Goal: Task Accomplishment & Management: Use online tool/utility

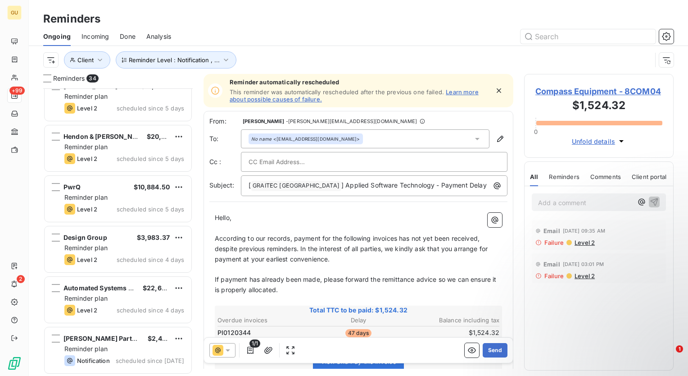
scroll to position [7, 7]
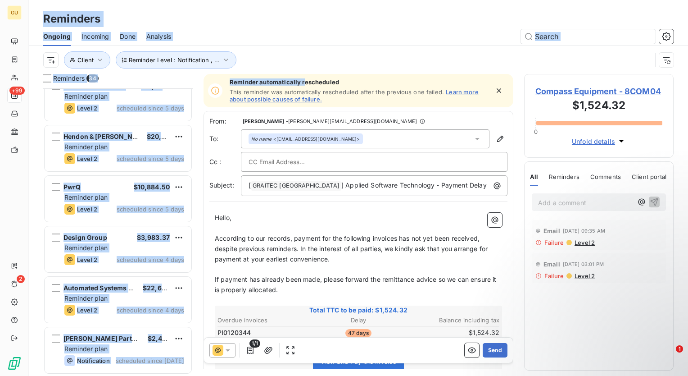
drag, startPoint x: 302, startPoint y: 86, endPoint x: -2, endPoint y: -33, distance: 326.5
click at [0, 0] on html "GU +99 2 Reminders Ongoing Incoming Done Analysis Reminder Level : Notification…" at bounding box center [344, 188] width 688 height 376
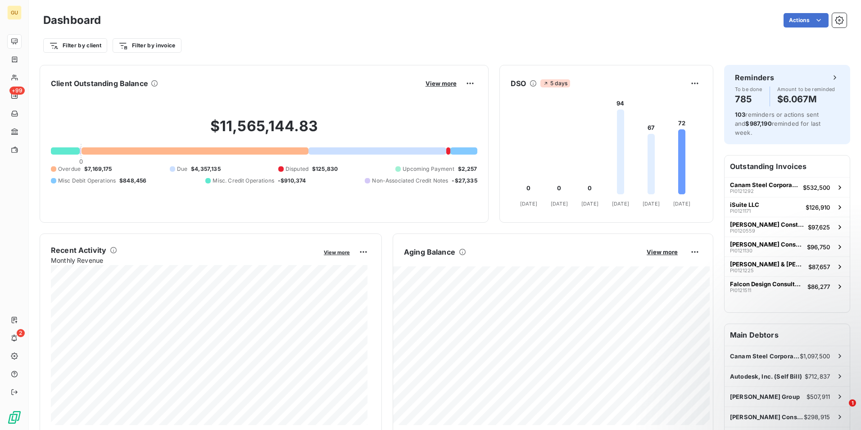
click at [709, 50] on div "Filter by client Filter by invoice" at bounding box center [445, 45] width 804 height 17
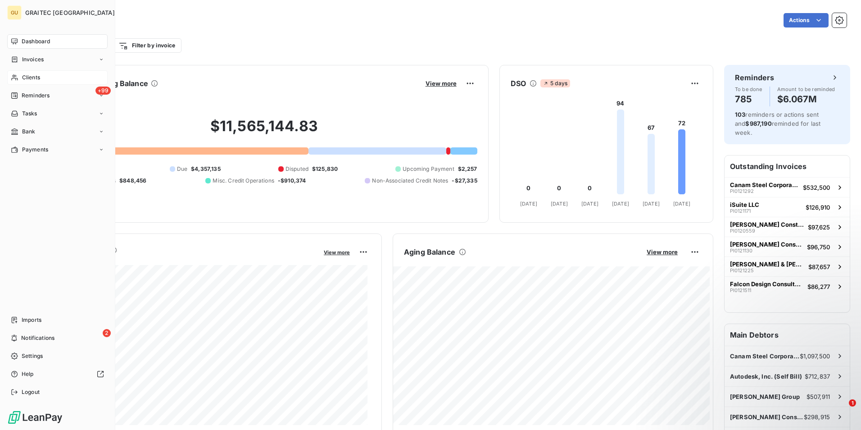
click at [35, 79] on span "Clients" at bounding box center [31, 77] width 18 height 8
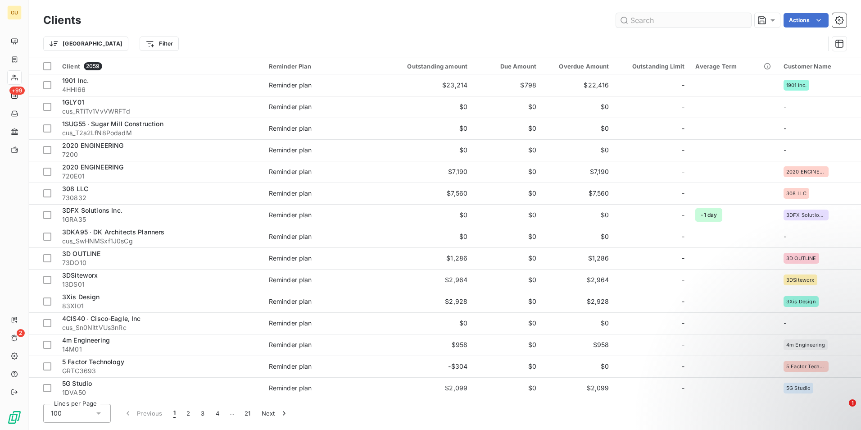
click at [638, 20] on input "text" at bounding box center [683, 20] width 135 height 14
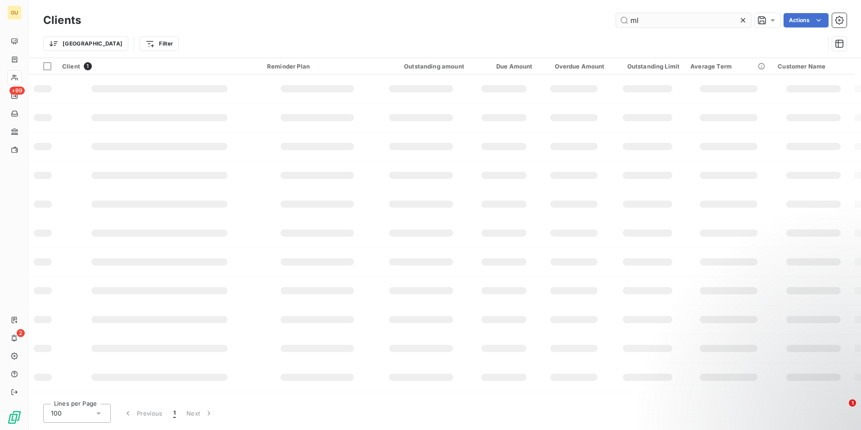
type input "m"
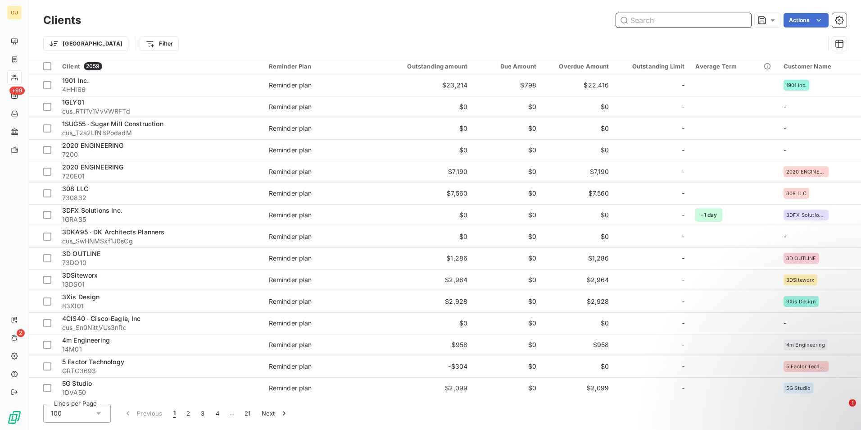
click at [645, 23] on input "text" at bounding box center [683, 20] width 135 height 14
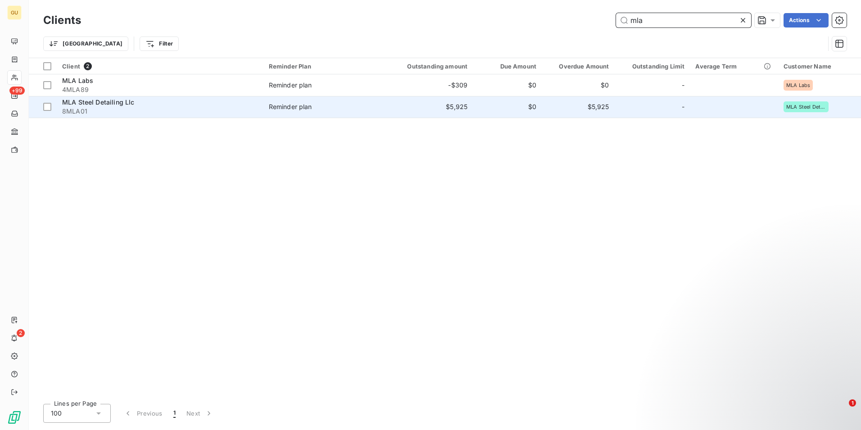
type input "mla"
click at [122, 106] on div "MLA Steel Detailing Llc" at bounding box center [160, 102] width 196 height 9
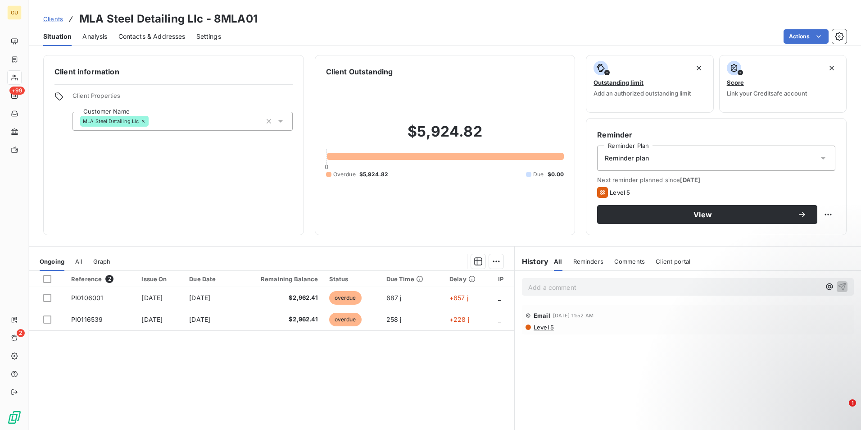
click at [622, 261] on span "Comments" at bounding box center [629, 261] width 31 height 7
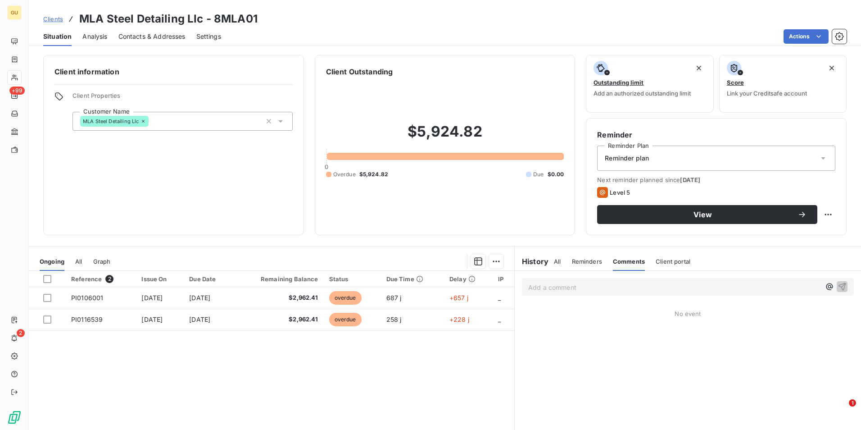
click at [598, 290] on p "Add a comment ﻿" at bounding box center [674, 287] width 292 height 11
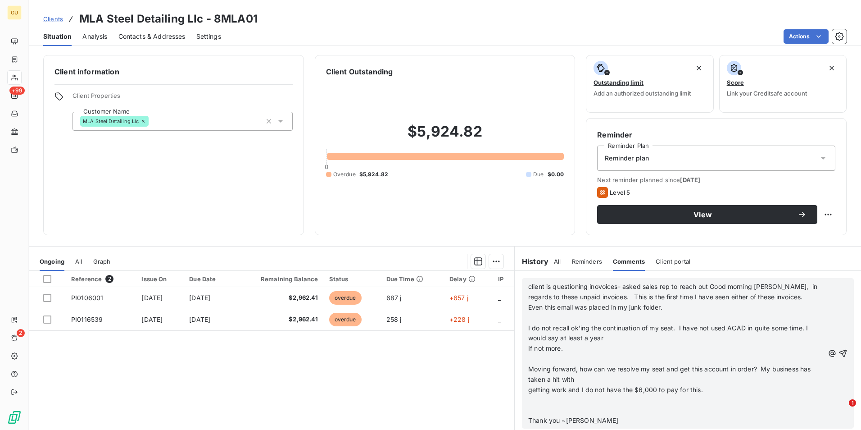
click at [601, 298] on span "client is questioning inovoices- asked sales rep to reach out Good morning [PER…" at bounding box center [673, 291] width 291 height 18
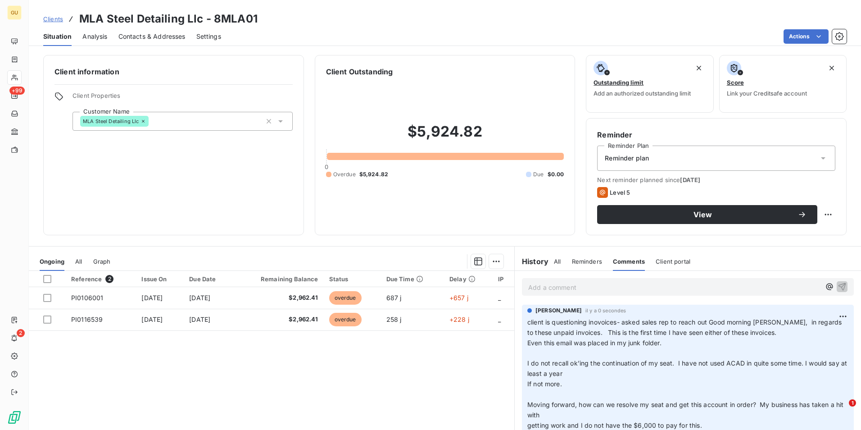
scroll to position [41, 0]
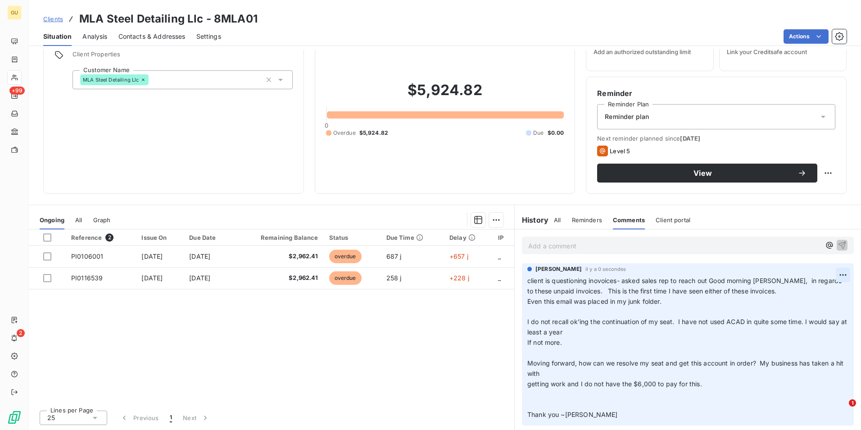
click at [835, 275] on html "GU +99 2 Clients MLA Steel Detailing Llc - 8MLA01 Situation Analysis Contacts &…" at bounding box center [430, 215] width 861 height 430
click at [806, 295] on div "Editer" at bounding box center [815, 294] width 50 height 14
click at [595, 291] on span "client is questioning inovoices- asked sales rep to reach out Good morning [PER…" at bounding box center [672, 286] width 291 height 18
click at [597, 291] on span "client is questioning inovoices- asked sales rep to reach out Good morning [PER…" at bounding box center [672, 286] width 291 height 18
click at [706, 281] on span "client is questioning inovoices- asked sales rep to reach out Good morning [PER…" at bounding box center [685, 286] width 316 height 18
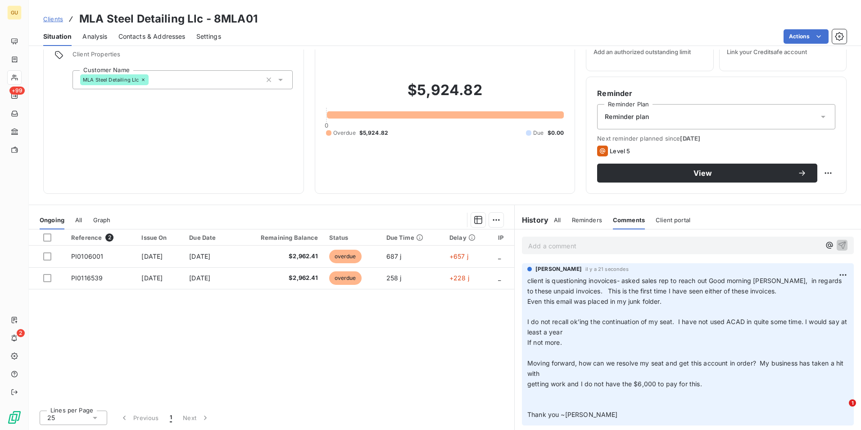
click at [706, 281] on span "client is questioning inovoices- asked sales rep to reach out Good morning [PER…" at bounding box center [685, 286] width 316 height 18
click at [839, 273] on html "GU +99 2 Clients MLA Steel Detailing Llc - 8MLA01 Situation Analysis Contacts &…" at bounding box center [430, 215] width 861 height 430
click at [813, 295] on div "Editer" at bounding box center [815, 294] width 50 height 14
click at [708, 282] on span "client is questioning inovoices- asked sales rep to reach out Good morning [PER…" at bounding box center [672, 286] width 291 height 18
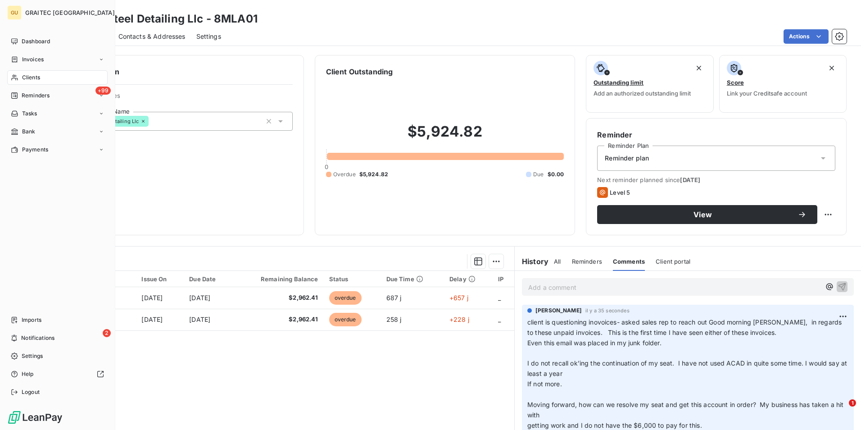
click at [23, 77] on span "Clients" at bounding box center [31, 77] width 18 height 8
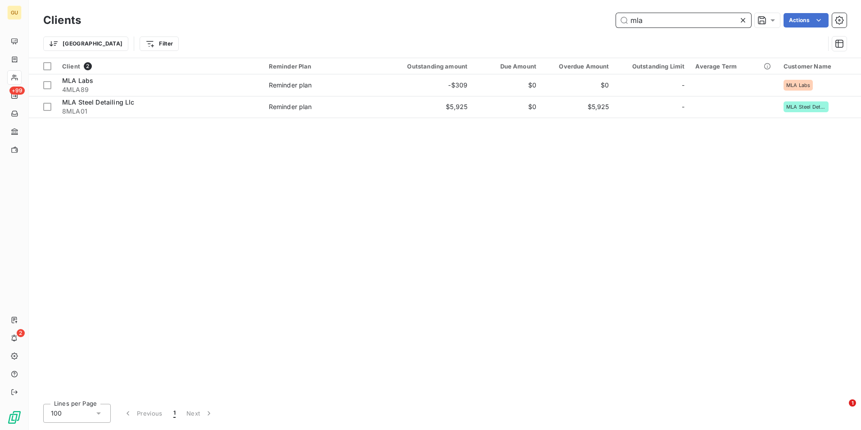
drag, startPoint x: 644, startPoint y: 18, endPoint x: 595, endPoint y: 17, distance: 49.6
click at [595, 17] on div "mla Actions" at bounding box center [469, 20] width 755 height 14
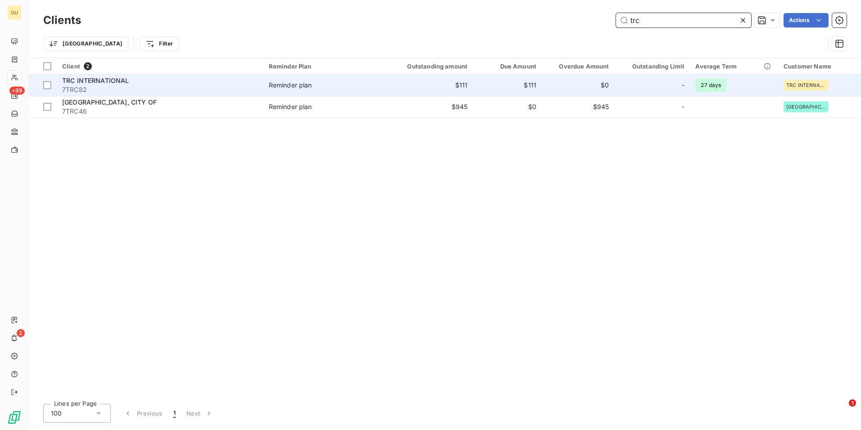
type input "trc"
click at [114, 80] on span "TRC INTERNATIONAL" at bounding box center [95, 81] width 67 height 8
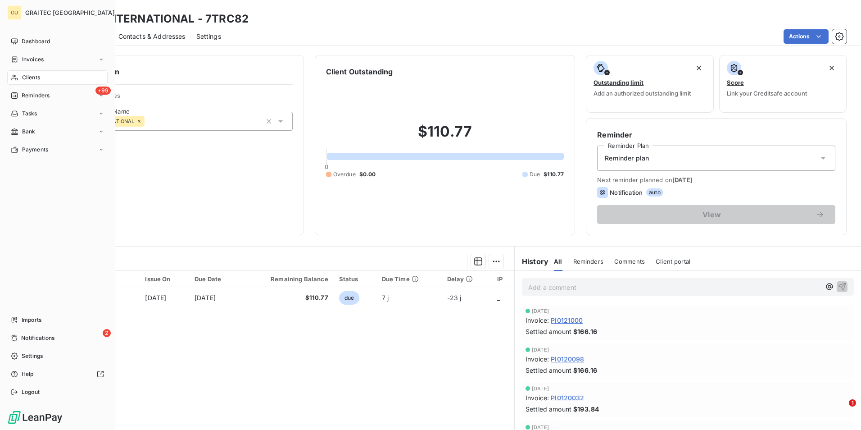
click at [46, 77] on div "Clients" at bounding box center [57, 77] width 100 height 14
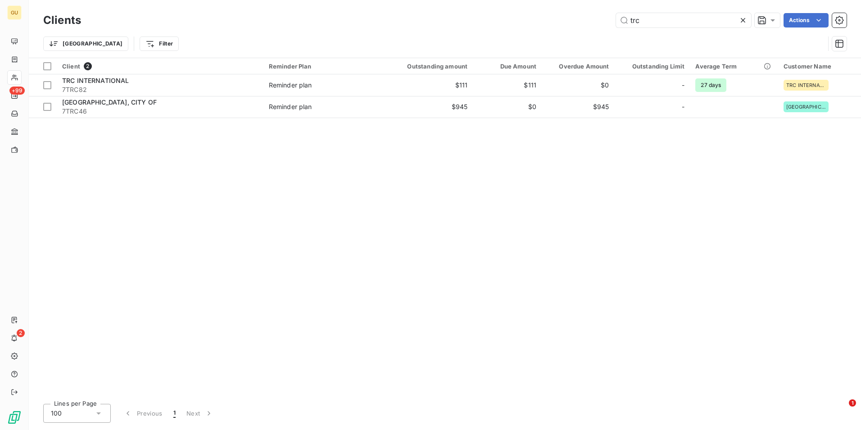
drag, startPoint x: 642, startPoint y: 20, endPoint x: 611, endPoint y: 22, distance: 31.1
click at [611, 22] on div "trc Actions" at bounding box center [469, 20] width 755 height 14
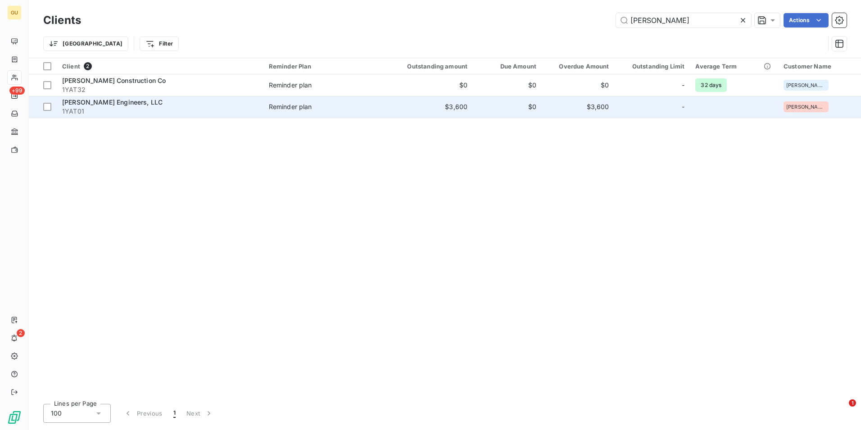
type input "[PERSON_NAME]"
click at [100, 100] on span "[PERSON_NAME] Engineers, LLC" at bounding box center [112, 102] width 100 height 8
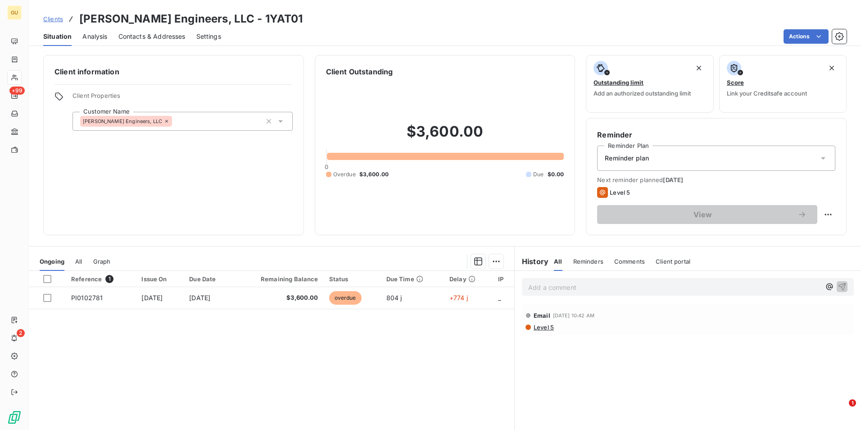
click at [591, 289] on p "Add a comment ﻿" at bounding box center [674, 287] width 292 height 11
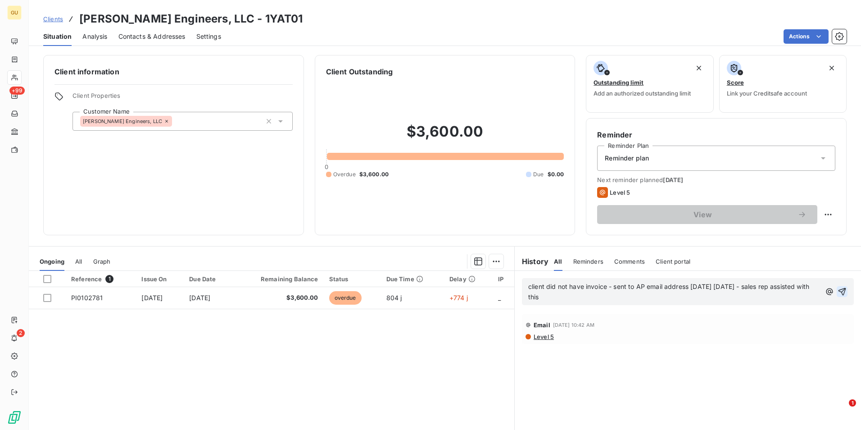
click at [838, 289] on icon "button" at bounding box center [842, 291] width 9 height 9
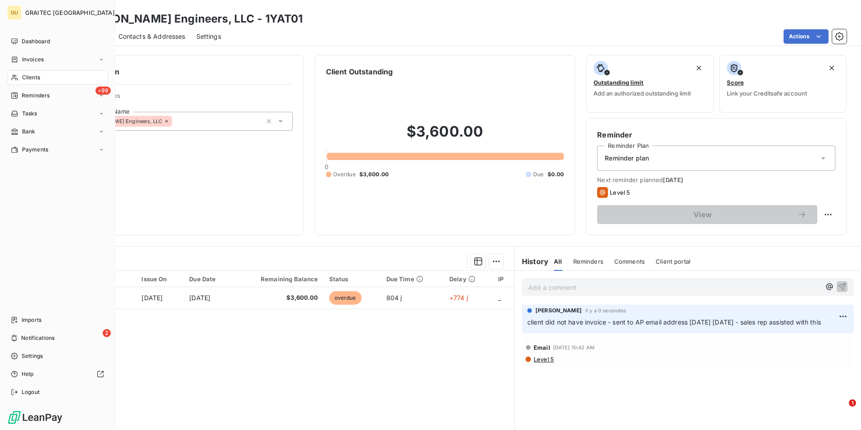
click at [47, 76] on div "Clients" at bounding box center [57, 77] width 100 height 14
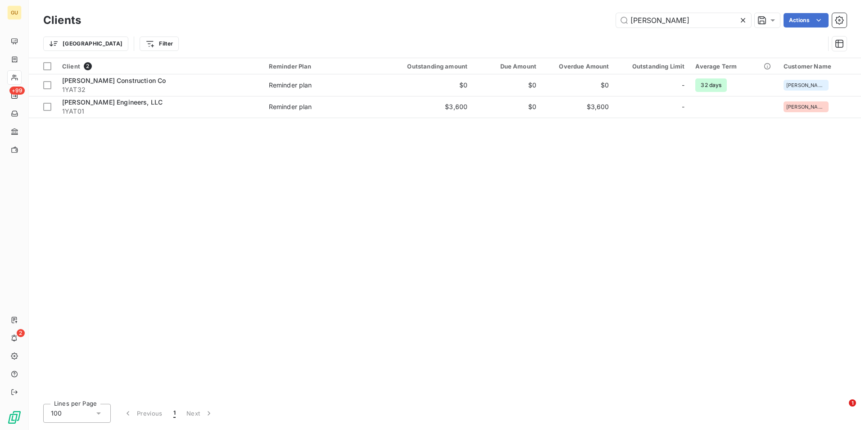
drag, startPoint x: 656, startPoint y: 19, endPoint x: 573, endPoint y: 23, distance: 83.8
click at [573, 23] on div "[PERSON_NAME] Actions" at bounding box center [469, 20] width 755 height 14
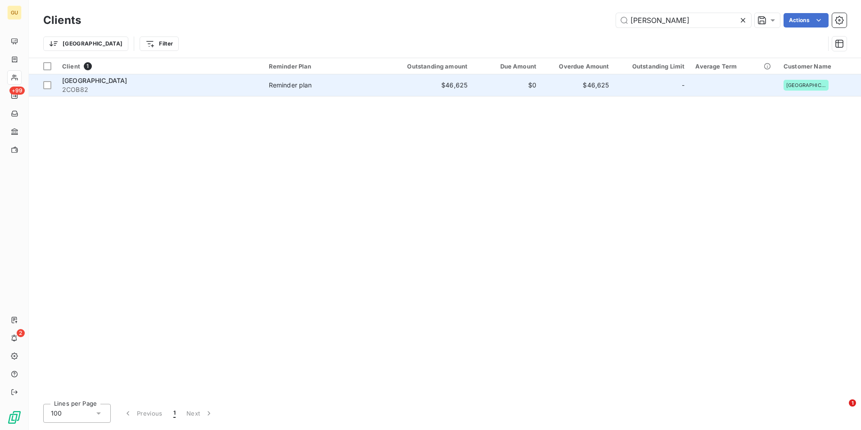
type input "[PERSON_NAME]"
click at [116, 83] on span "[GEOGRAPHIC_DATA]" at bounding box center [94, 81] width 65 height 8
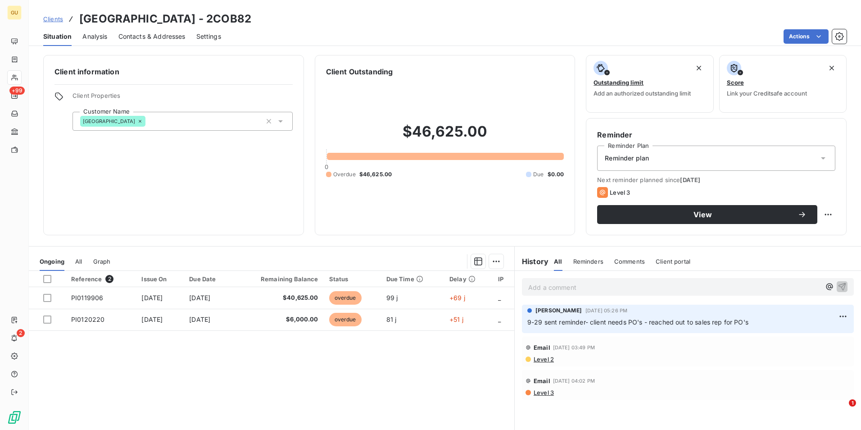
click at [582, 287] on p "Add a comment ﻿" at bounding box center [674, 287] width 292 height 11
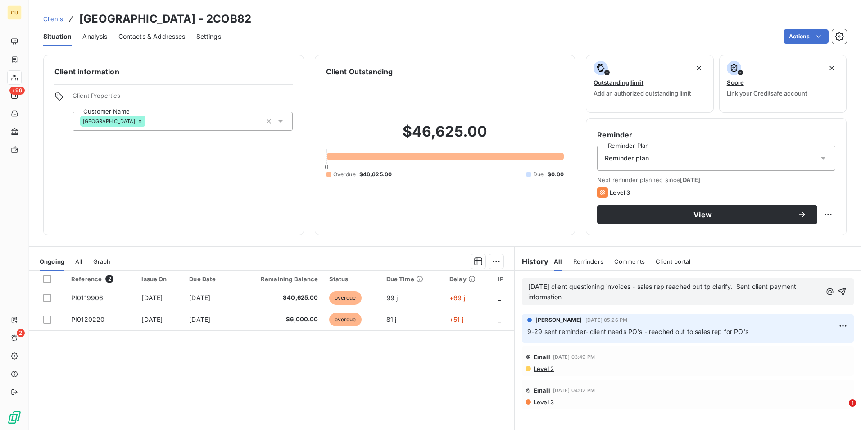
click at [573, 299] on p "[DATE] client questioning invoices - sales rep reached out tp clarify. Sent cli…" at bounding box center [674, 292] width 293 height 21
click at [839, 291] on icon "button" at bounding box center [843, 291] width 9 height 9
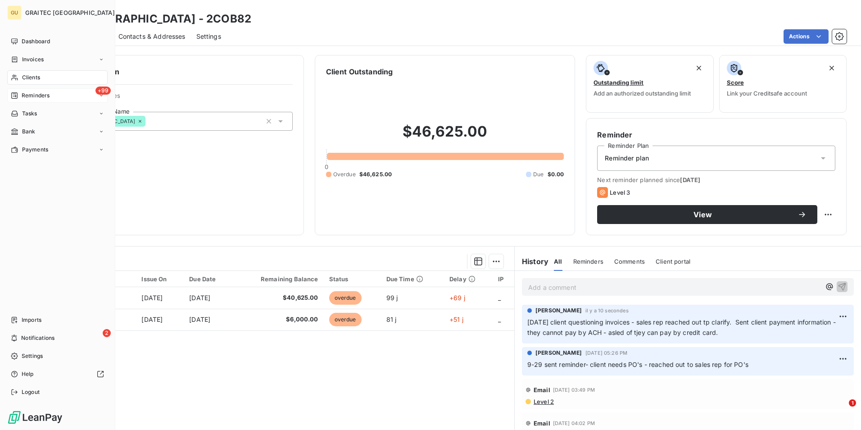
click at [44, 98] on span "Reminders" at bounding box center [36, 95] width 28 height 8
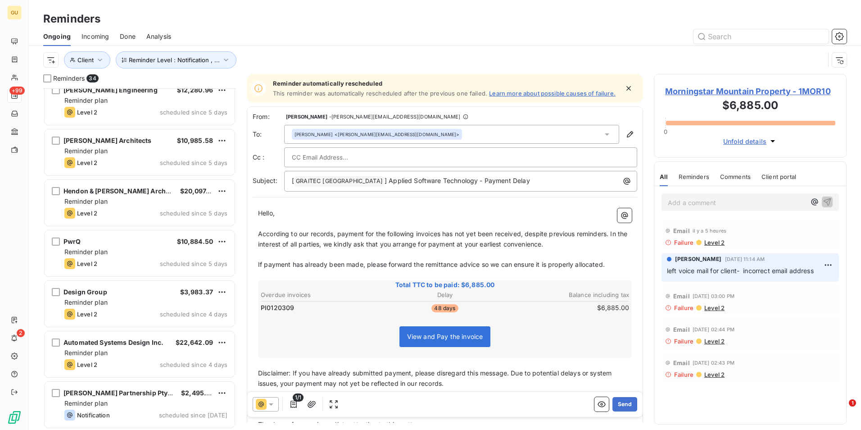
scroll to position [1374, 0]
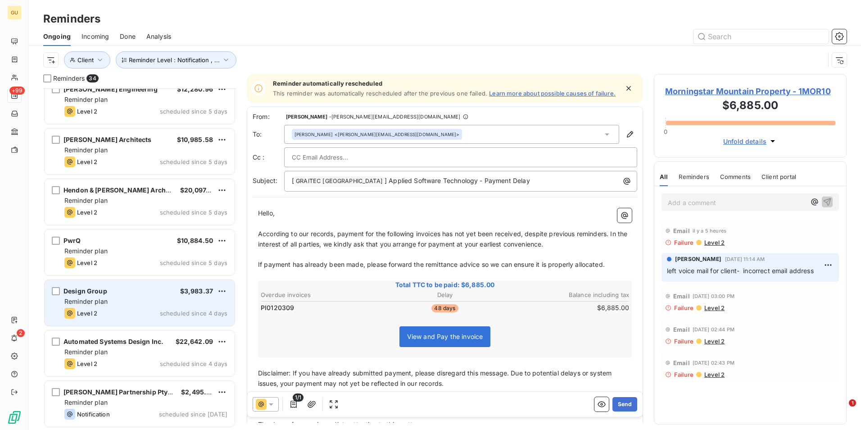
click at [137, 306] on div "Design Group $3,983.37 Reminder plan Level 2 scheduled since 4 days" at bounding box center [140, 303] width 190 height 46
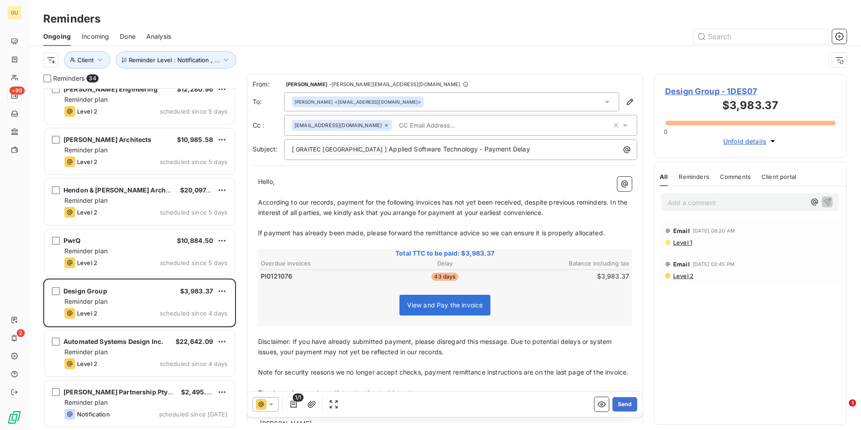
click at [268, 406] on icon at bounding box center [271, 404] width 9 height 9
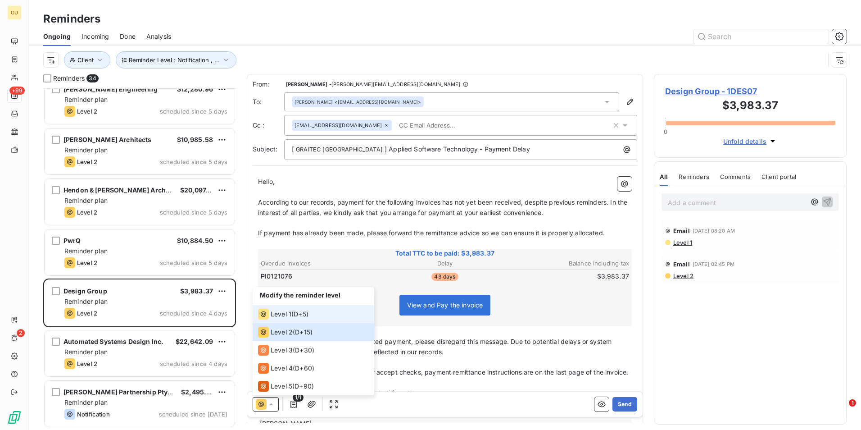
click at [271, 314] on span "Level 1" at bounding box center [281, 313] width 21 height 9
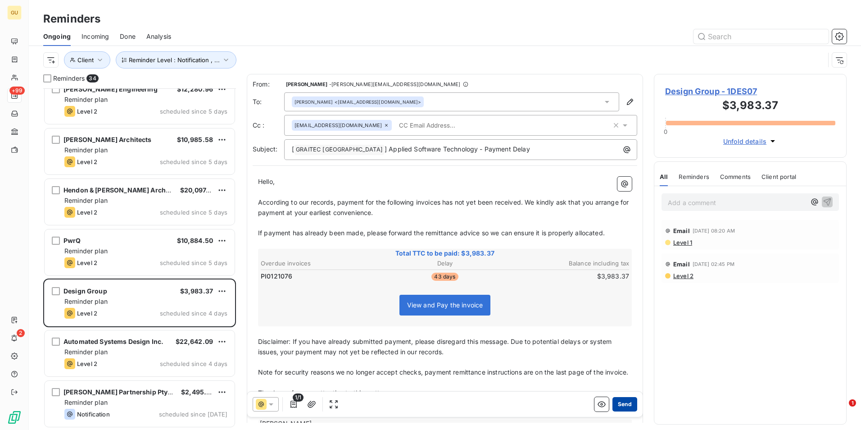
click at [613, 405] on button "Send" at bounding box center [625, 404] width 25 height 14
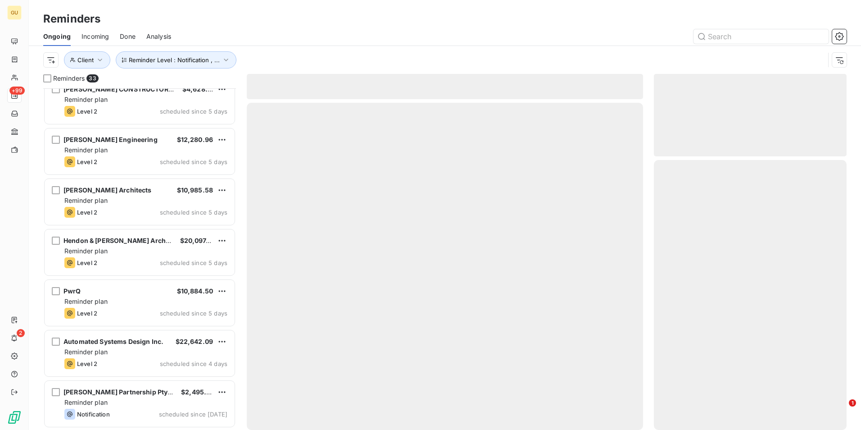
scroll to position [1323, 0]
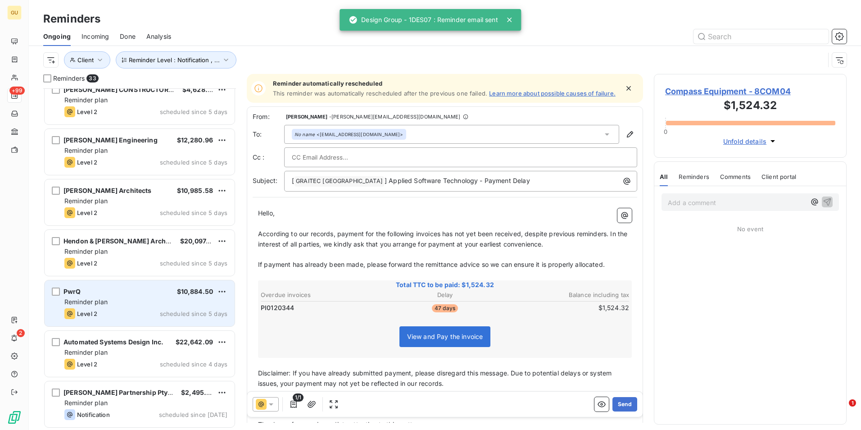
click at [135, 315] on div "Level 2 scheduled since 5 days" at bounding box center [145, 313] width 163 height 11
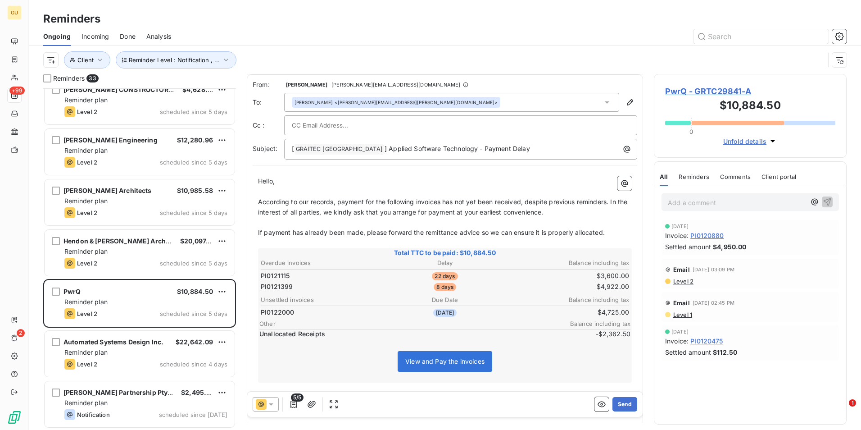
scroll to position [45, 0]
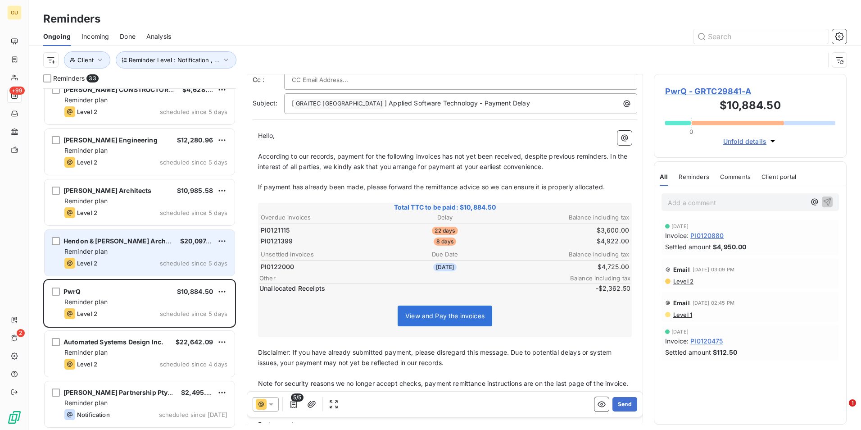
click at [125, 259] on div "Level 2 scheduled since 5 days" at bounding box center [145, 263] width 163 height 11
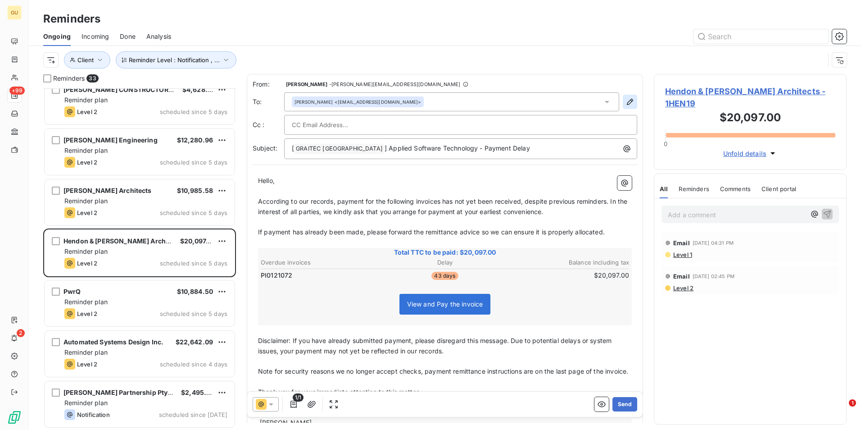
click at [626, 103] on icon "button" at bounding box center [630, 101] width 9 height 9
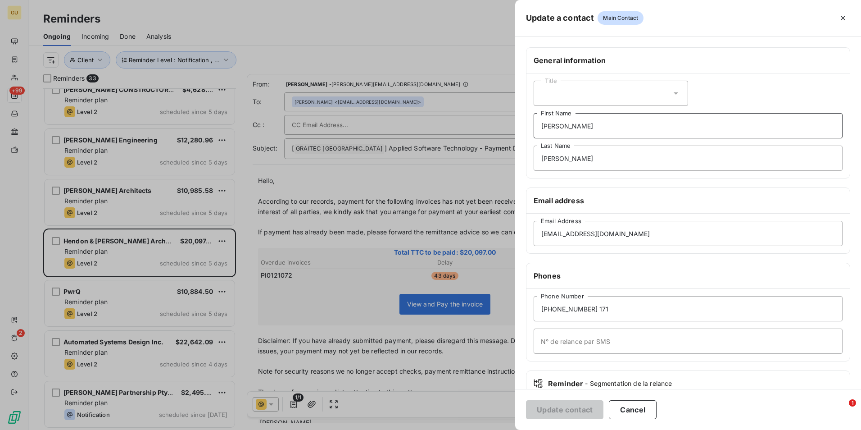
drag, startPoint x: 575, startPoint y: 127, endPoint x: 480, endPoint y: 122, distance: 94.7
click at [480, 429] on div "Update a contact Main Contact General information Title [PERSON_NAME] First Nam…" at bounding box center [430, 430] width 861 height 0
drag, startPoint x: 562, startPoint y: 162, endPoint x: 510, endPoint y: 159, distance: 52.3
click at [510, 429] on div "Update a contact Main Contact General information Title First Name [PERSON_NAME…" at bounding box center [430, 430] width 861 height 0
click at [574, 405] on button "Update contact" at bounding box center [564, 409] width 77 height 19
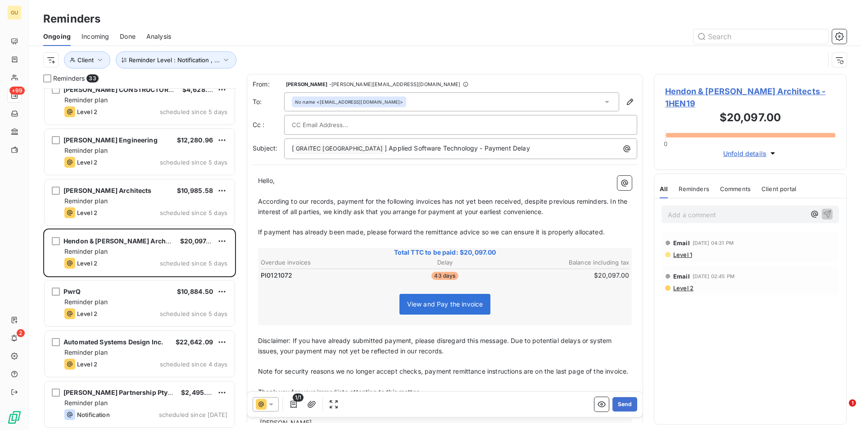
click at [271, 404] on icon at bounding box center [271, 404] width 5 height 2
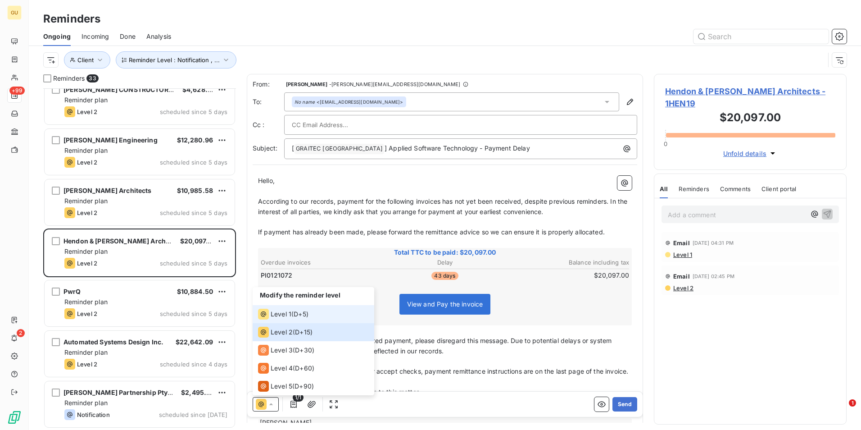
click at [283, 313] on span "Level 1" at bounding box center [281, 313] width 21 height 9
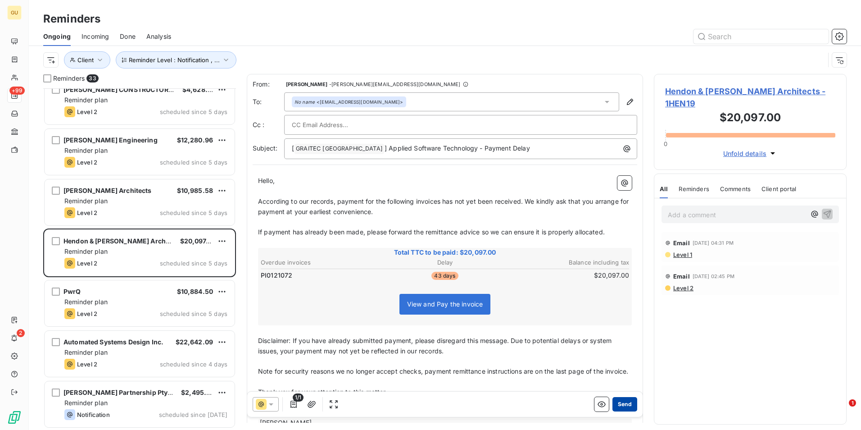
click at [622, 405] on button "Send" at bounding box center [625, 404] width 25 height 14
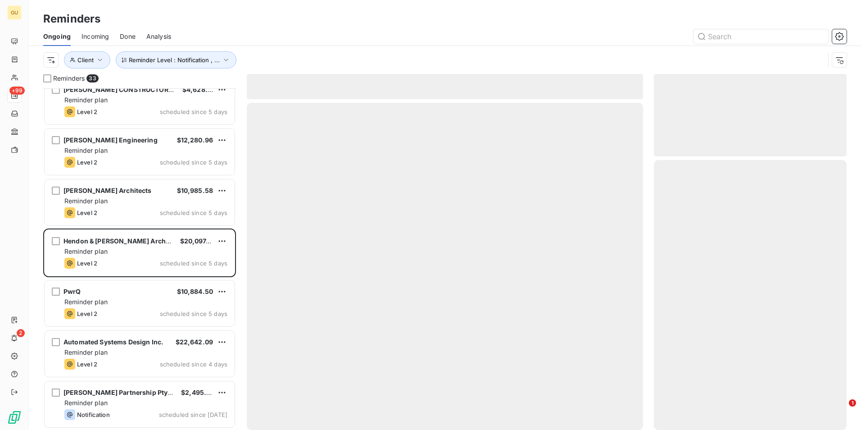
scroll to position [1273, 0]
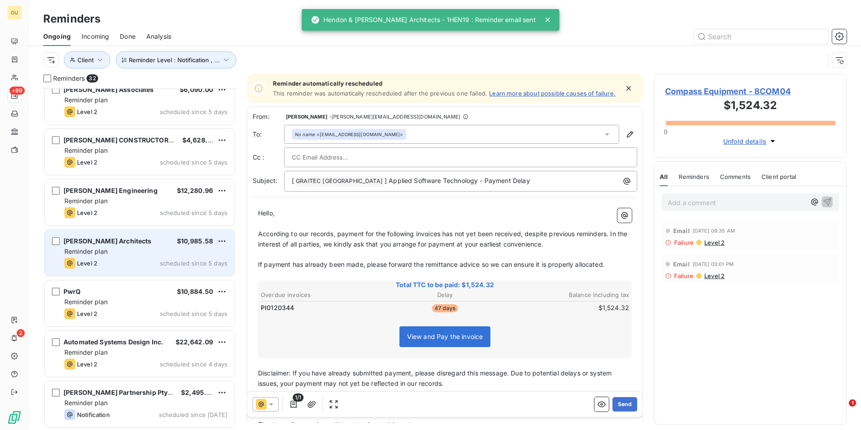
click at [146, 254] on div "Reminder plan" at bounding box center [145, 251] width 163 height 9
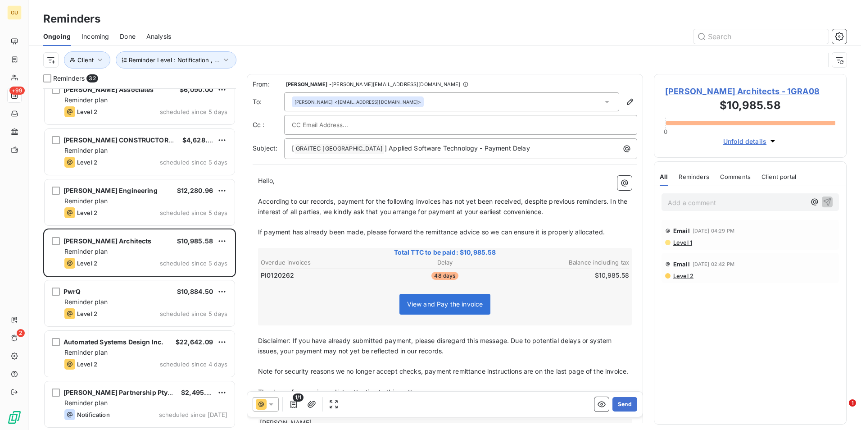
click at [268, 404] on icon at bounding box center [271, 404] width 9 height 9
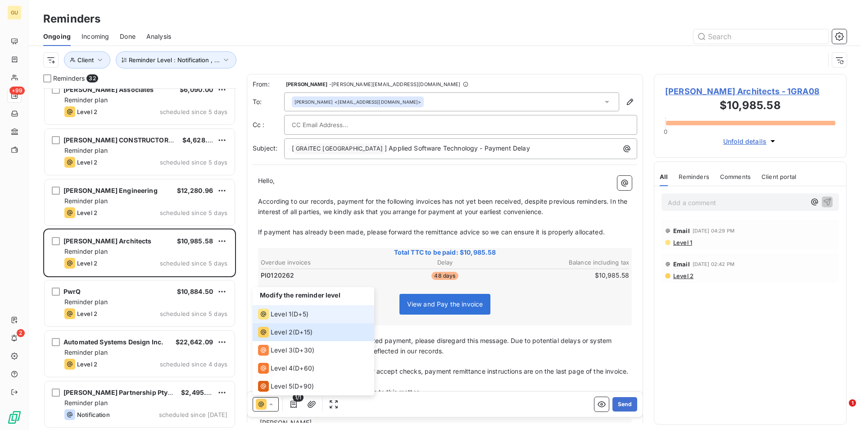
click at [285, 312] on span "Level 1" at bounding box center [281, 313] width 21 height 9
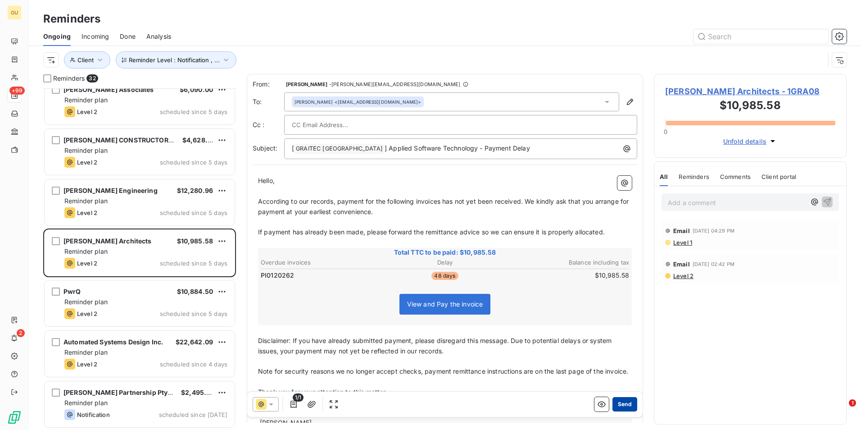
click at [617, 403] on button "Send" at bounding box center [625, 404] width 25 height 14
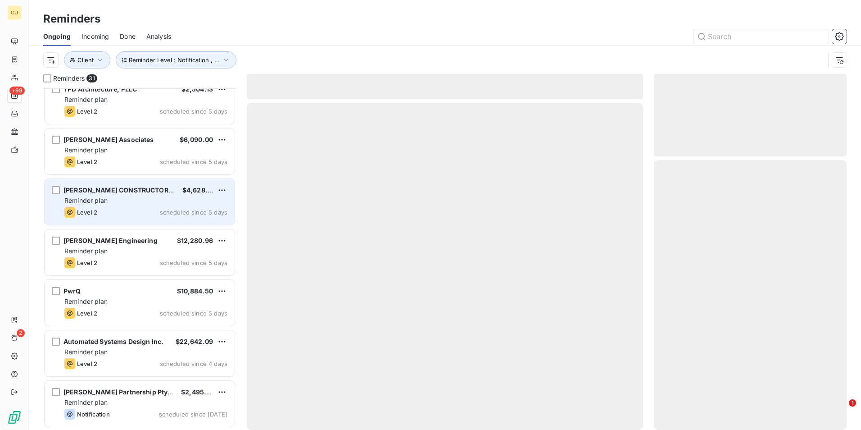
scroll to position [1222, 0]
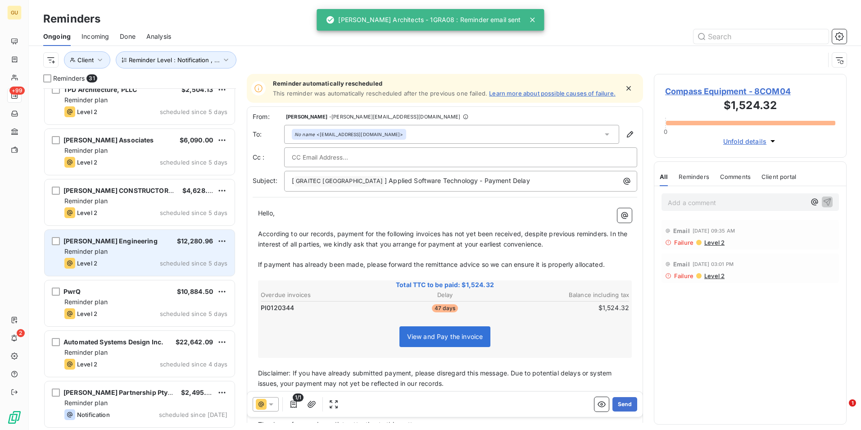
click at [121, 249] on div "Reminder plan" at bounding box center [145, 251] width 163 height 9
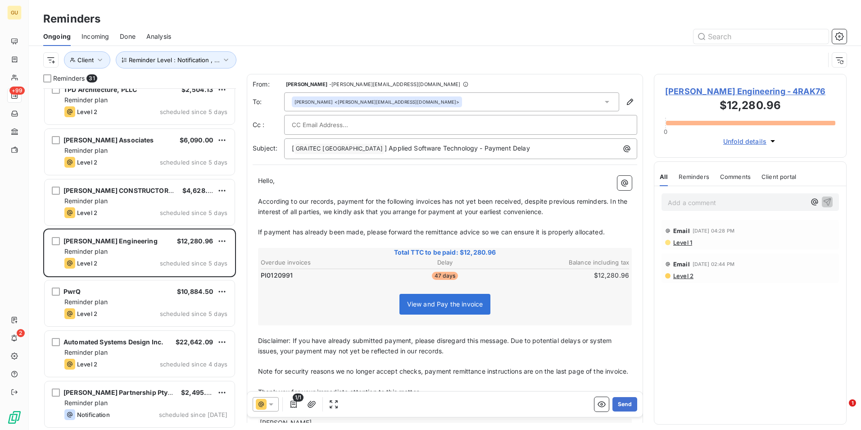
click at [271, 401] on icon at bounding box center [271, 404] width 9 height 9
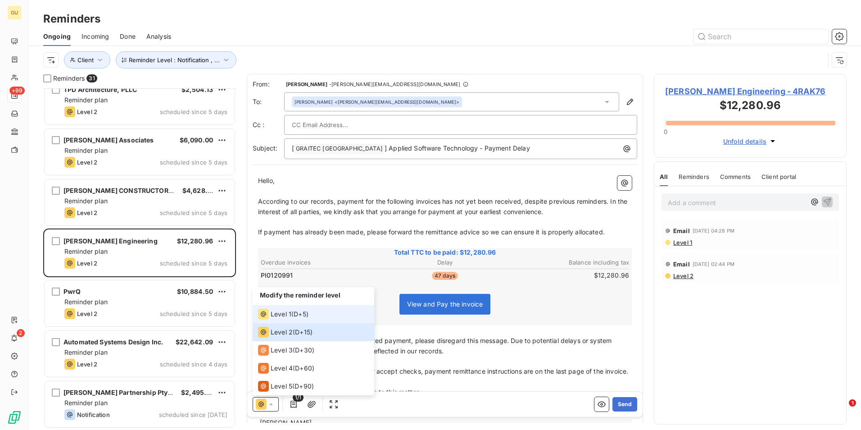
click at [282, 316] on span "Level 1" at bounding box center [281, 313] width 21 height 9
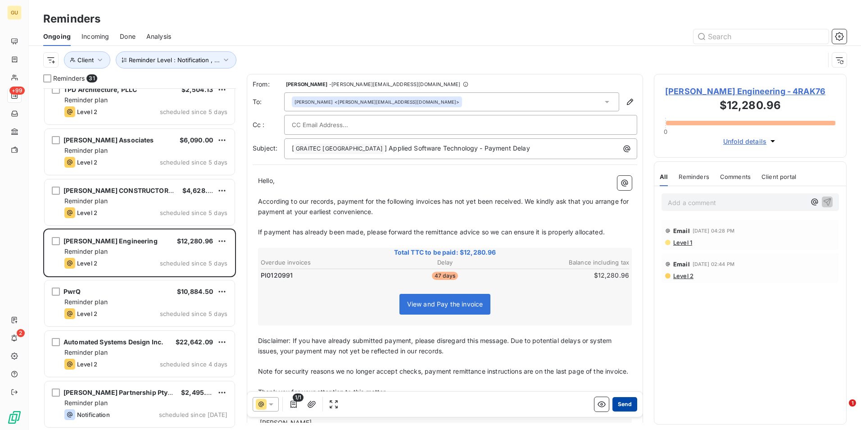
click at [616, 404] on button "Send" at bounding box center [625, 404] width 25 height 14
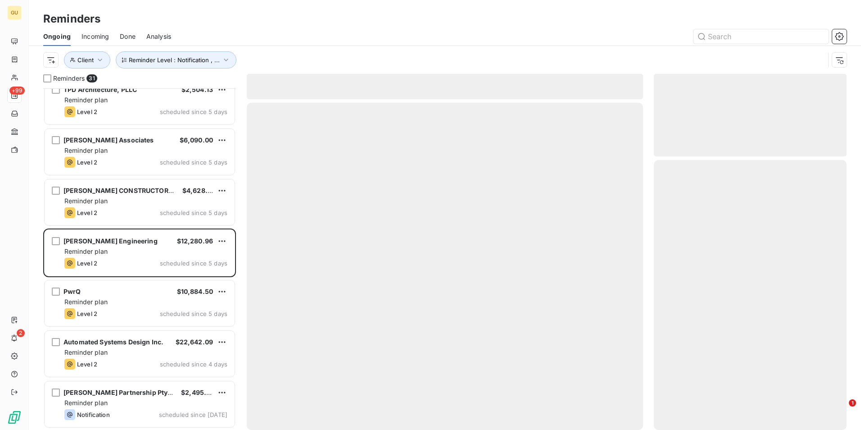
scroll to position [1172, 0]
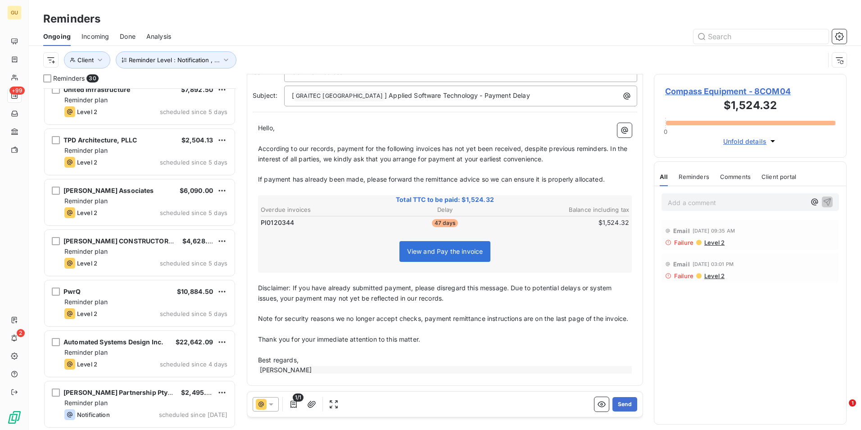
scroll to position [55, 0]
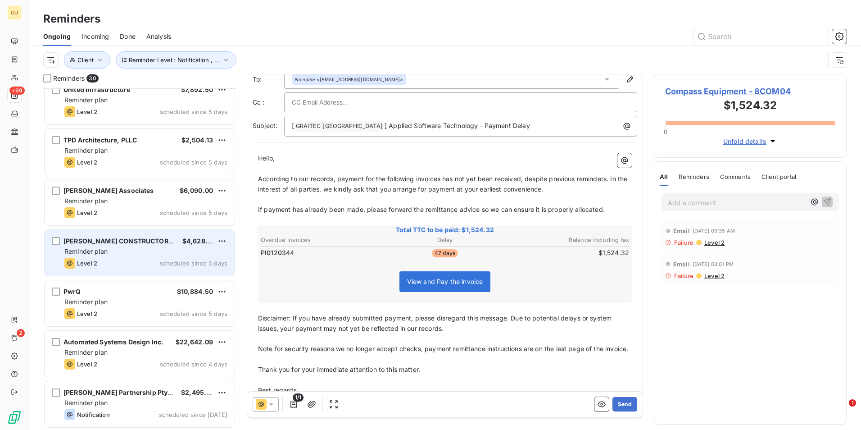
click at [143, 253] on div "Reminder plan" at bounding box center [145, 251] width 163 height 9
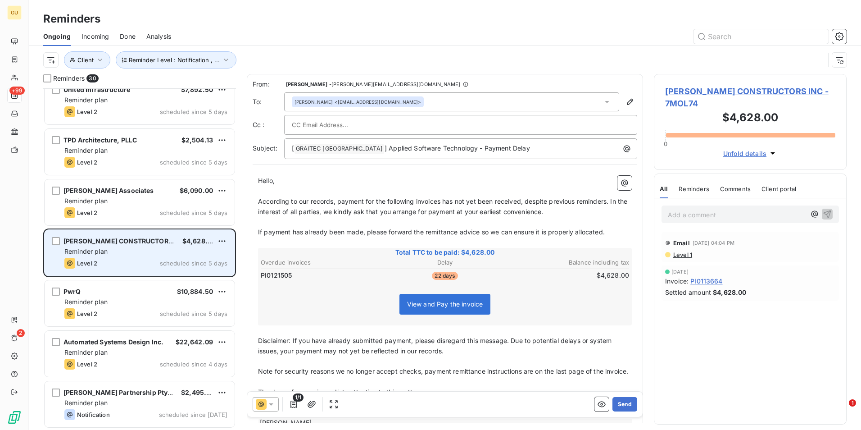
click at [150, 249] on div "Reminder plan" at bounding box center [145, 251] width 163 height 9
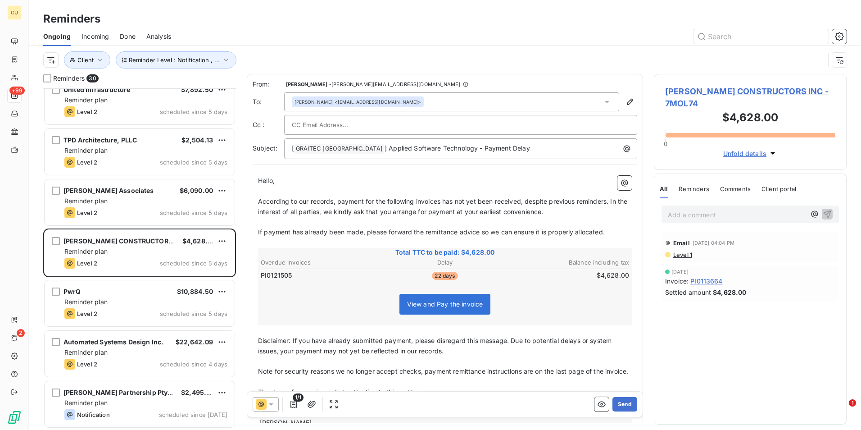
drag, startPoint x: 75, startPoint y: 0, endPoint x: 236, endPoint y: 26, distance: 163.7
click at [236, 26] on div "Reminders" at bounding box center [445, 19] width 832 height 16
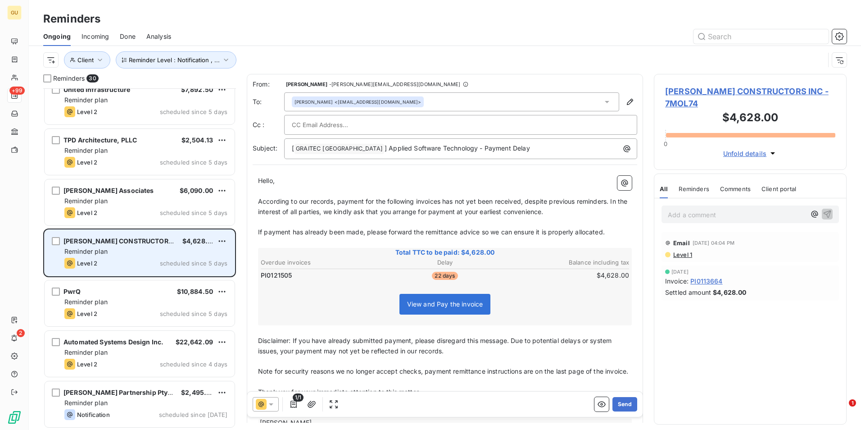
click at [141, 245] on div "[PERSON_NAME] CONSTRUCTORS INC" at bounding box center [120, 240] width 112 height 9
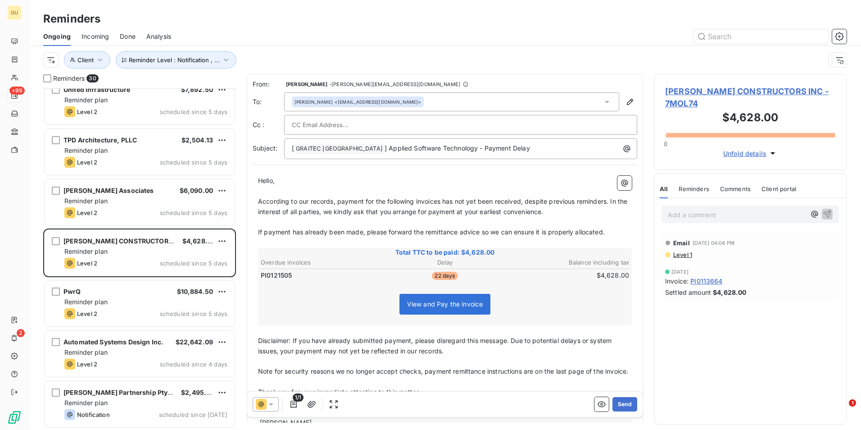
click at [270, 405] on icon at bounding box center [271, 404] width 9 height 9
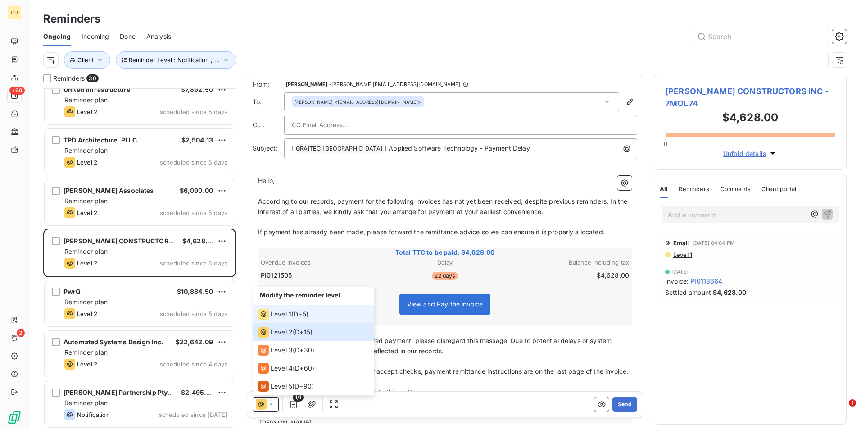
click at [283, 313] on span "Level 1" at bounding box center [281, 313] width 21 height 9
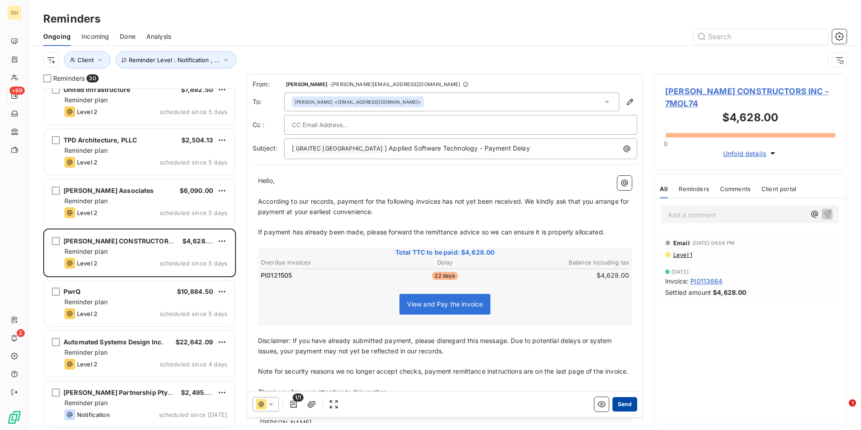
click at [621, 406] on button "Send" at bounding box center [625, 404] width 25 height 14
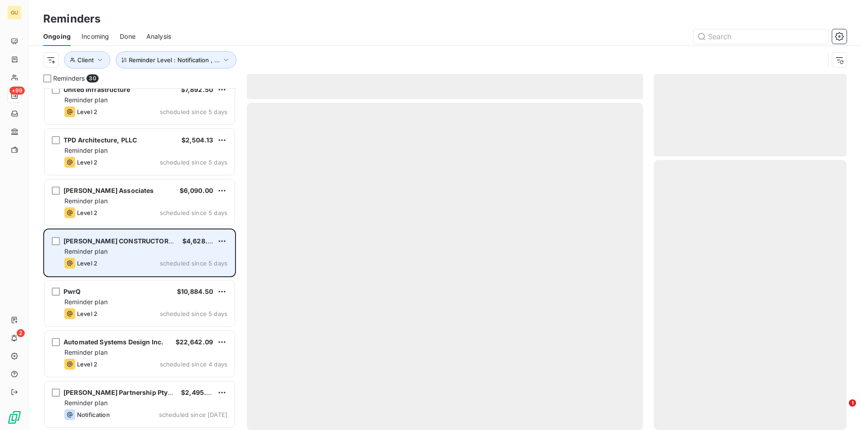
scroll to position [1122, 0]
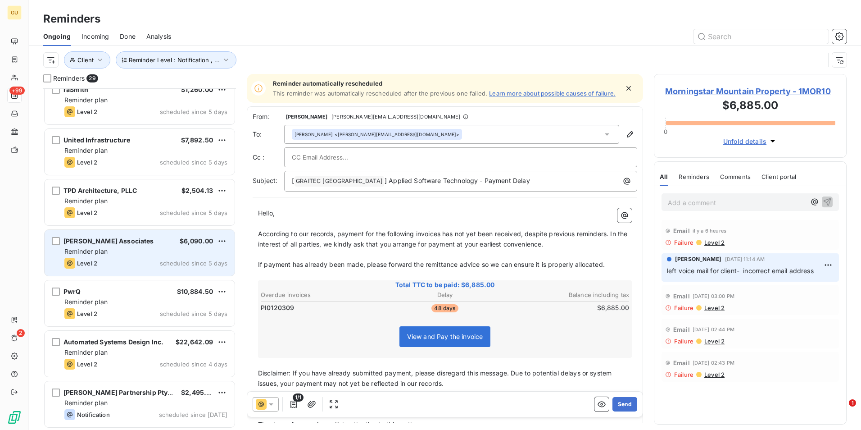
click at [136, 247] on div "Reminder plan" at bounding box center [145, 251] width 163 height 9
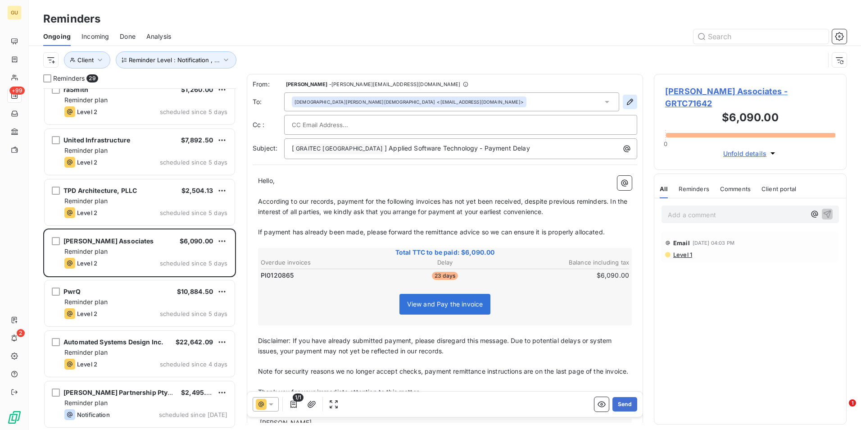
click at [627, 100] on icon "button" at bounding box center [630, 102] width 6 height 6
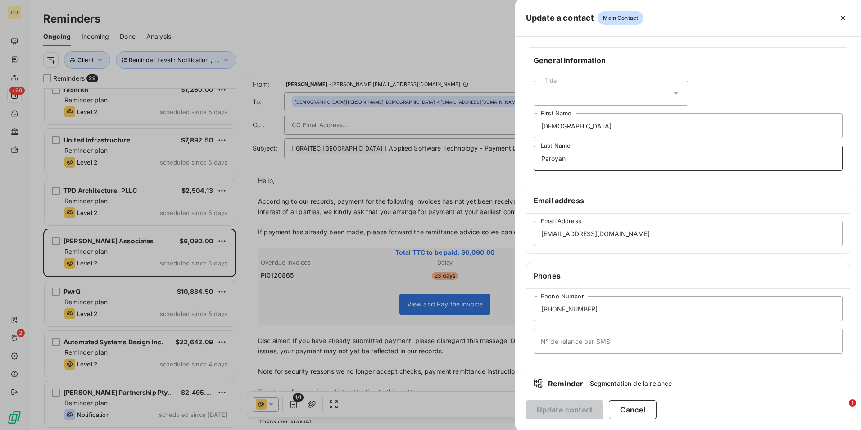
drag, startPoint x: 575, startPoint y: 164, endPoint x: 465, endPoint y: 158, distance: 110.5
click at [465, 429] on div "Update a contact Main Contact General information Title [DEMOGRAPHIC_DATA] Firs…" at bounding box center [430, 430] width 861 height 0
drag, startPoint x: 584, startPoint y: 127, endPoint x: 483, endPoint y: 129, distance: 100.5
click at [483, 429] on div "Update a contact Main Contact General information Title [DEMOGRAPHIC_DATA] Firs…" at bounding box center [430, 430] width 861 height 0
click at [571, 410] on button "Update contact" at bounding box center [564, 409] width 77 height 19
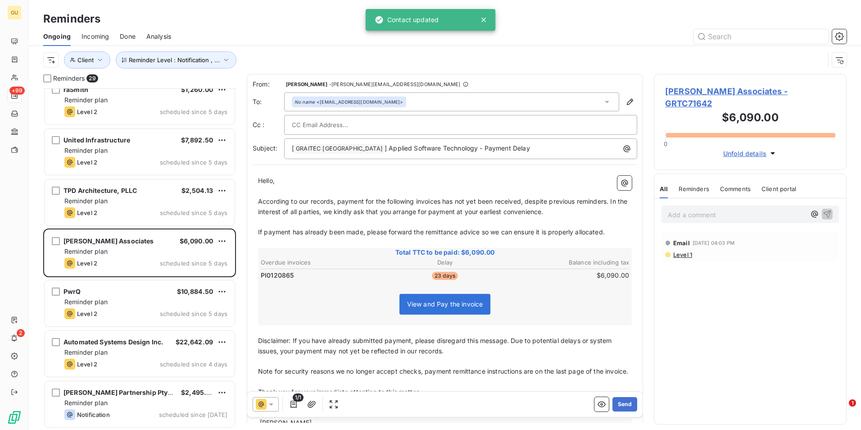
click at [276, 400] on div at bounding box center [266, 404] width 26 height 14
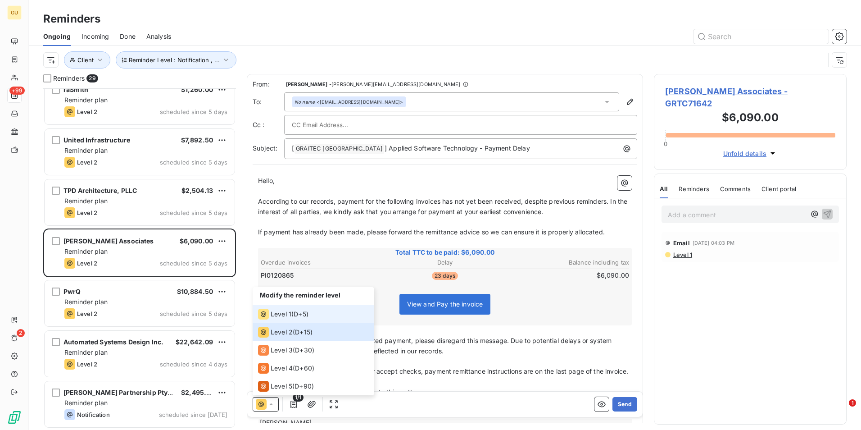
click at [320, 314] on li "Level 1 ( D+5 )" at bounding box center [314, 314] width 122 height 18
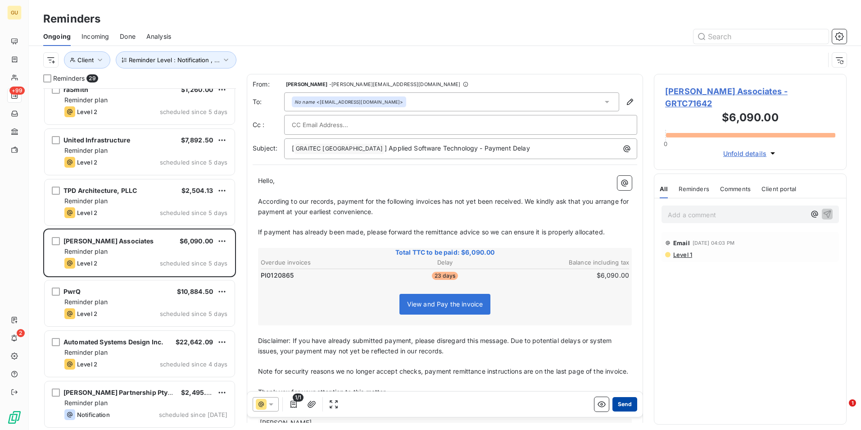
click at [625, 405] on button "Send" at bounding box center [625, 404] width 25 height 14
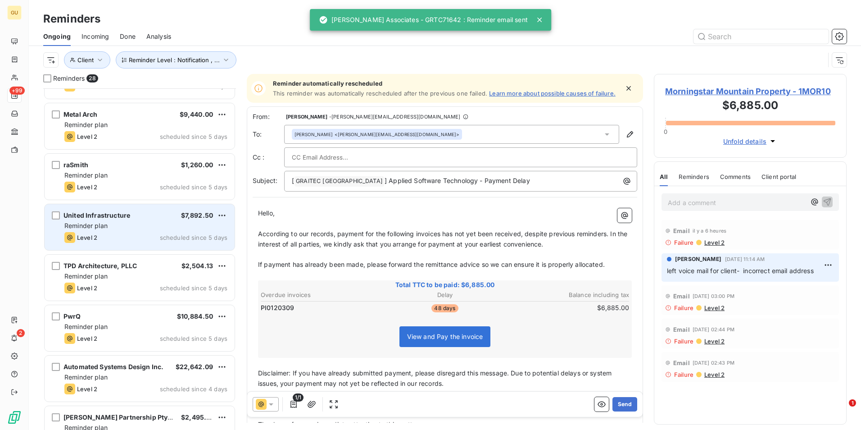
scroll to position [1026, 0]
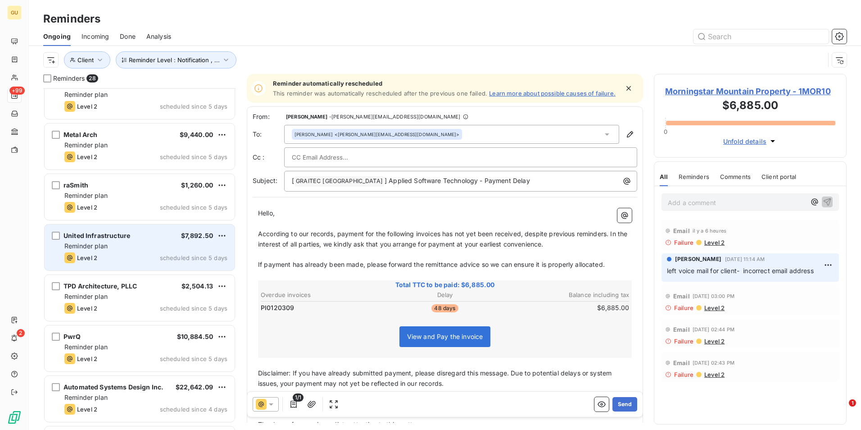
click at [138, 245] on div "Reminder plan" at bounding box center [145, 245] width 163 height 9
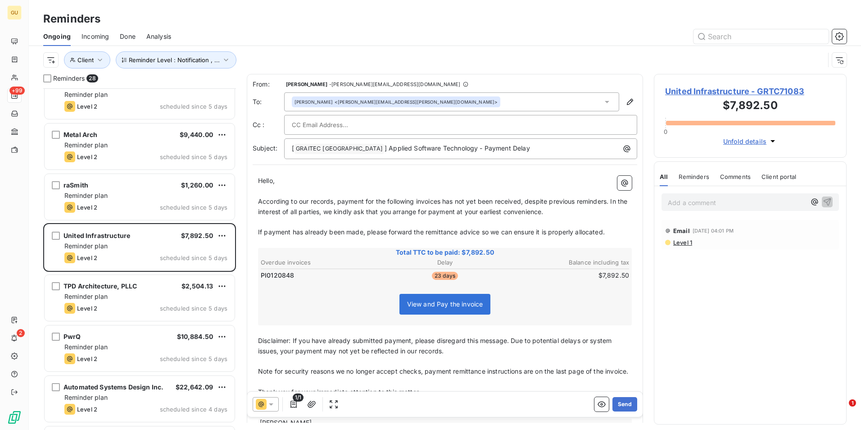
click at [272, 404] on icon at bounding box center [271, 404] width 5 height 2
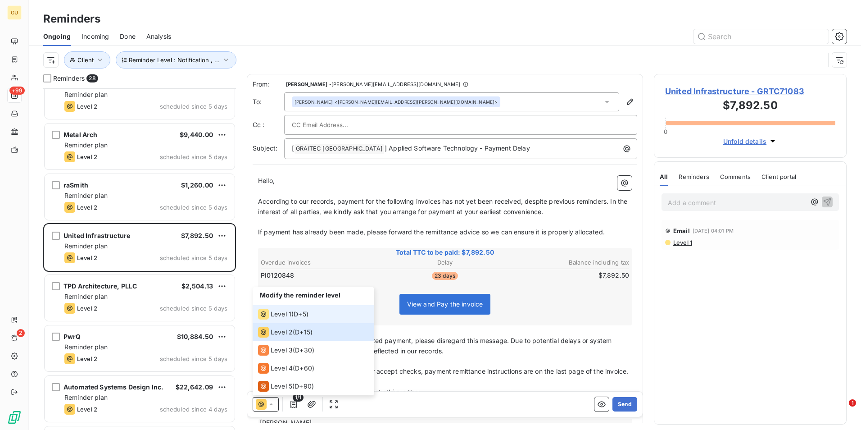
click at [290, 313] on span "Level 1" at bounding box center [281, 313] width 21 height 9
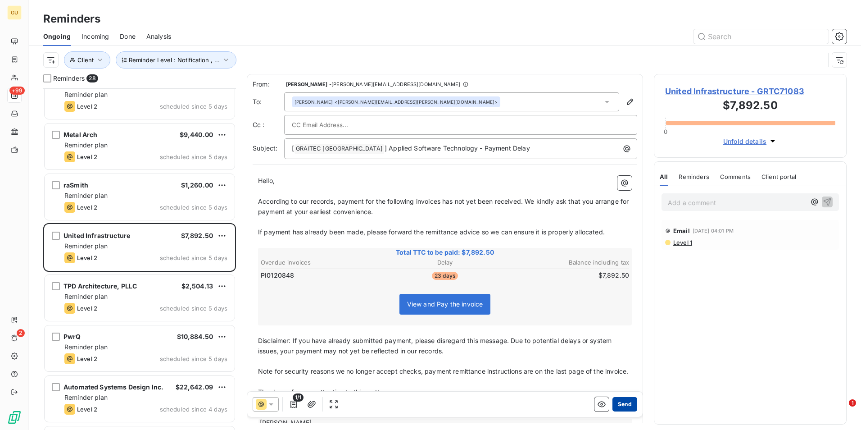
click at [623, 405] on button "Send" at bounding box center [625, 404] width 25 height 14
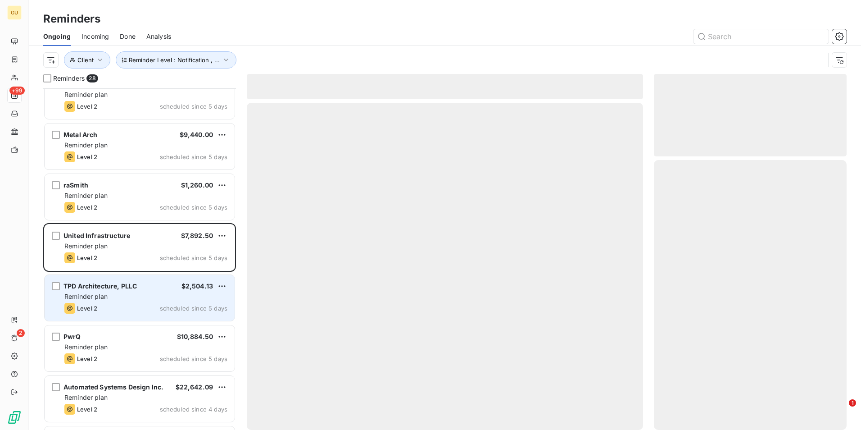
scroll to position [1021, 0]
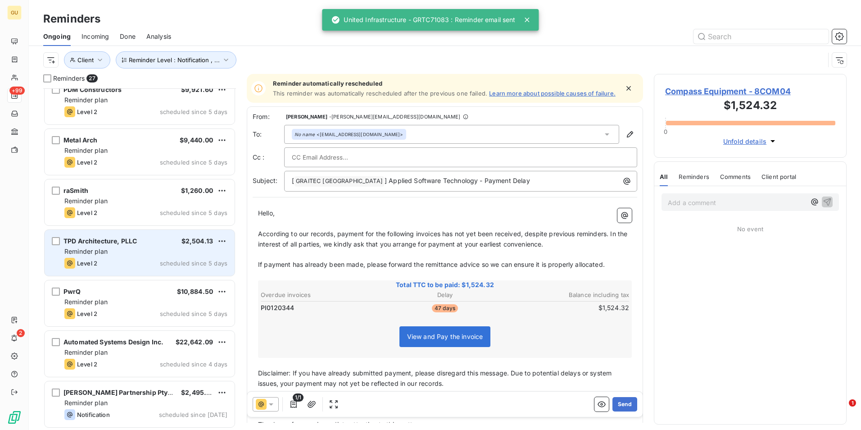
click at [137, 254] on div "Reminder plan" at bounding box center [145, 251] width 163 height 9
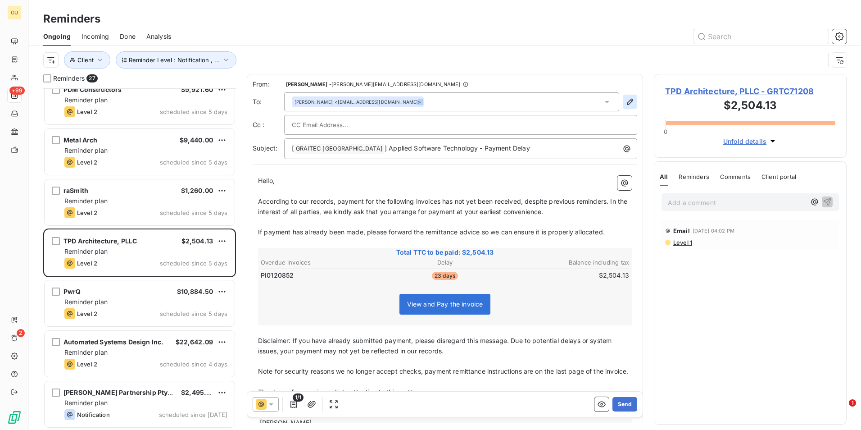
drag, startPoint x: 597, startPoint y: 100, endPoint x: 623, endPoint y: 104, distance: 26.0
click at [623, 104] on div "[PERSON_NAME] <[EMAIL_ADDRESS][DOMAIN_NAME]>" at bounding box center [460, 101] width 353 height 19
click at [627, 104] on icon "button" at bounding box center [630, 102] width 6 height 6
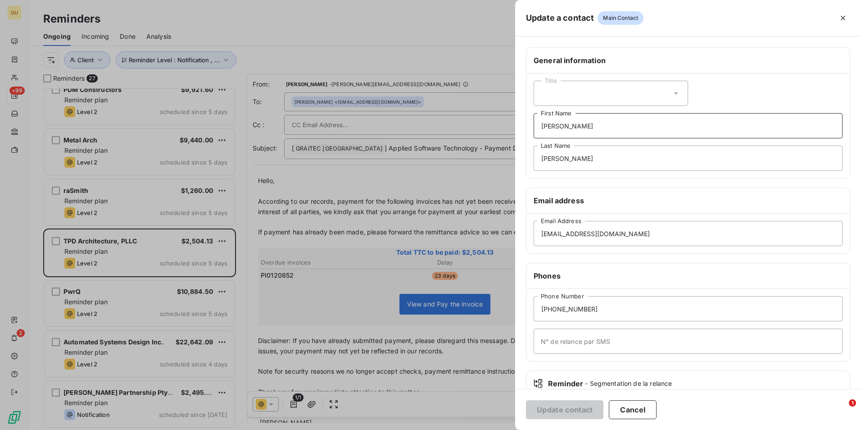
drag, startPoint x: 582, startPoint y: 131, endPoint x: 479, endPoint y: 134, distance: 103.2
click at [479, 429] on div "Update a contact Main Contact General information Title [PERSON_NAME] First Nam…" at bounding box center [430, 430] width 861 height 0
drag, startPoint x: 558, startPoint y: 159, endPoint x: 540, endPoint y: 160, distance: 18.0
click at [540, 160] on input "[PERSON_NAME]" at bounding box center [688, 157] width 309 height 25
drag, startPoint x: 582, startPoint y: 126, endPoint x: 514, endPoint y: 133, distance: 68.8
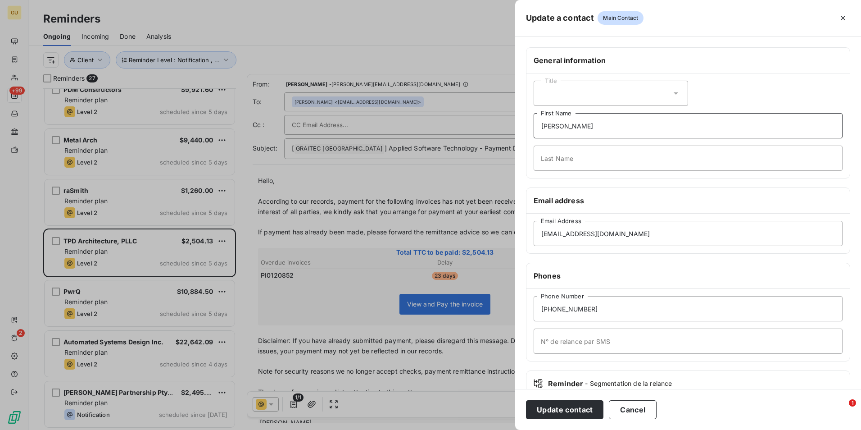
click at [514, 429] on div "Update a contact Main Contact General information Title [PERSON_NAME] First Nam…" at bounding box center [430, 430] width 861 height 0
click at [577, 409] on button "Update contact" at bounding box center [564, 409] width 77 height 19
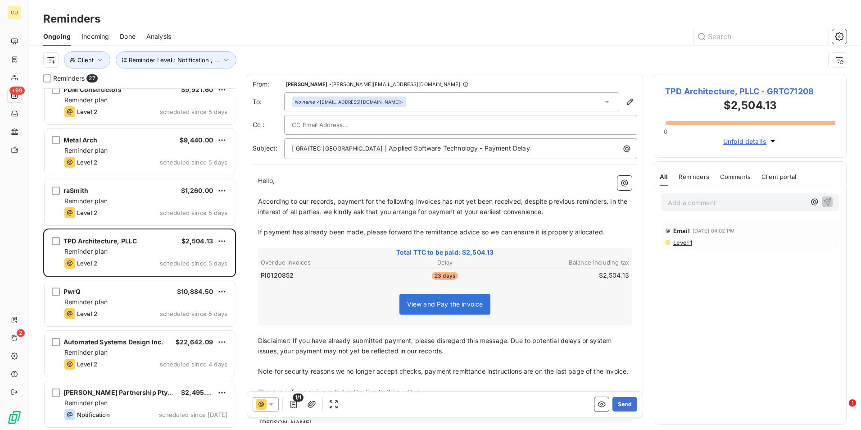
click at [274, 402] on icon at bounding box center [271, 404] width 9 height 9
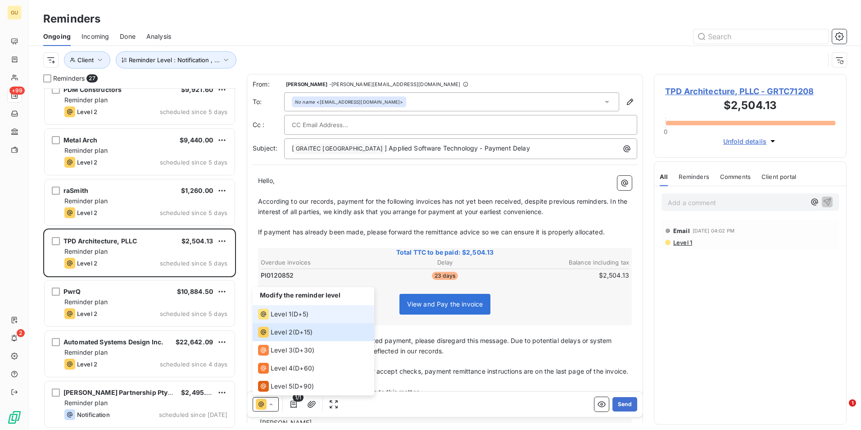
click at [289, 313] on span "Level 1" at bounding box center [281, 313] width 21 height 9
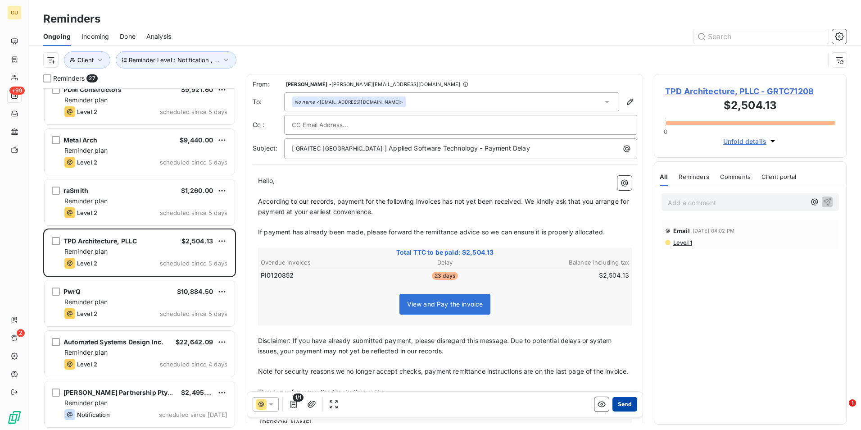
click at [613, 404] on button "Send" at bounding box center [625, 404] width 25 height 14
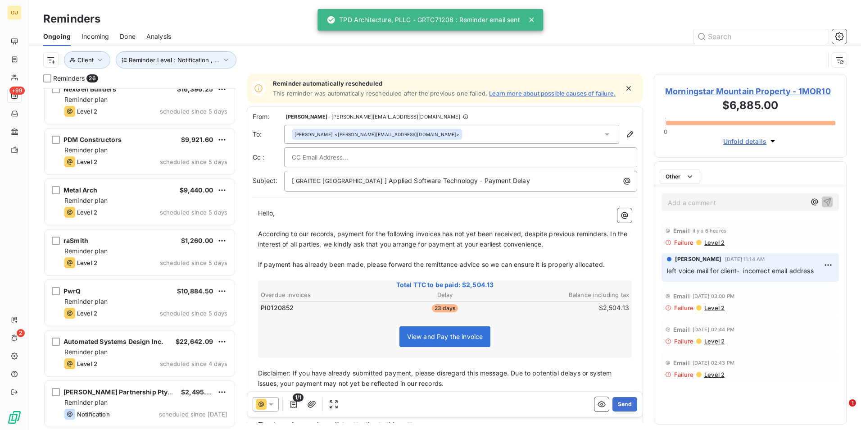
scroll to position [970, 0]
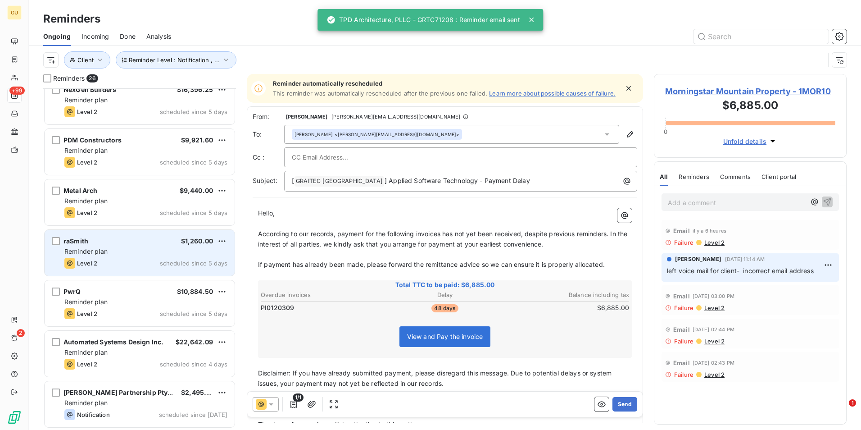
click at [136, 264] on div "Level 2 scheduled since 5 days" at bounding box center [145, 263] width 163 height 11
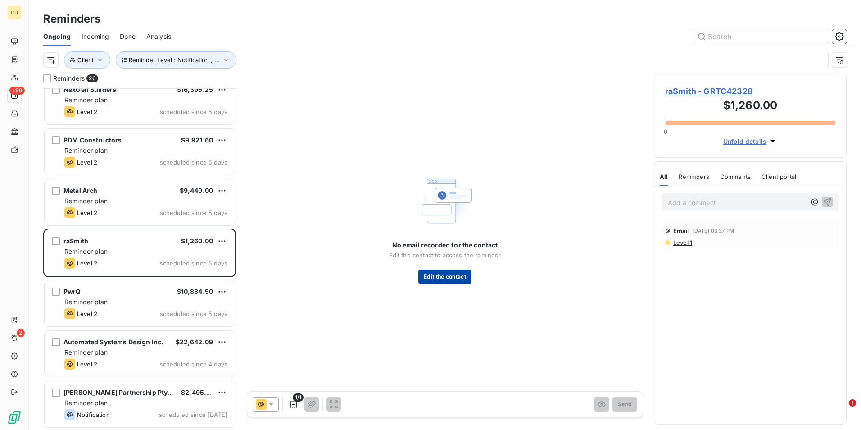
click at [442, 281] on button "Edit the contact" at bounding box center [444, 276] width 53 height 14
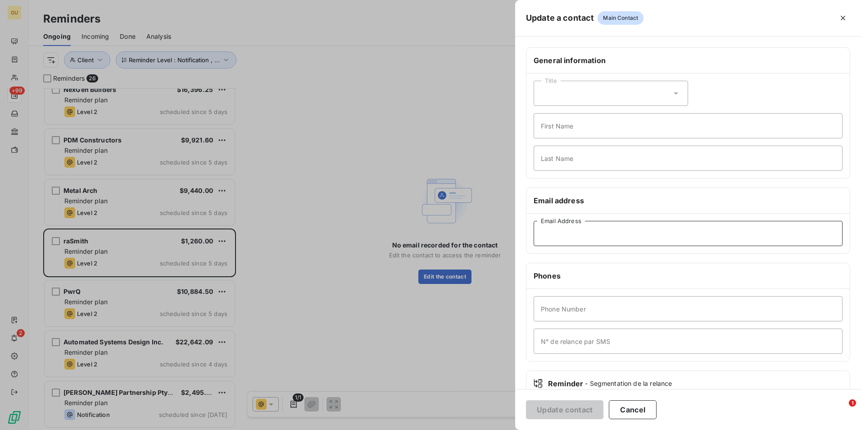
paste input "[PERSON_NAME][EMAIL_ADDRESS][PERSON_NAME][DOMAIN_NAME]"
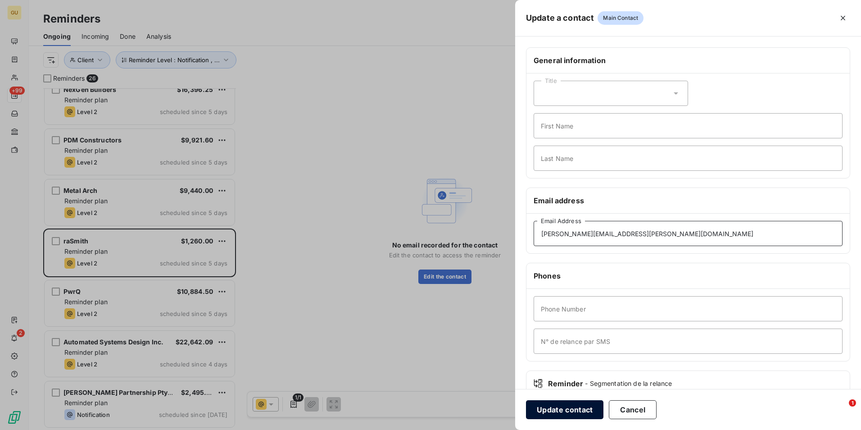
type input "[PERSON_NAME][EMAIL_ADDRESS][PERSON_NAME][DOMAIN_NAME]"
click at [558, 409] on button "Update contact" at bounding box center [564, 409] width 77 height 19
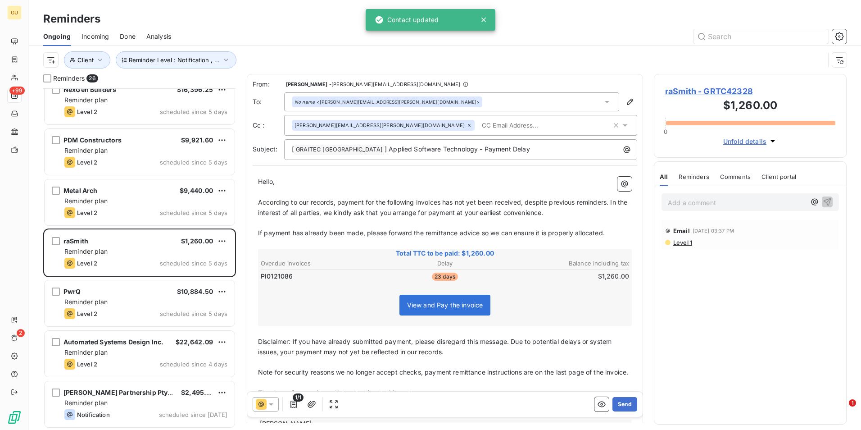
click at [274, 403] on icon at bounding box center [271, 404] width 9 height 9
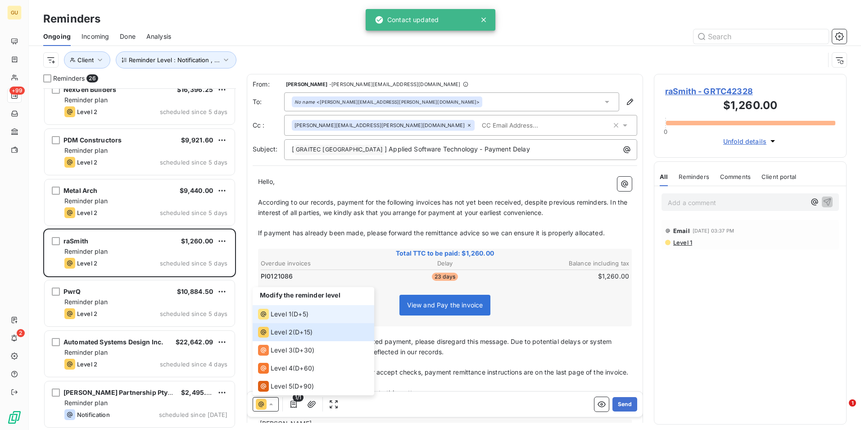
click at [287, 313] on span "Level 1" at bounding box center [281, 313] width 21 height 9
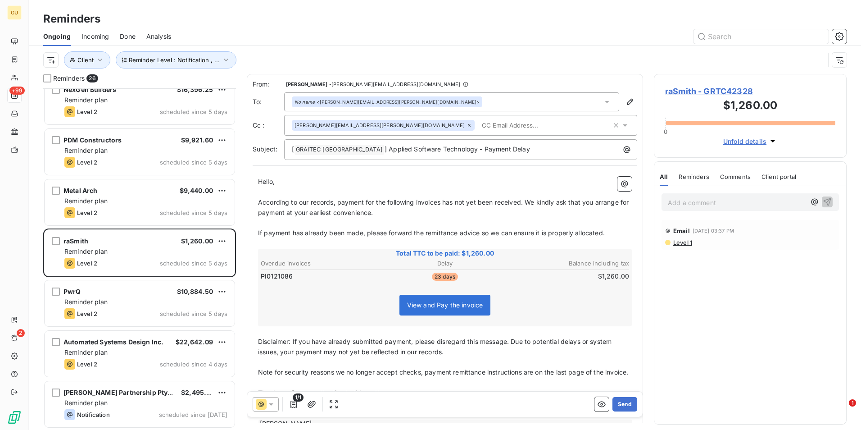
drag, startPoint x: 616, startPoint y: 405, endPoint x: 403, endPoint y: 330, distance: 225.9
click at [558, 374] on div "From: [PERSON_NAME] - [PERSON_NAME][EMAIL_ADDRESS][DOMAIN_NAME] To: No name <[P…" at bounding box center [445, 248] width 396 height 349
click at [441, 203] on span "According to our records, payment for the following invoices has not yet been r…" at bounding box center [444, 207] width 373 height 18
click at [440, 203] on span "According to our records, payment for the following invoices has not yet been r…" at bounding box center [444, 207] width 373 height 18
click at [443, 203] on span "According to our records, payment for the following invoices has not yet been r…" at bounding box center [444, 207] width 373 height 18
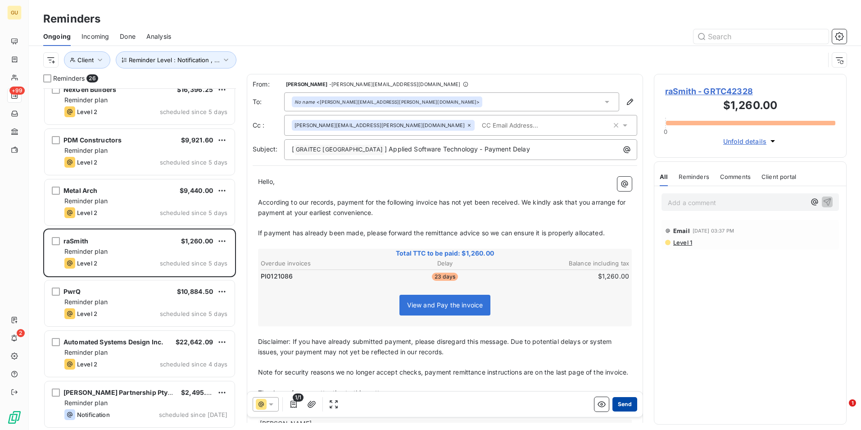
click at [618, 402] on button "Send" at bounding box center [625, 404] width 25 height 14
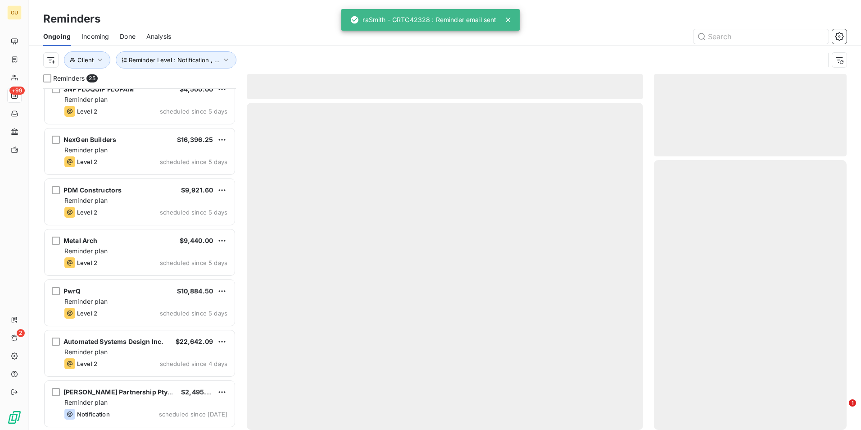
scroll to position [920, 0]
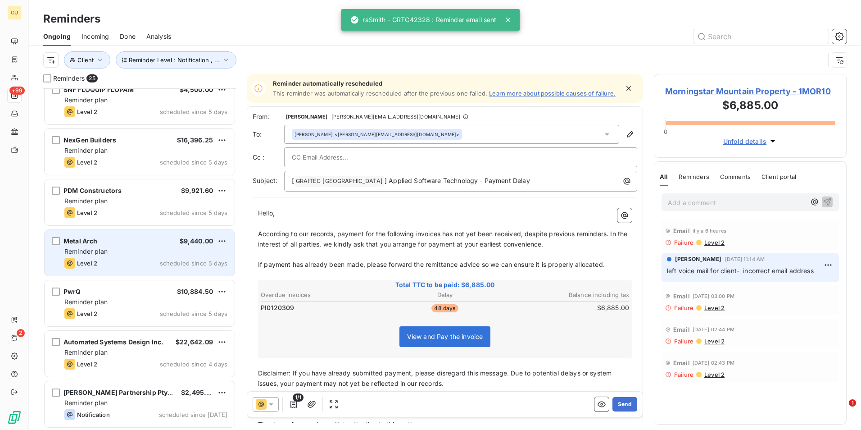
click at [136, 251] on div "Reminder plan" at bounding box center [145, 251] width 163 height 9
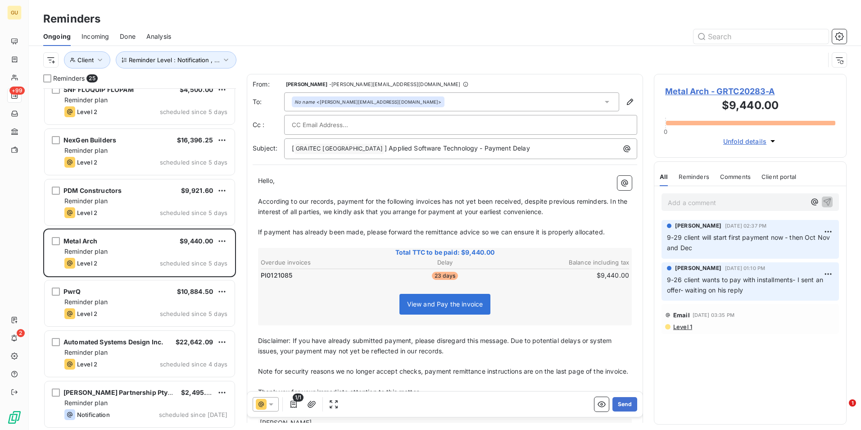
click at [272, 404] on icon at bounding box center [271, 404] width 5 height 2
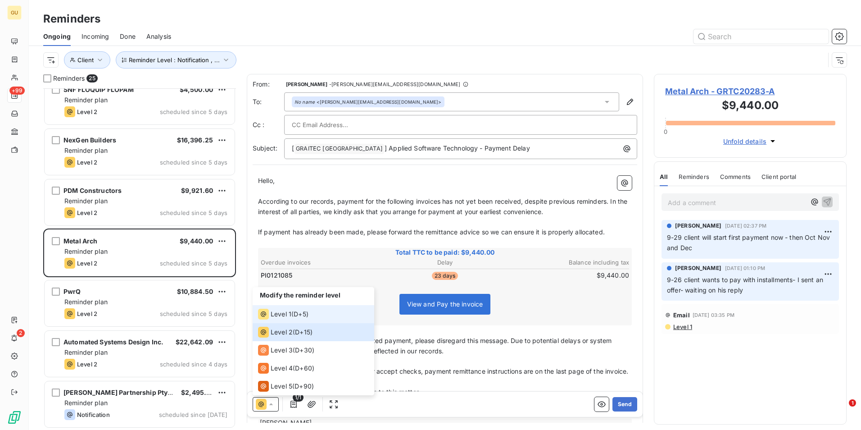
click at [286, 314] on span "Level 1" at bounding box center [281, 313] width 21 height 9
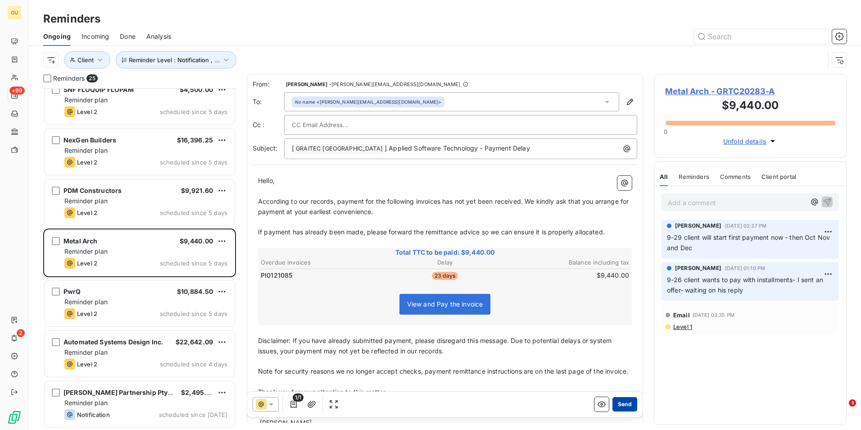
click at [623, 404] on button "Send" at bounding box center [625, 404] width 25 height 14
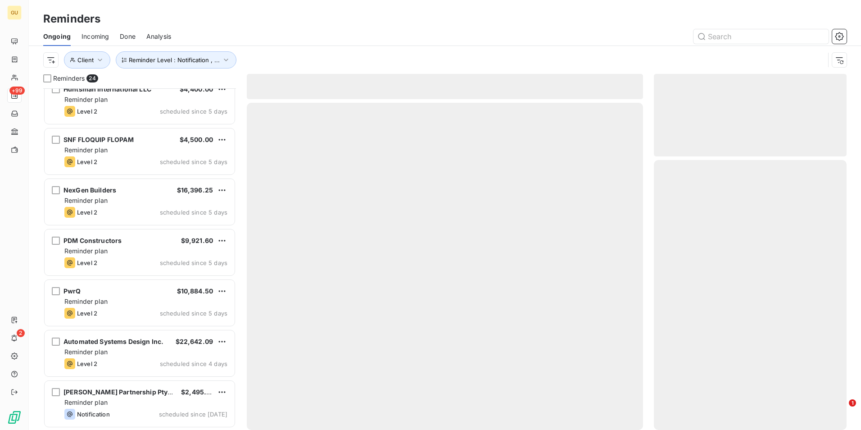
scroll to position [869, 0]
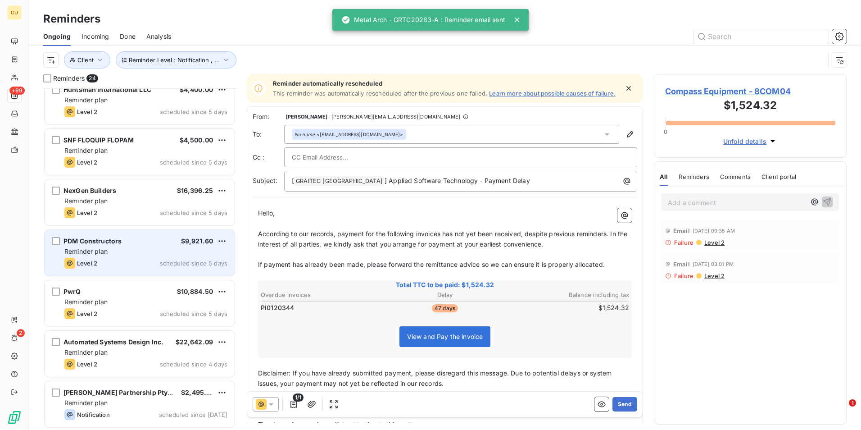
click at [135, 249] on div "Reminder plan" at bounding box center [145, 251] width 163 height 9
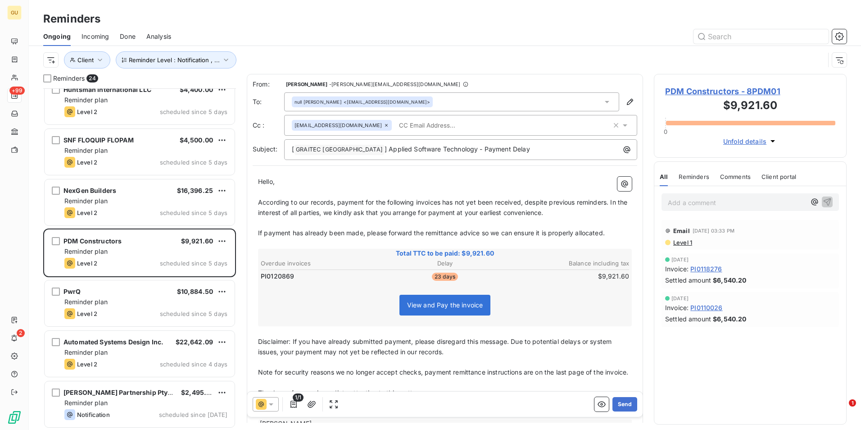
click at [267, 402] on icon at bounding box center [271, 404] width 9 height 9
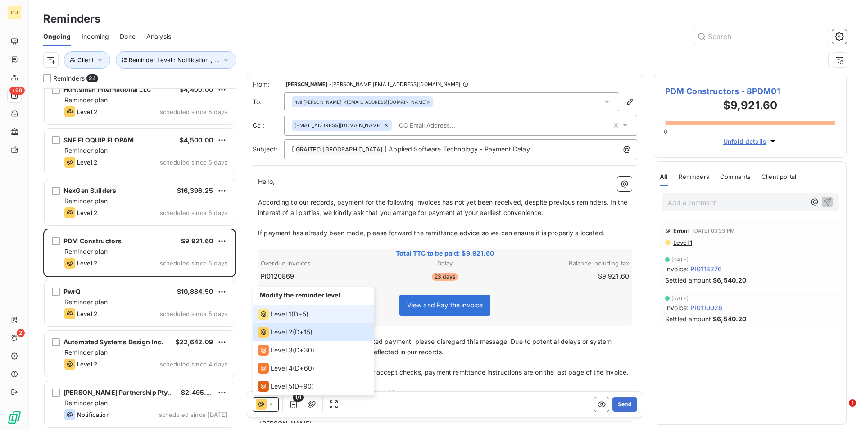
click at [287, 307] on li "Level 1 ( D+5 )" at bounding box center [314, 314] width 122 height 18
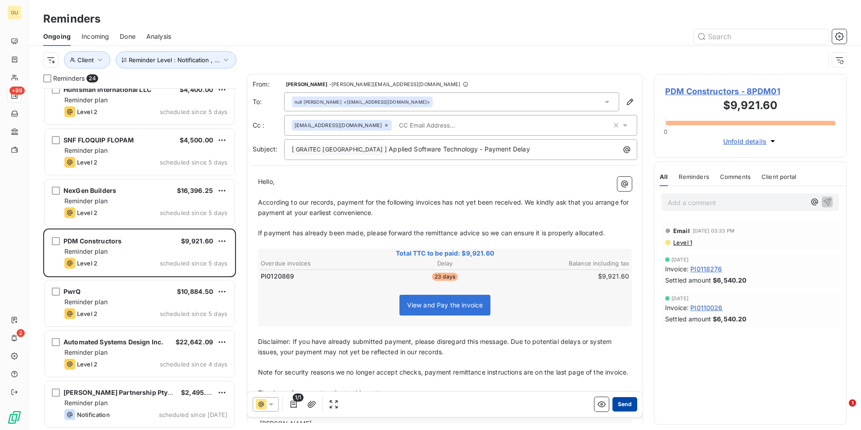
click at [622, 404] on button "Send" at bounding box center [625, 404] width 25 height 14
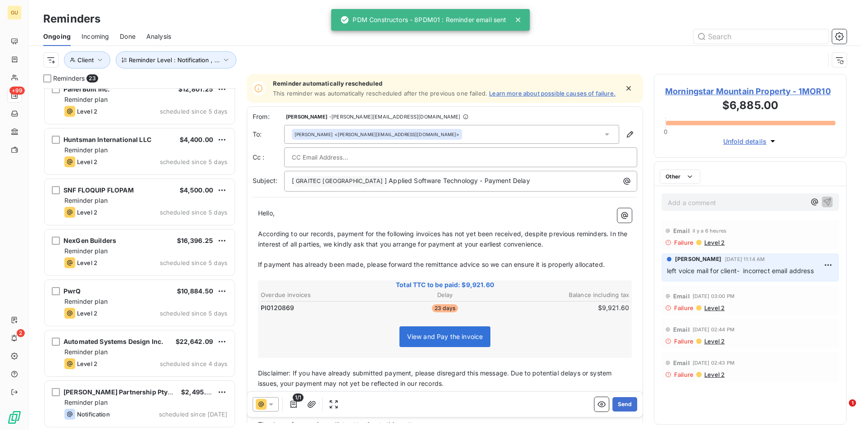
scroll to position [819, 0]
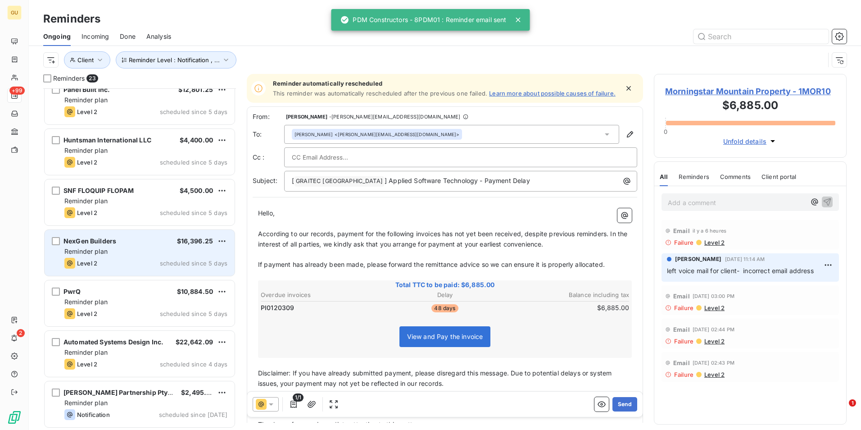
click at [137, 254] on div "Reminder plan" at bounding box center [145, 251] width 163 height 9
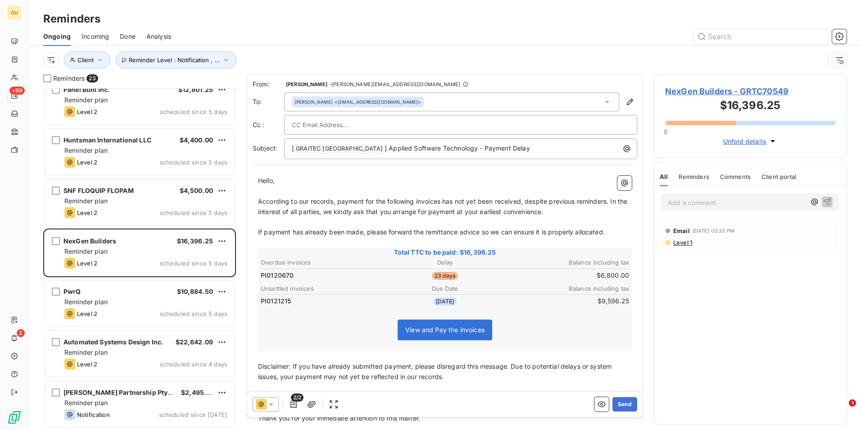
click at [277, 402] on div at bounding box center [266, 404] width 26 height 14
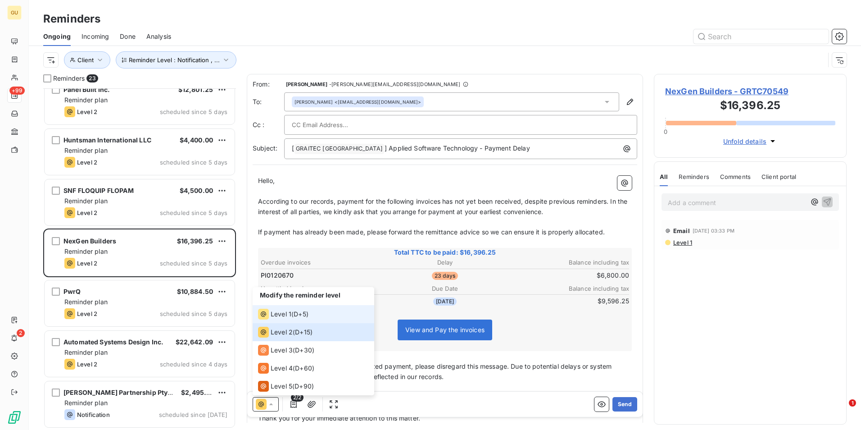
click at [284, 317] on span "Level 1" at bounding box center [281, 313] width 21 height 9
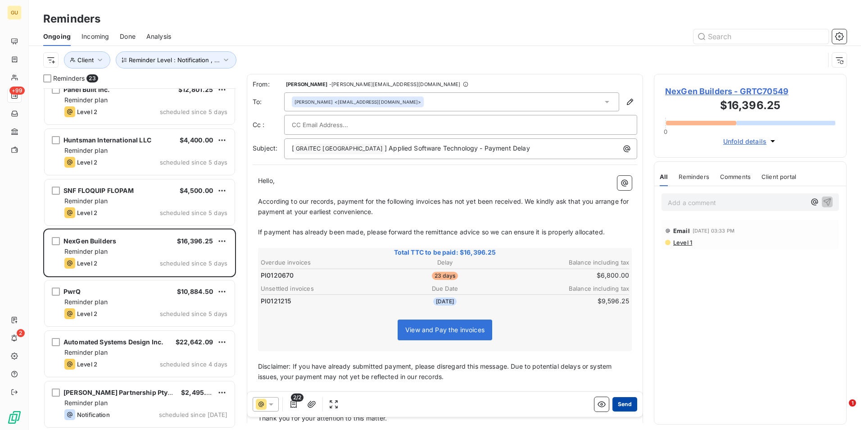
click at [618, 407] on button "Send" at bounding box center [625, 404] width 25 height 14
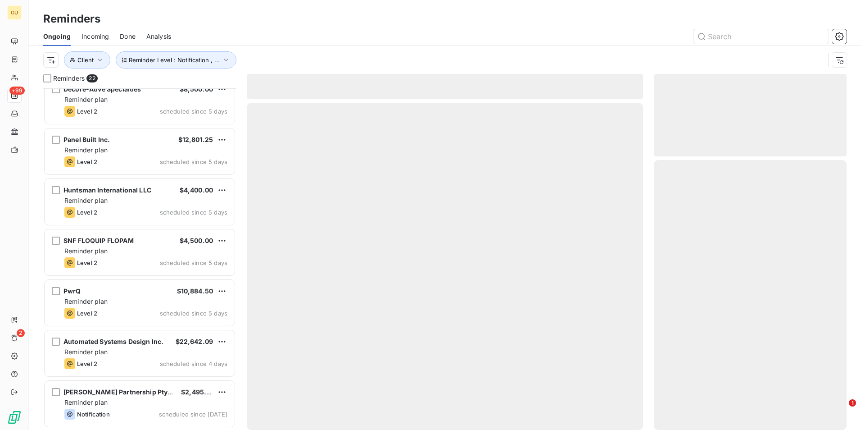
scroll to position [768, 0]
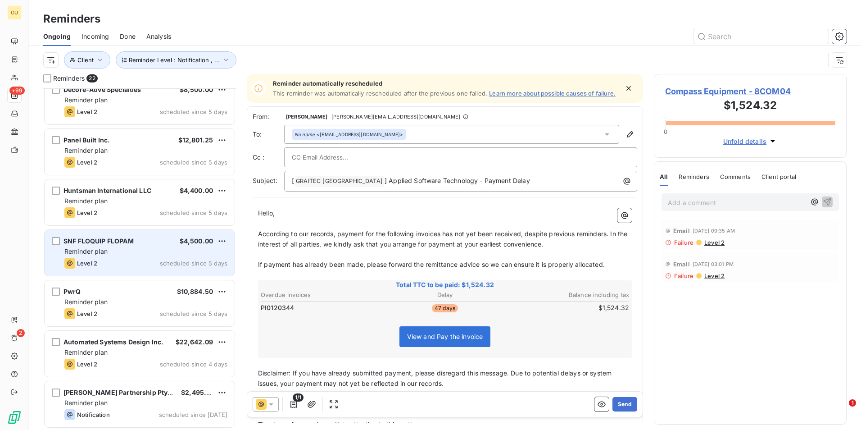
click at [138, 246] on div "SNF FLOQUIP FLOPAM $4,500.00 Reminder plan Level 2 scheduled since 5 days" at bounding box center [140, 253] width 190 height 46
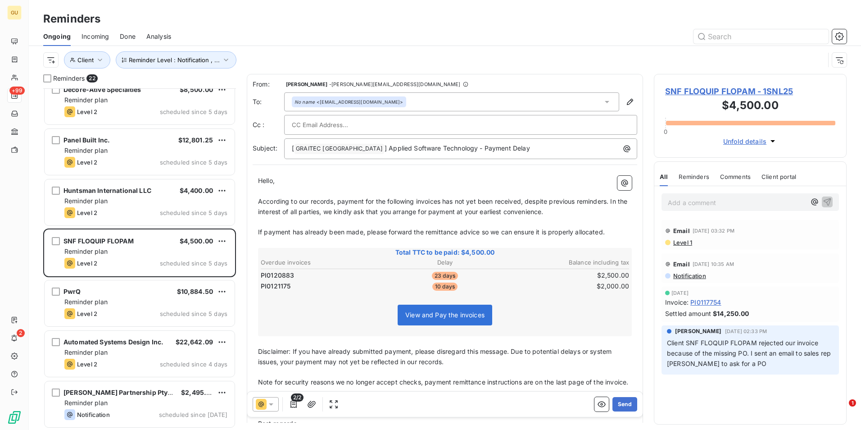
click at [273, 402] on icon at bounding box center [271, 404] width 9 height 9
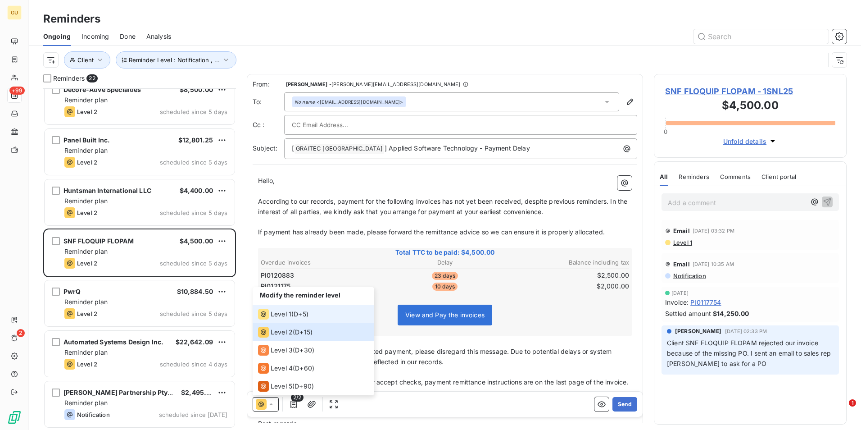
click at [282, 314] on span "Level 1" at bounding box center [281, 313] width 21 height 9
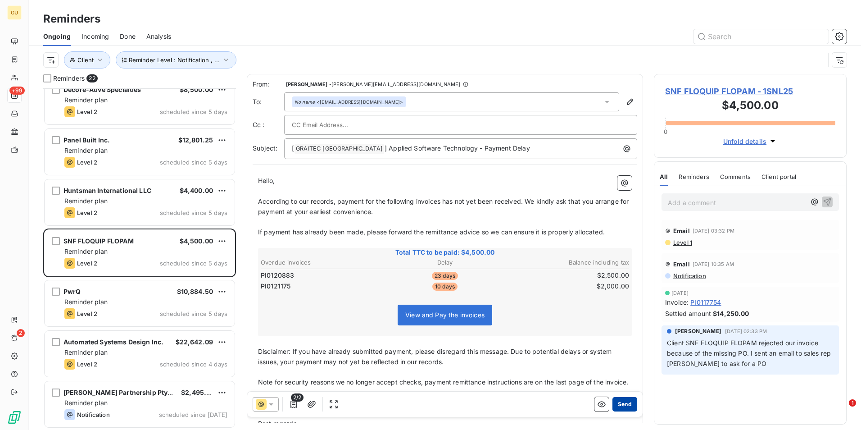
click at [618, 404] on button "Send" at bounding box center [625, 404] width 25 height 14
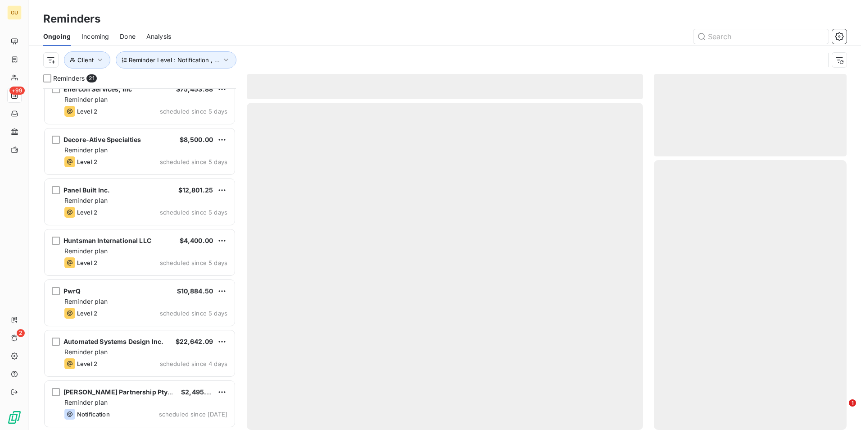
scroll to position [718, 0]
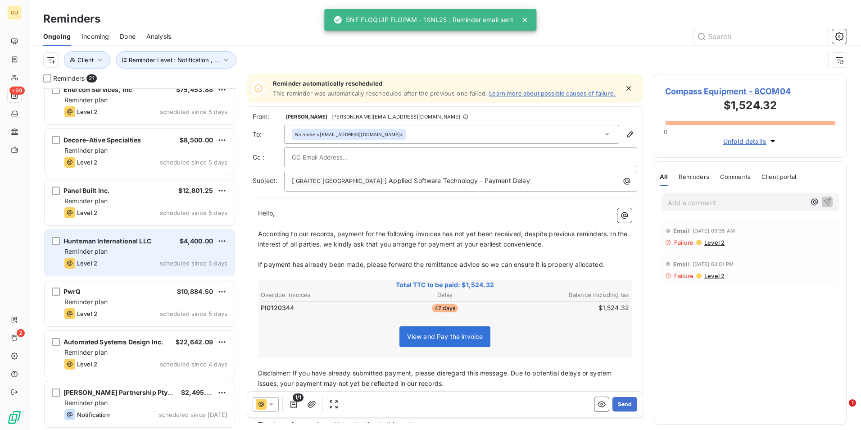
click at [132, 257] on div "Huntsman International LLC $4,400.00 Reminder plan Level 2 scheduled since 5 da…" at bounding box center [140, 253] width 190 height 46
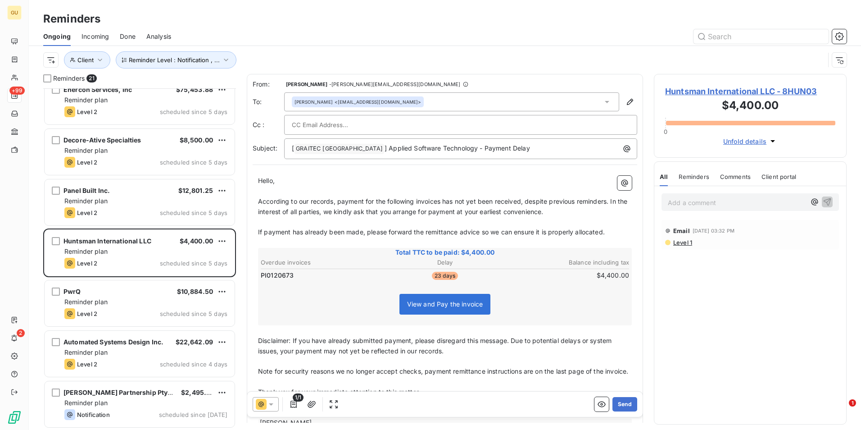
click at [270, 400] on icon at bounding box center [271, 404] width 9 height 9
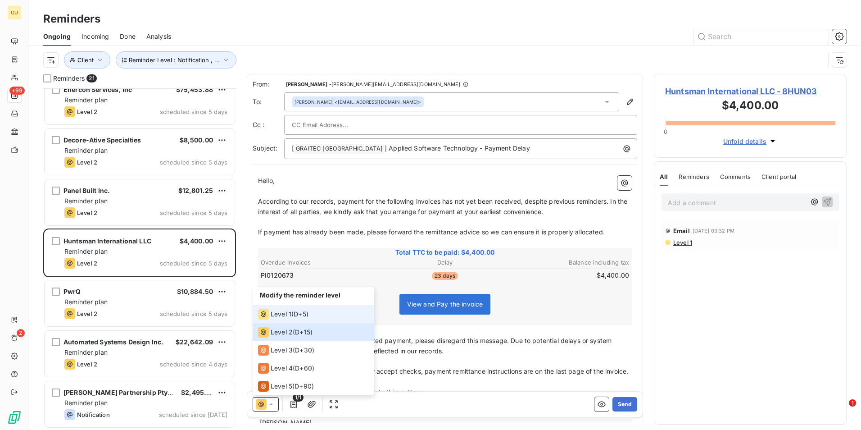
click at [280, 311] on span "Level 1" at bounding box center [281, 313] width 21 height 9
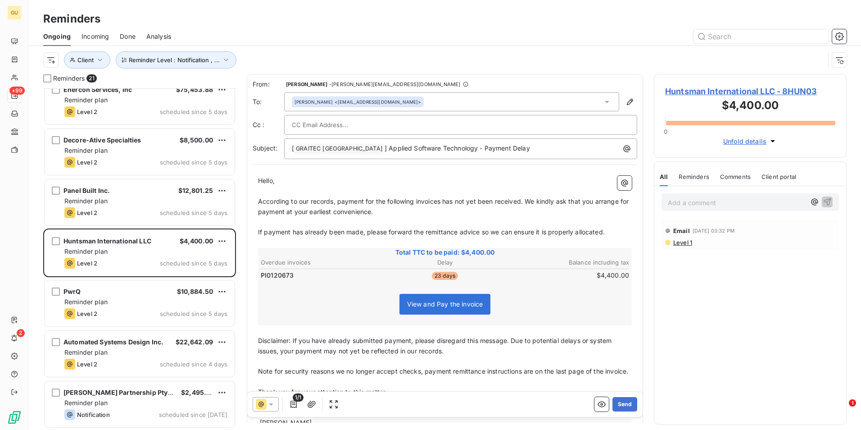
drag, startPoint x: 625, startPoint y: 402, endPoint x: 527, endPoint y: 340, distance: 116.4
click at [534, 347] on div "From: [PERSON_NAME] - [PERSON_NAME][EMAIL_ADDRESS][DOMAIN_NAME] To: [PERSON_NAM…" at bounding box center [445, 248] width 396 height 349
click at [441, 201] on span "According to our records, payment for the following invoices has not yet been r…" at bounding box center [444, 206] width 373 height 18
click at [620, 403] on button "Send" at bounding box center [625, 404] width 25 height 14
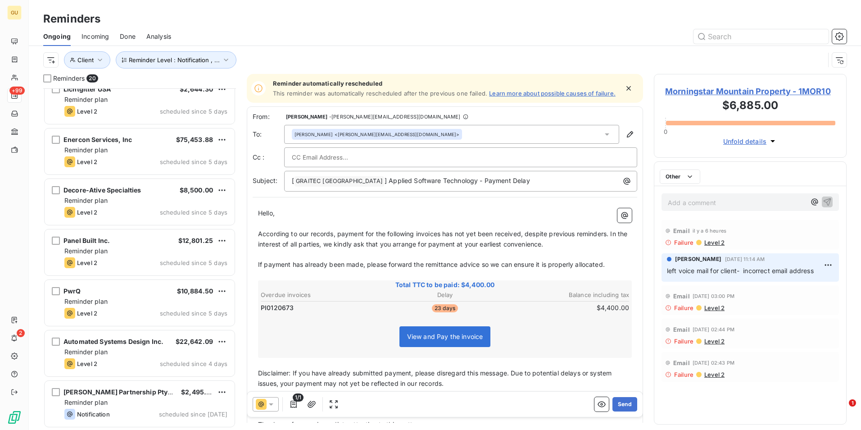
scroll to position [668, 0]
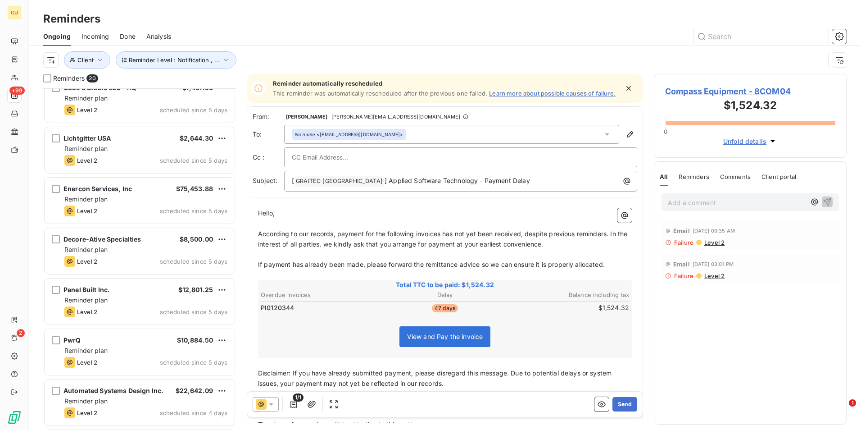
scroll to position [631, 0]
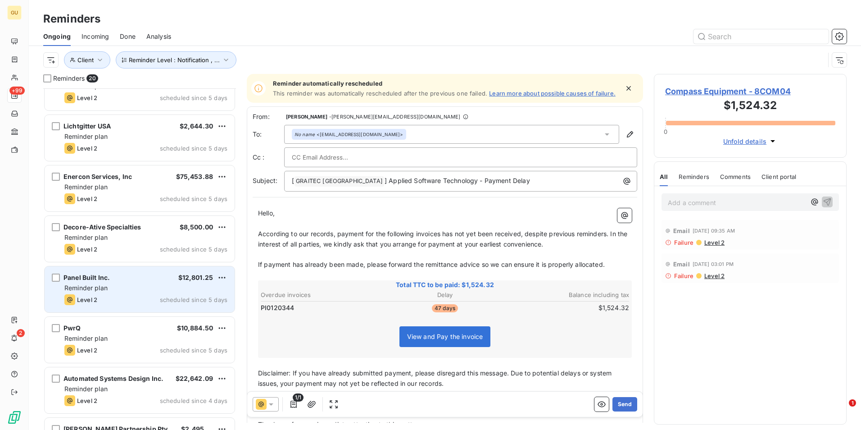
click at [163, 282] on div "Panel Built Inc. $12,801.25 Reminder plan Level 2 scheduled since 5 days" at bounding box center [140, 289] width 190 height 46
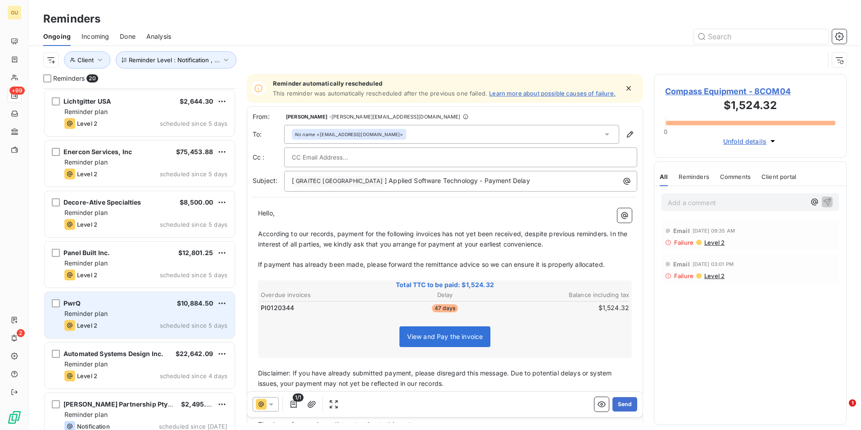
scroll to position [668, 0]
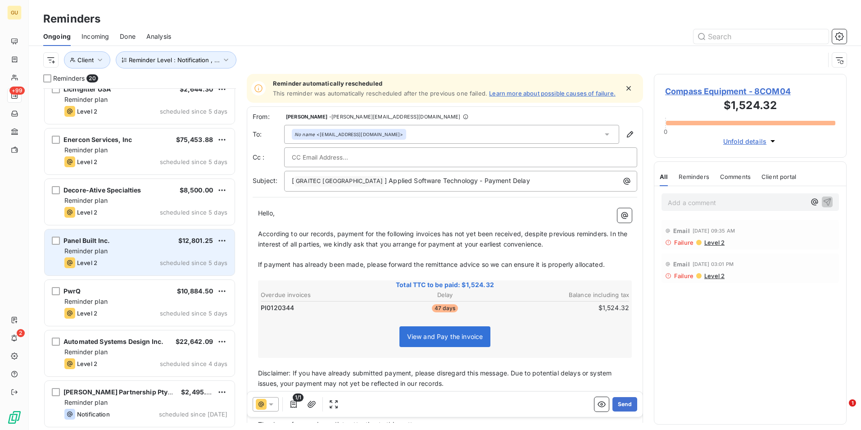
click at [128, 250] on div "Reminder plan" at bounding box center [145, 250] width 163 height 9
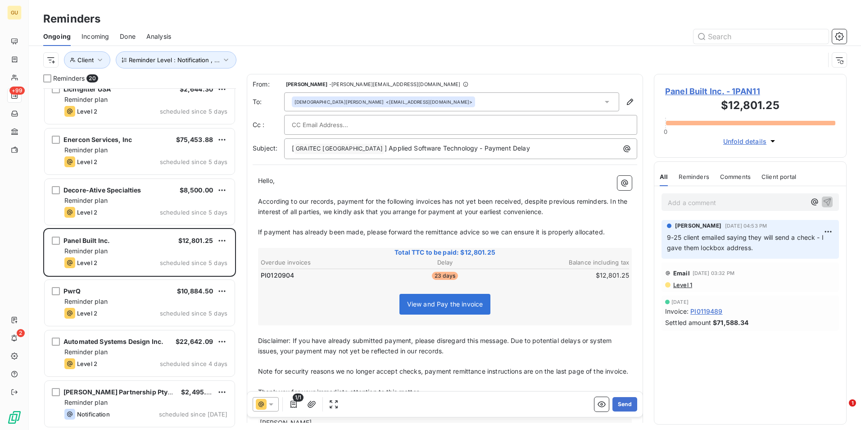
click at [271, 404] on icon at bounding box center [271, 404] width 5 height 2
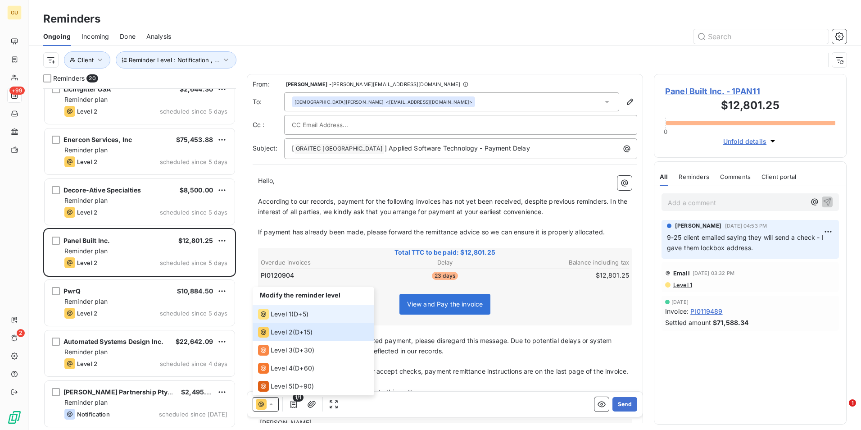
click at [294, 310] on div "Level 1 ( D+5 )" at bounding box center [283, 314] width 50 height 11
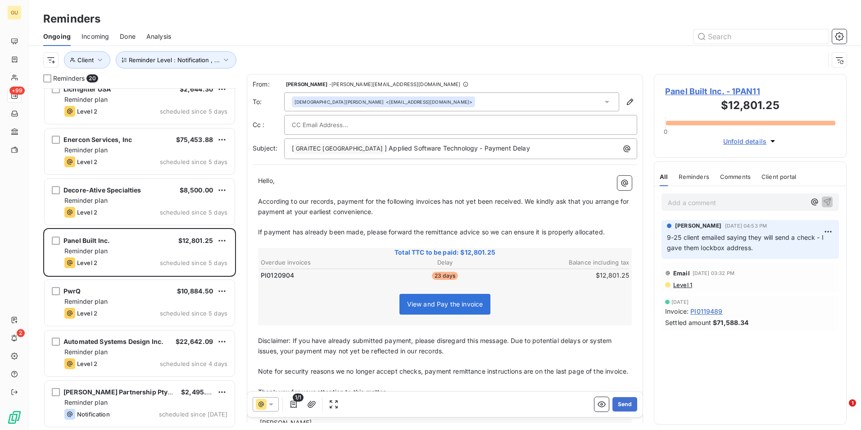
click at [443, 201] on span "According to our records, payment for the following invoices has not yet been r…" at bounding box center [444, 206] width 373 height 18
click at [618, 404] on button "Send" at bounding box center [625, 404] width 25 height 14
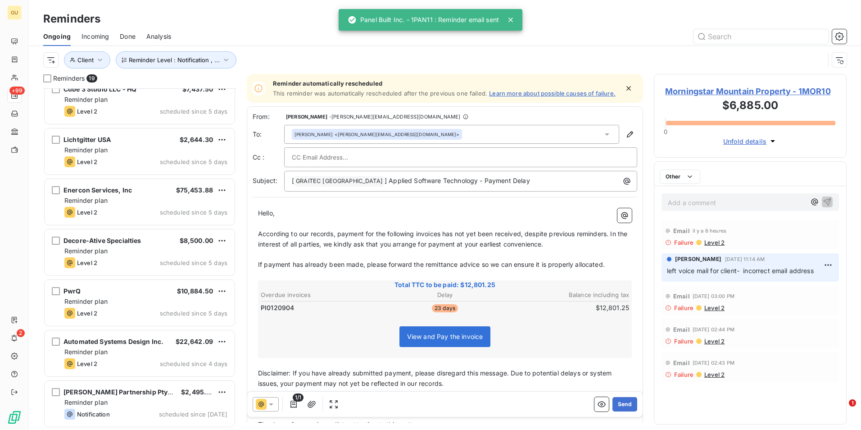
scroll to position [617, 0]
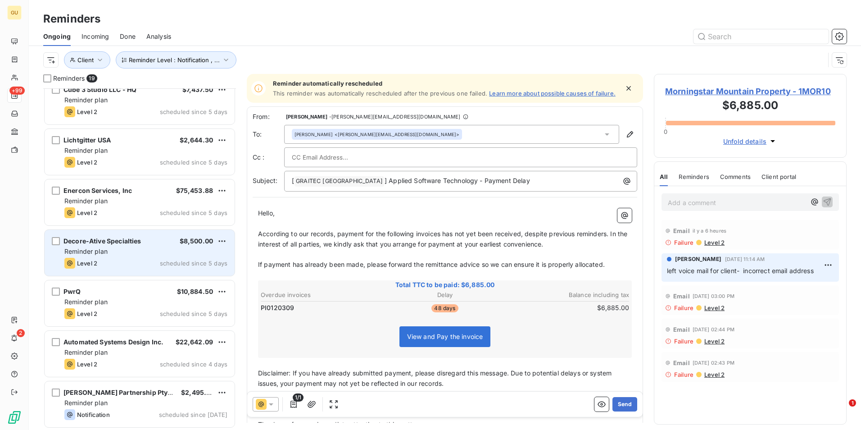
click at [131, 254] on div "Reminder plan" at bounding box center [145, 251] width 163 height 9
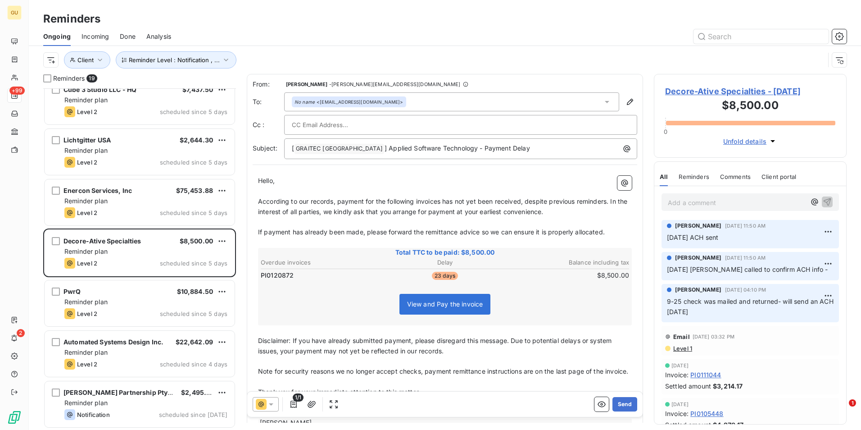
click at [271, 402] on icon at bounding box center [271, 404] width 9 height 9
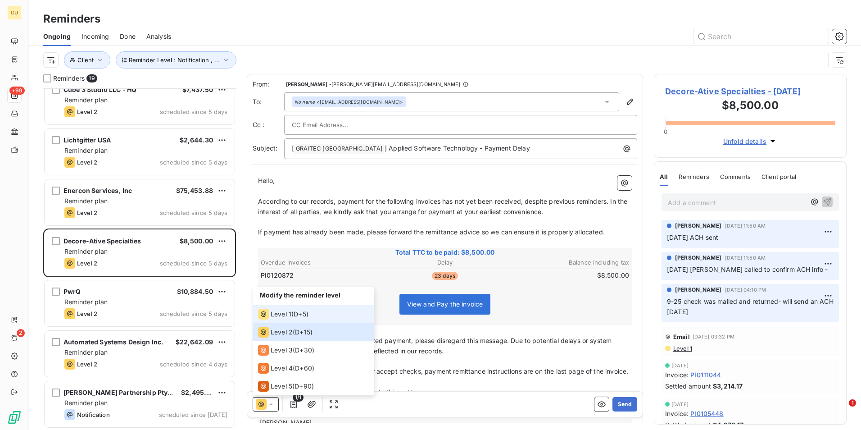
click at [277, 316] on span "Level 1" at bounding box center [281, 313] width 21 height 9
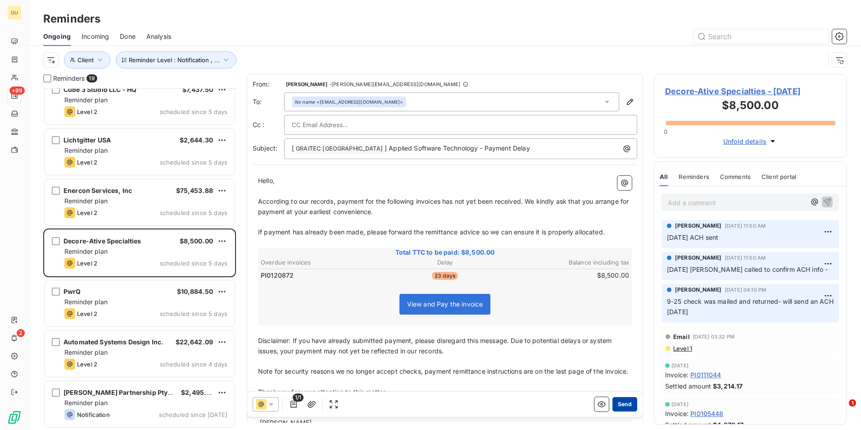
click at [621, 406] on button "Send" at bounding box center [625, 404] width 25 height 14
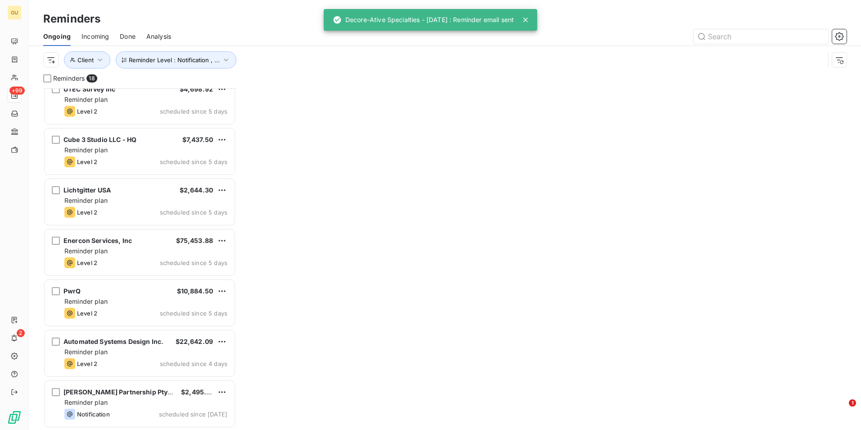
scroll to position [567, 0]
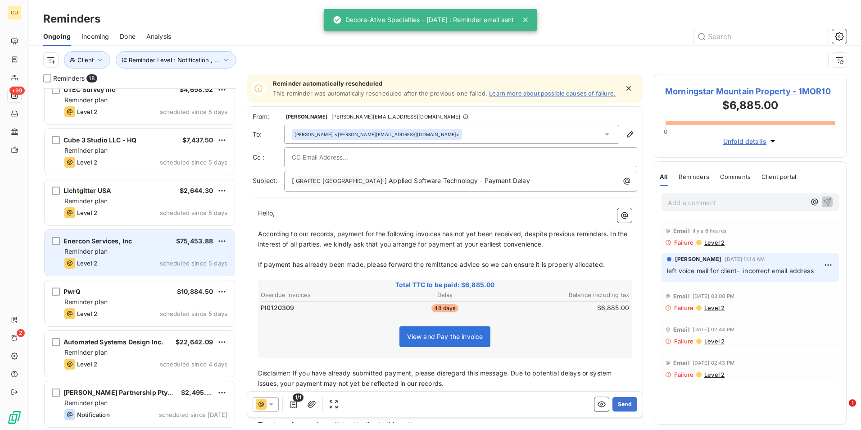
click at [132, 250] on div "Reminder plan" at bounding box center [145, 251] width 163 height 9
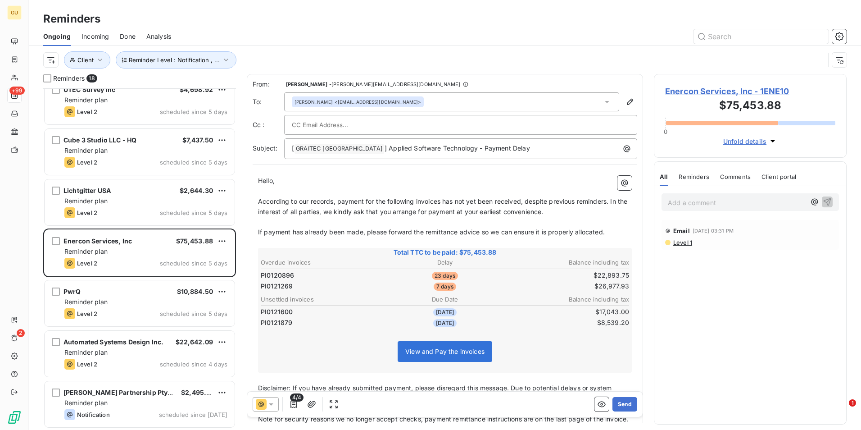
click at [273, 404] on icon at bounding box center [271, 404] width 5 height 2
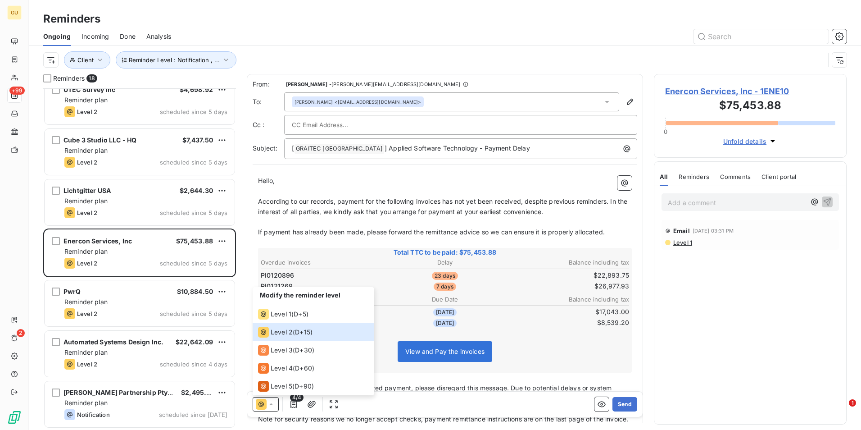
click at [395, 330] on div "Total TTC to be paid: $75,453.88 Overdue invoices Delay Balance including tax P…" at bounding box center [445, 310] width 374 height 125
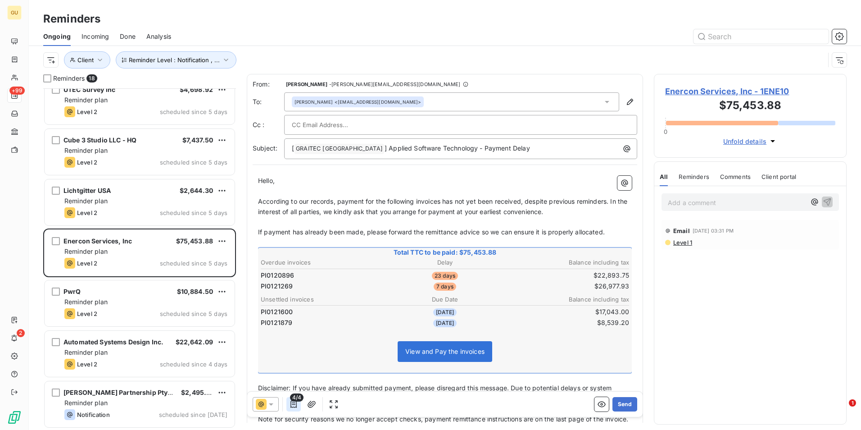
click at [292, 405] on icon "button" at bounding box center [293, 404] width 9 height 9
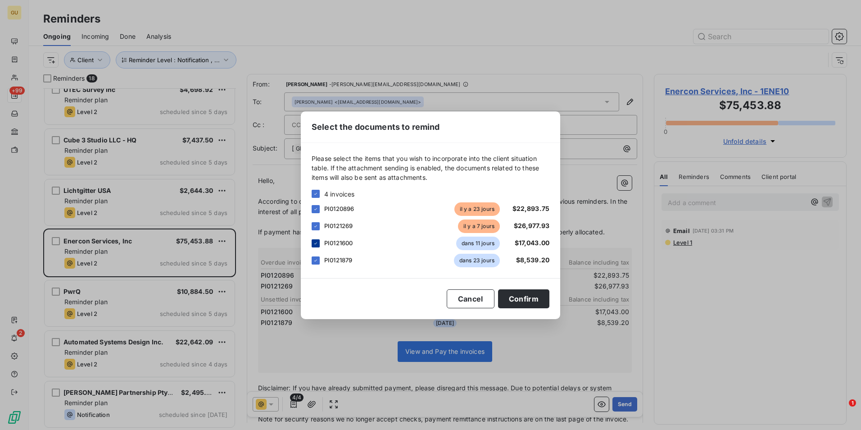
click at [314, 245] on icon at bounding box center [315, 243] width 5 height 5
click at [316, 255] on div "PI0121879 dans 23 jours $8,539.20" at bounding box center [431, 261] width 238 height 14
click at [314, 262] on icon at bounding box center [315, 260] width 5 height 5
click at [523, 299] on button "Confirm" at bounding box center [523, 298] width 51 height 19
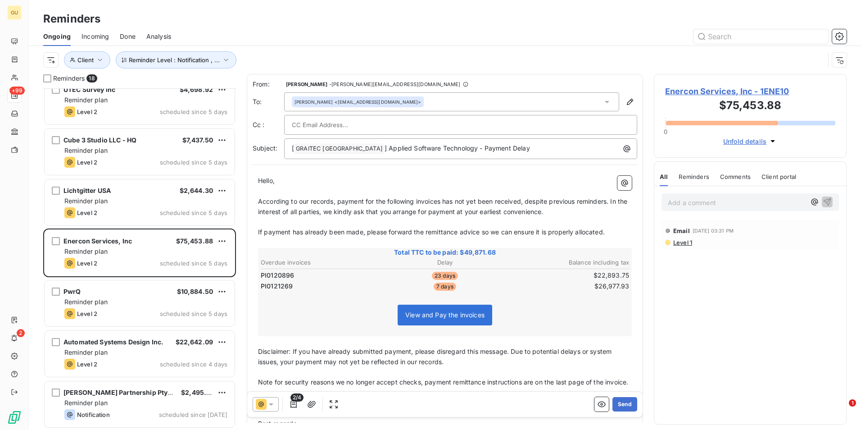
click at [271, 403] on icon at bounding box center [271, 404] width 9 height 9
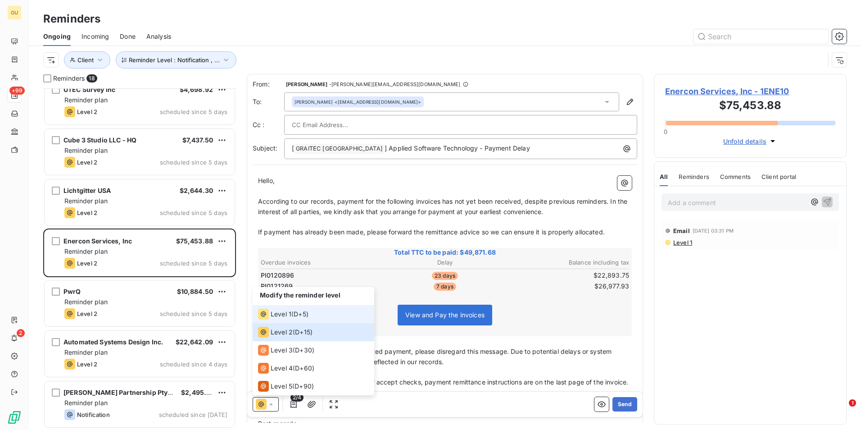
click at [280, 314] on span "Level 1" at bounding box center [281, 313] width 21 height 9
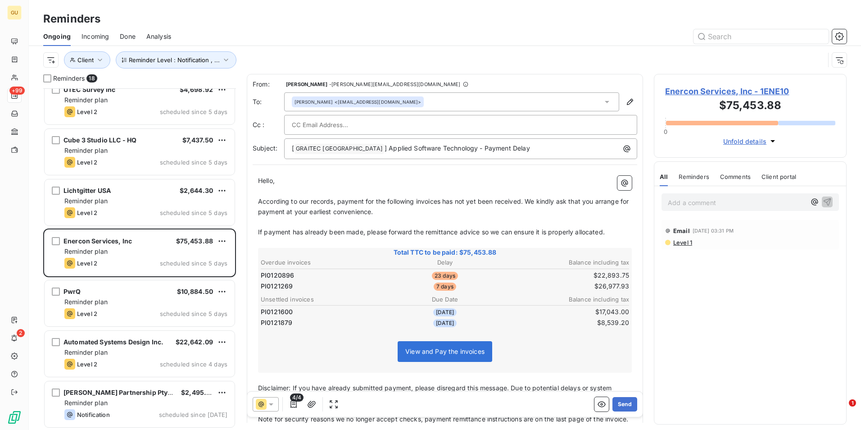
click at [293, 397] on span "4/4" at bounding box center [297, 397] width 14 height 8
click at [295, 404] on icon "button" at bounding box center [294, 403] width 6 height 7
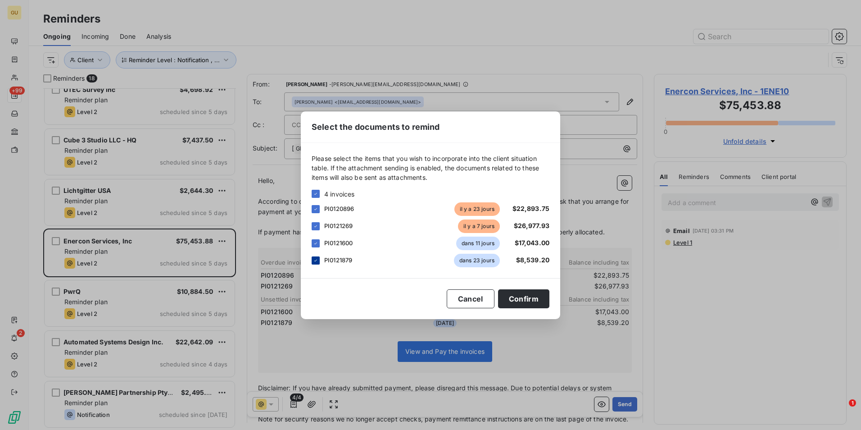
click at [319, 257] on div at bounding box center [316, 260] width 8 height 8
click at [317, 241] on icon at bounding box center [315, 243] width 5 height 5
click at [513, 296] on button "Confirm" at bounding box center [523, 298] width 51 height 19
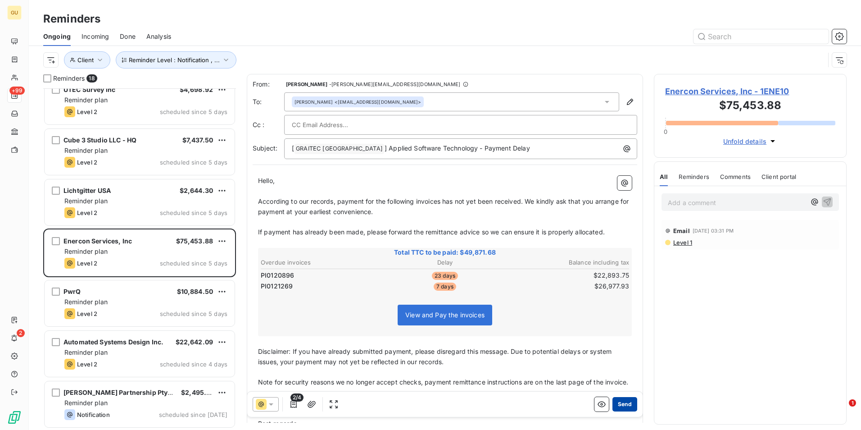
click at [623, 403] on button "Send" at bounding box center [625, 404] width 25 height 14
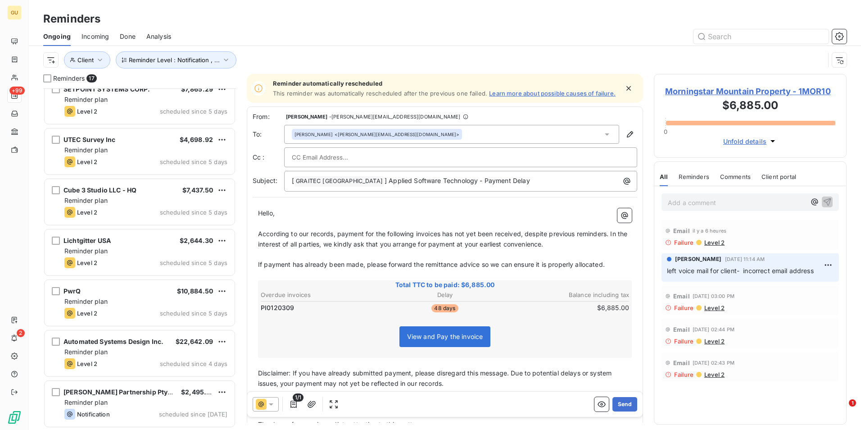
scroll to position [516, 0]
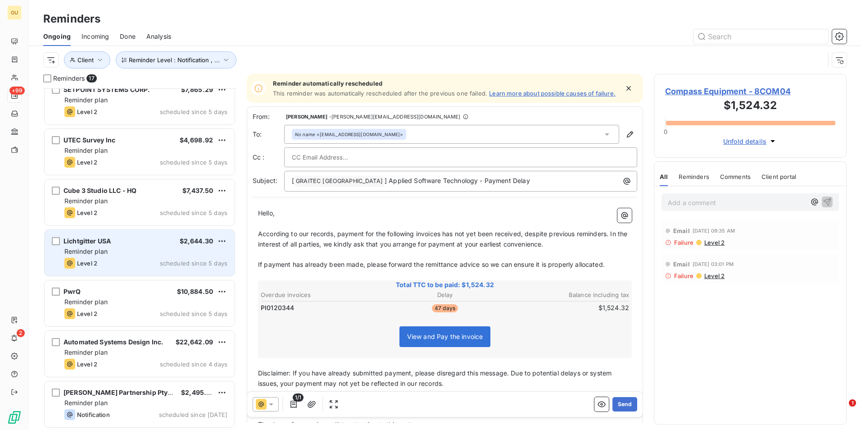
click at [136, 249] on div "Reminder plan" at bounding box center [145, 251] width 163 height 9
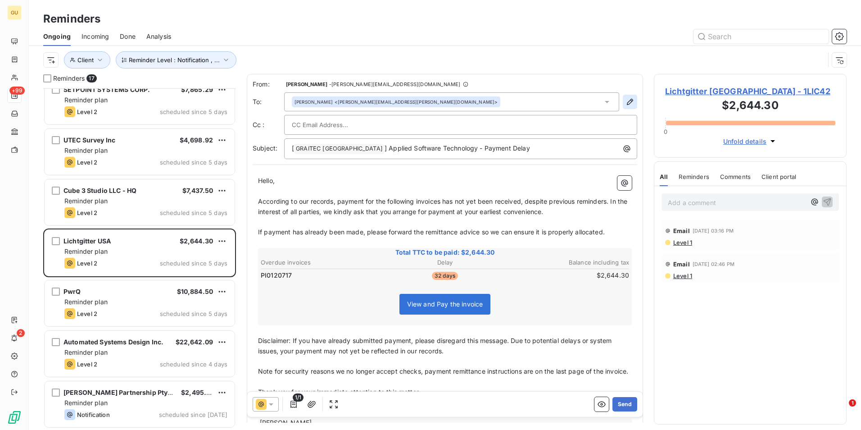
click at [626, 100] on icon "button" at bounding box center [630, 101] width 9 height 9
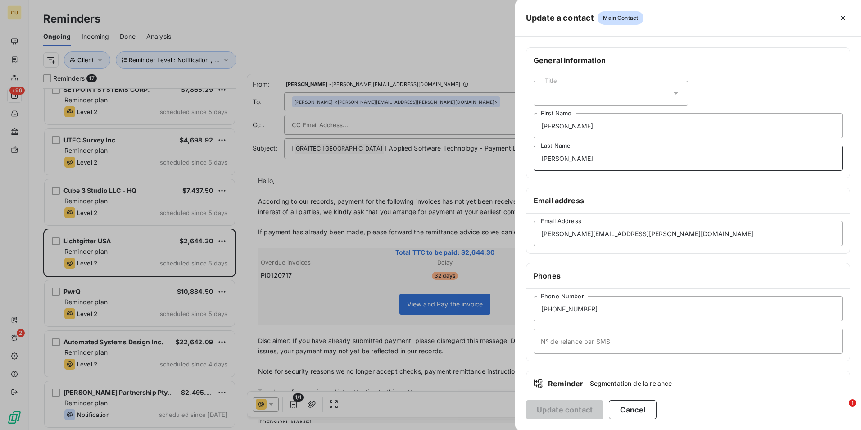
drag, startPoint x: 568, startPoint y: 160, endPoint x: 493, endPoint y: 163, distance: 75.3
click at [493, 429] on div "Update a contact Main Contact General information Title [PERSON_NAME] First Nam…" at bounding box center [430, 430] width 861 height 0
drag, startPoint x: 578, startPoint y: 123, endPoint x: 514, endPoint y: 132, distance: 64.6
click at [514, 429] on div "Update a contact Main Contact General information Title [PERSON_NAME] First Nam…" at bounding box center [430, 430] width 861 height 0
drag, startPoint x: 656, startPoint y: 231, endPoint x: 545, endPoint y: 242, distance: 111.8
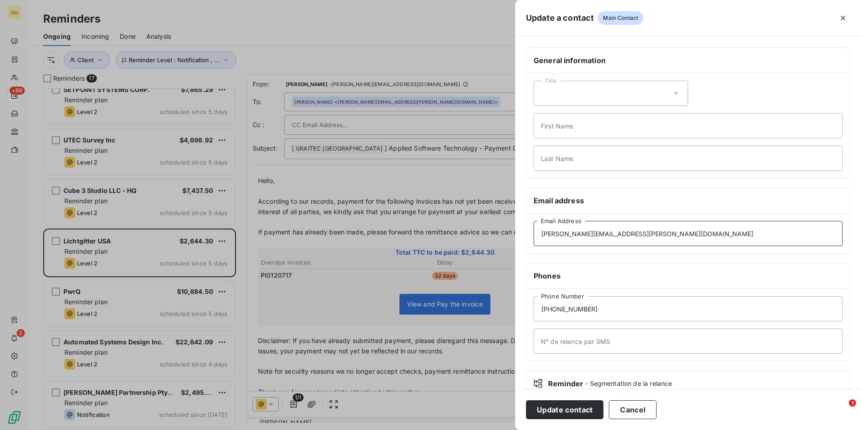
click at [536, 244] on input "[PERSON_NAME][EMAIL_ADDRESS][PERSON_NAME][DOMAIN_NAME]" at bounding box center [688, 233] width 309 height 25
paste input "AP"
type input "[EMAIL_ADDRESS][DOMAIN_NAME]"
click at [572, 406] on button "Update contact" at bounding box center [564, 409] width 77 height 19
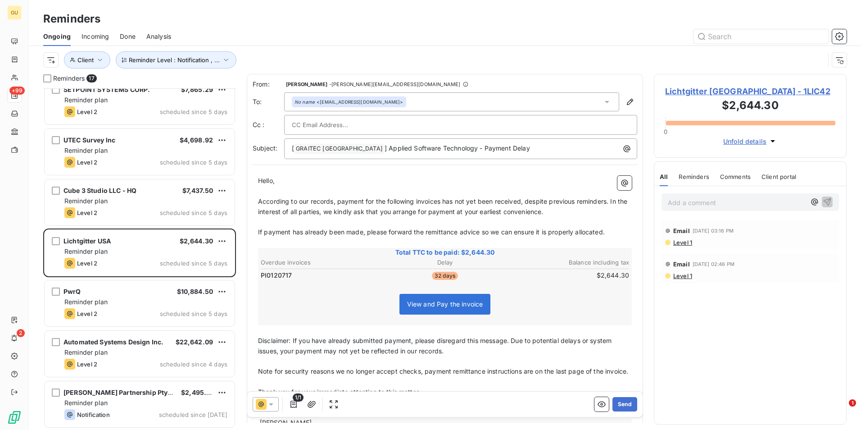
paste input "[PERSON_NAME][EMAIL_ADDRESS][PERSON_NAME][DOMAIN_NAME]"
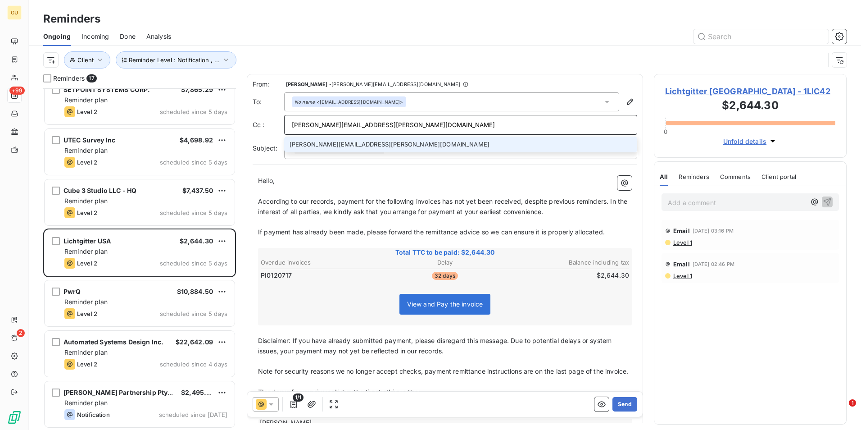
type input "[PERSON_NAME][EMAIL_ADDRESS][PERSON_NAME][DOMAIN_NAME]"
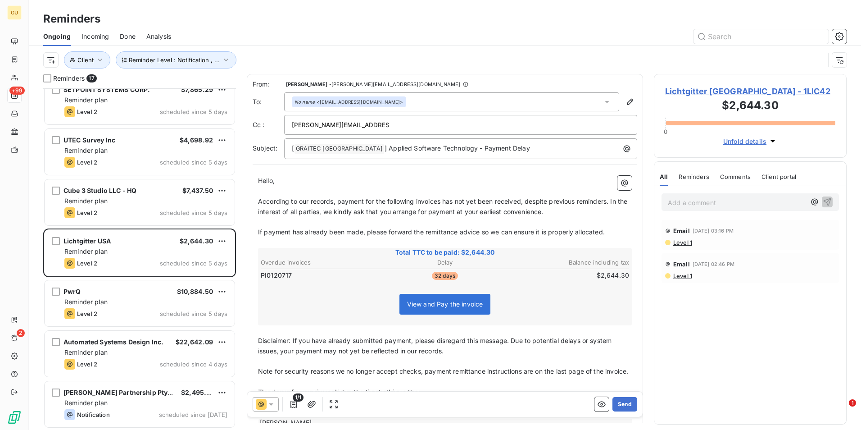
click at [359, 243] on p "﻿" at bounding box center [445, 242] width 374 height 10
click at [345, 279] on td "PI0120717" at bounding box center [321, 275] width 123 height 10
click at [273, 404] on icon at bounding box center [271, 404] width 5 height 2
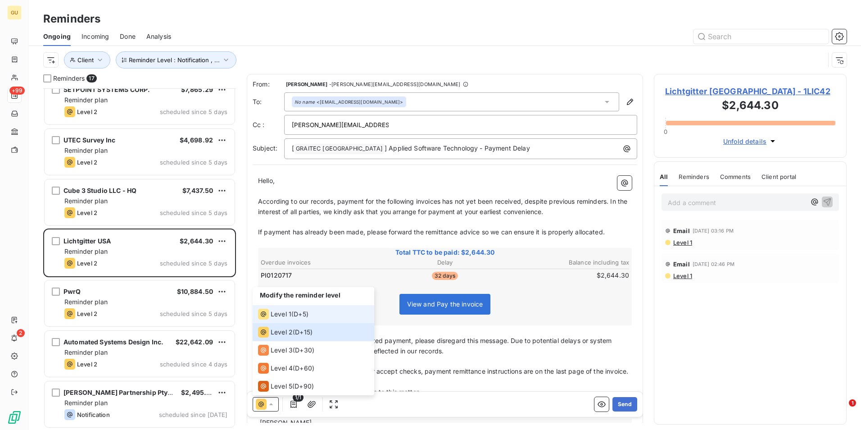
click at [278, 307] on li "Level 1 ( D+5 )" at bounding box center [314, 314] width 122 height 18
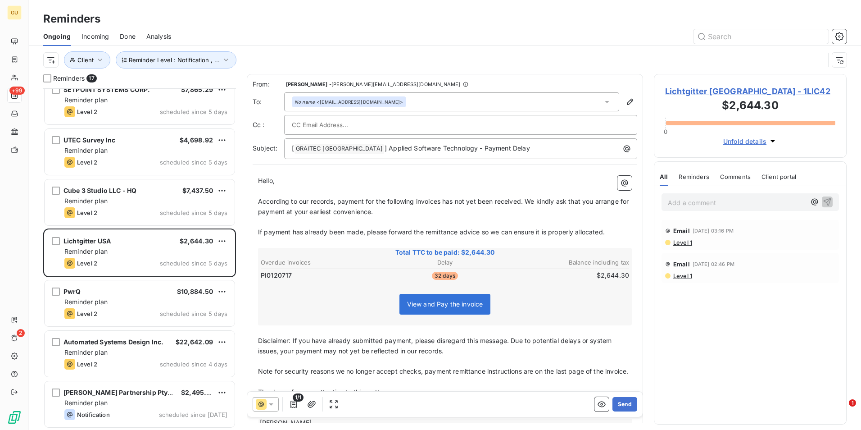
click at [442, 203] on span "According to our records, payment for the following invoices has not yet been r…" at bounding box center [444, 206] width 373 height 18
click at [622, 404] on button "Send" at bounding box center [625, 404] width 25 height 14
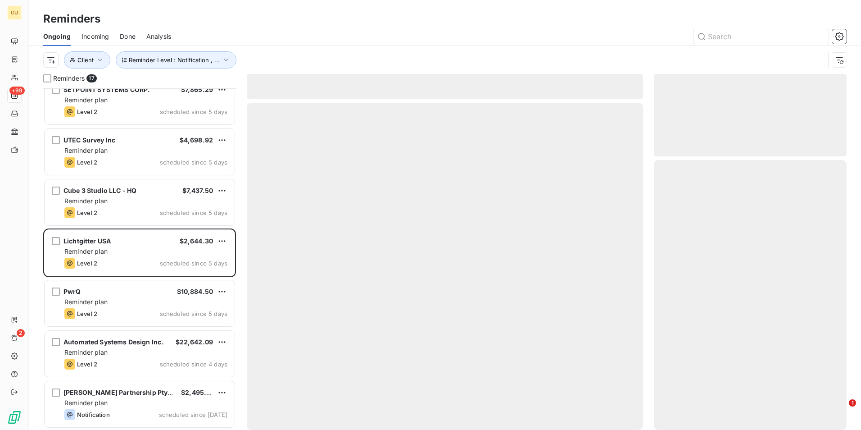
scroll to position [466, 0]
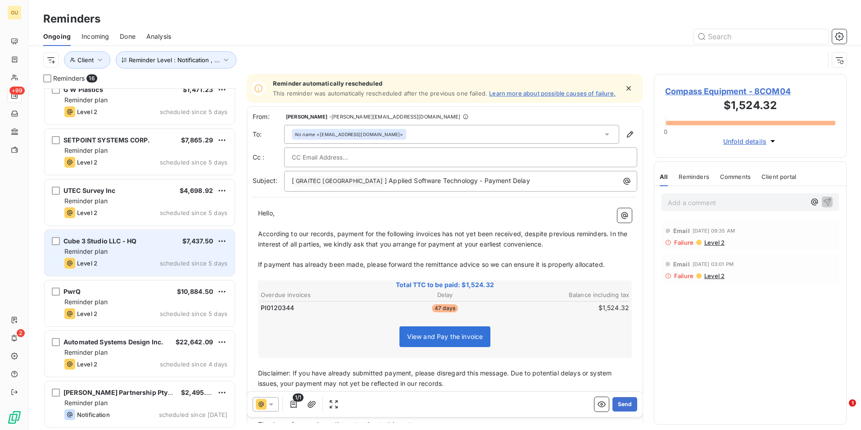
click at [154, 260] on div "Level 2 scheduled since 5 days" at bounding box center [145, 263] width 163 height 11
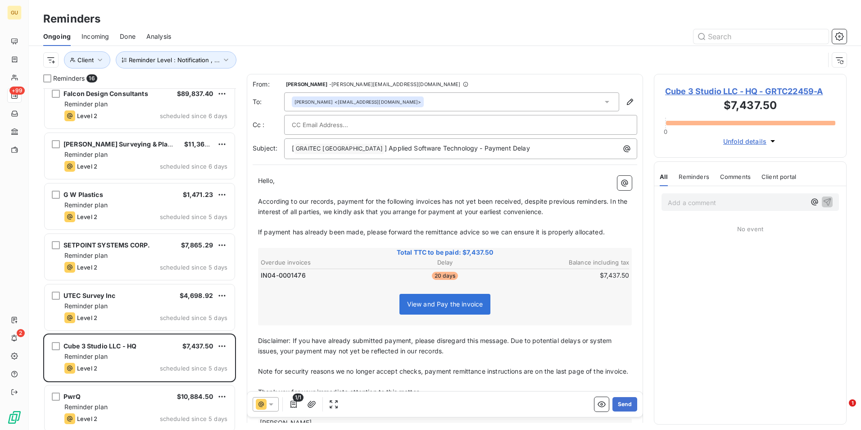
scroll to position [406, 0]
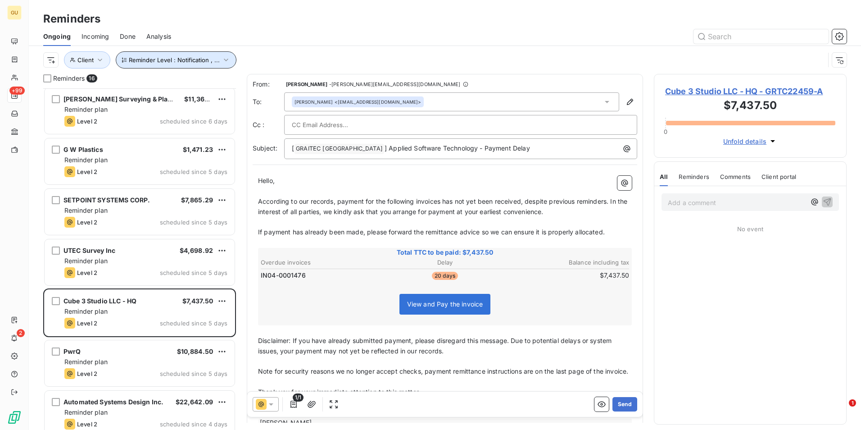
click at [225, 59] on icon "button" at bounding box center [226, 59] width 9 height 9
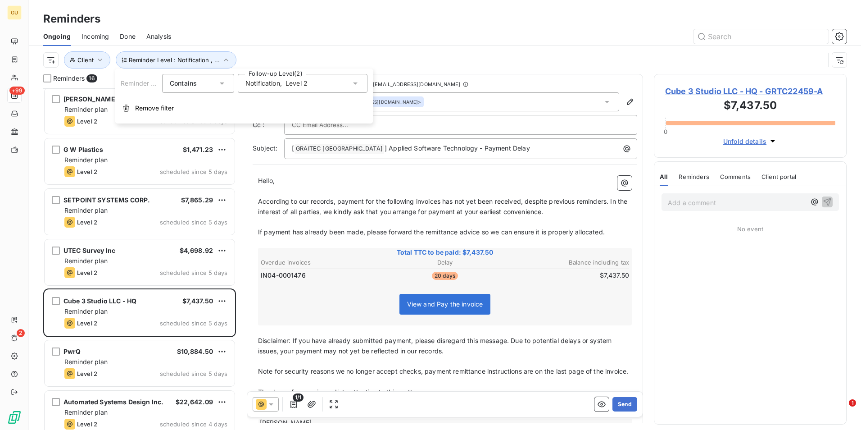
click at [356, 84] on icon at bounding box center [355, 83] width 5 height 2
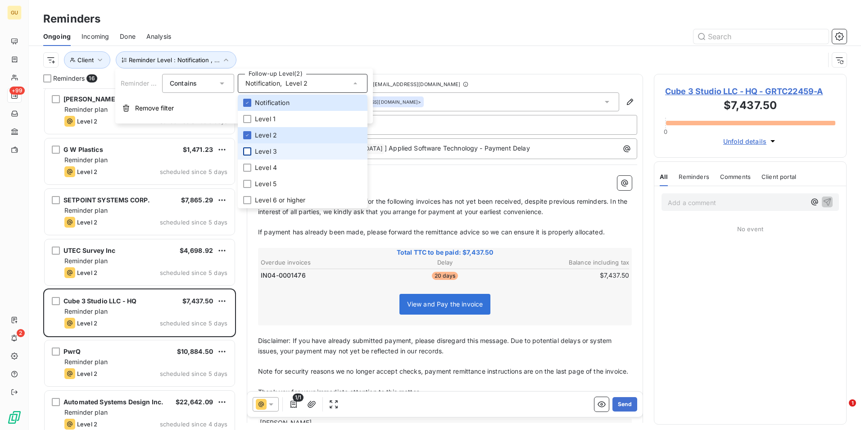
click at [245, 150] on div at bounding box center [247, 151] width 8 height 8
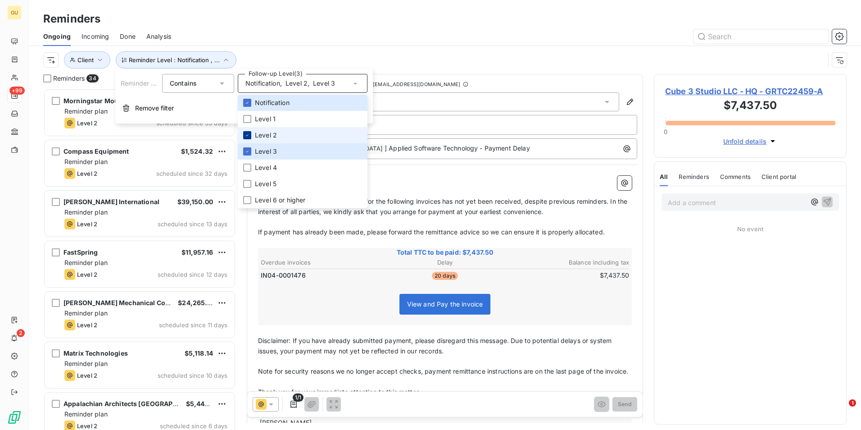
scroll to position [335, 186]
click at [249, 138] on div at bounding box center [247, 135] width 8 height 8
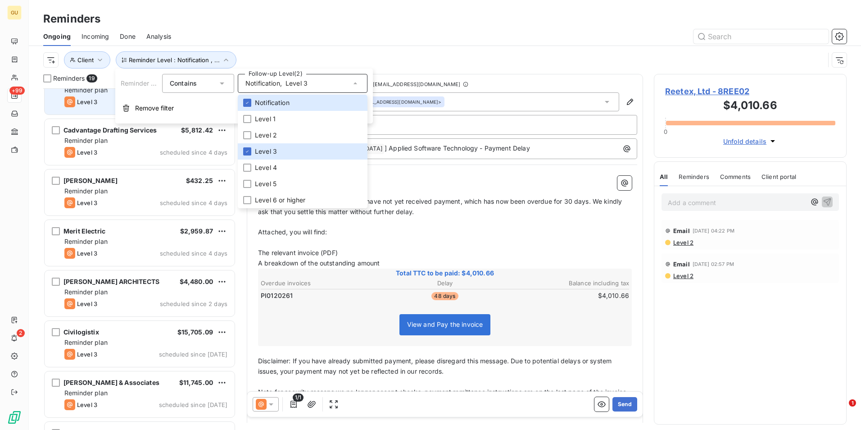
scroll to position [226, 0]
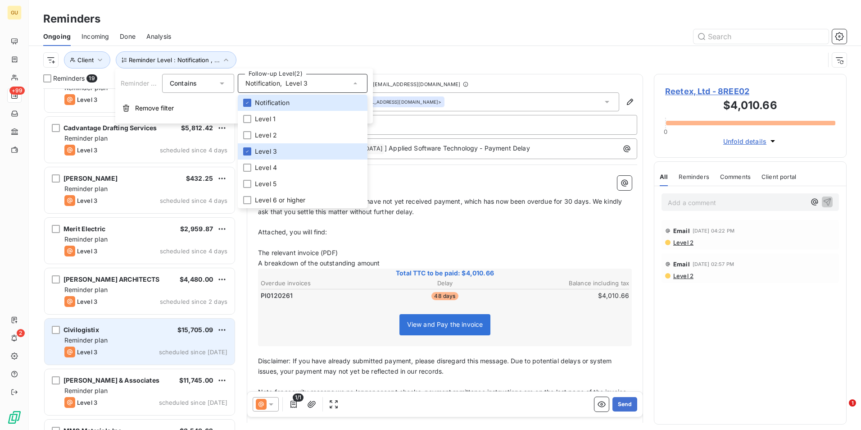
click at [136, 338] on div "Reminder plan" at bounding box center [145, 340] width 163 height 9
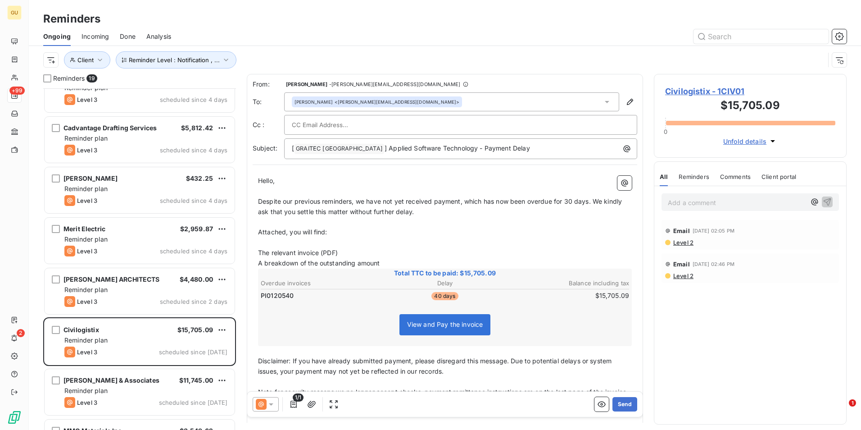
click at [274, 404] on icon at bounding box center [271, 404] width 9 height 9
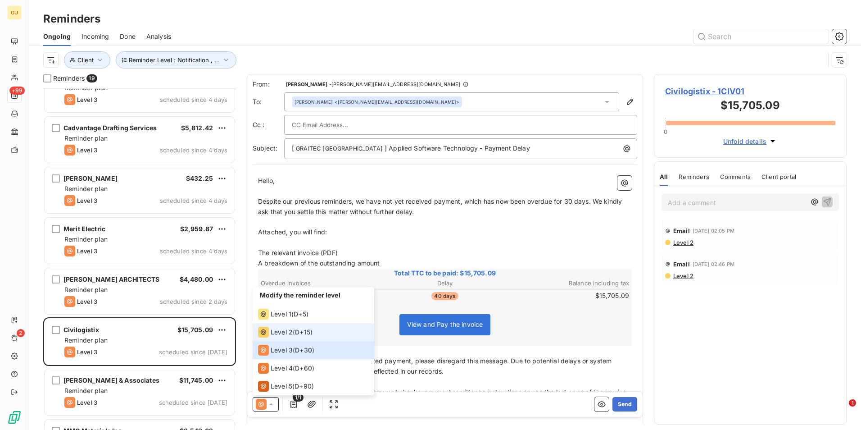
click at [282, 330] on span "Level 2" at bounding box center [282, 331] width 22 height 9
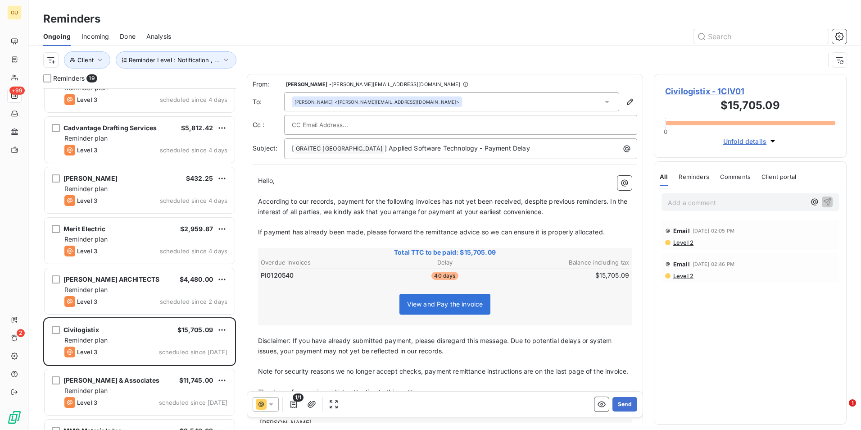
click at [441, 203] on span "According to our records, payment for the following invoices has not yet been r…" at bounding box center [443, 206] width 371 height 18
click at [275, 403] on icon at bounding box center [271, 404] width 9 height 9
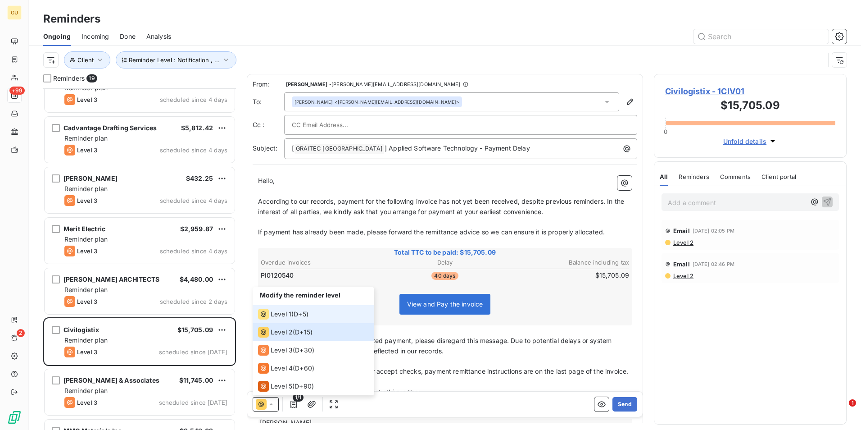
click at [290, 315] on span "Level 1" at bounding box center [281, 313] width 21 height 9
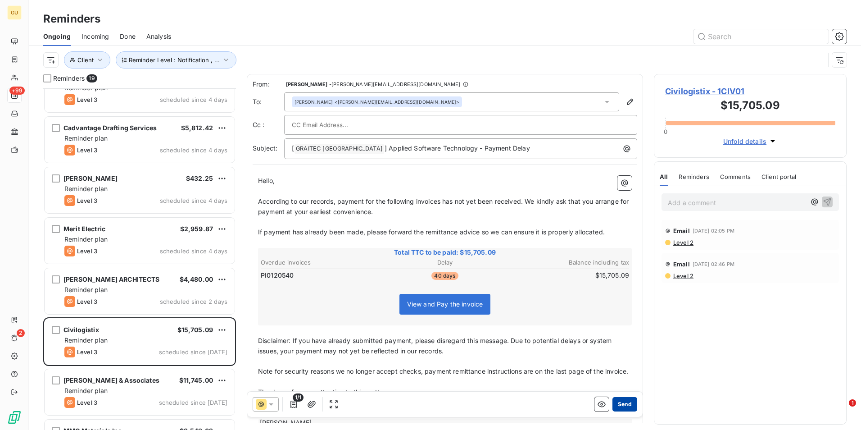
click at [619, 404] on button "Send" at bounding box center [625, 404] width 25 height 14
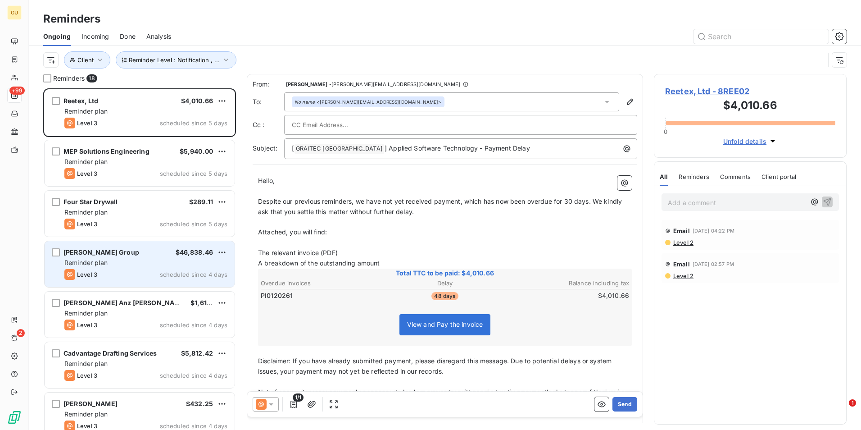
click at [141, 263] on div "Reminder plan" at bounding box center [145, 262] width 163 height 9
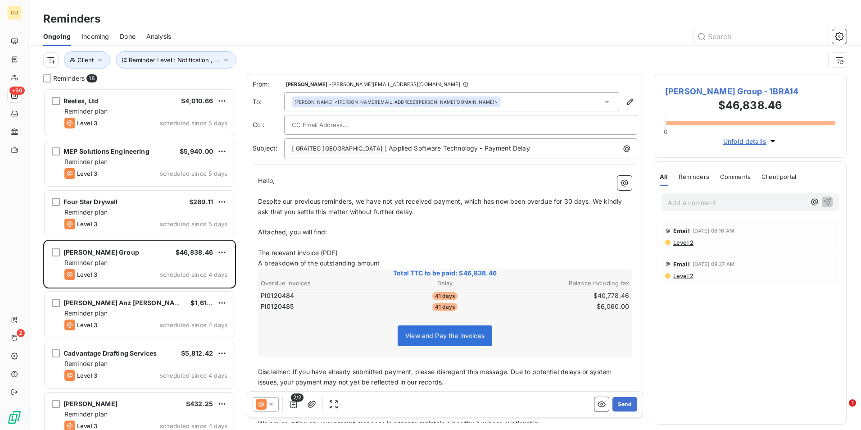
click at [271, 406] on icon at bounding box center [271, 404] width 9 height 9
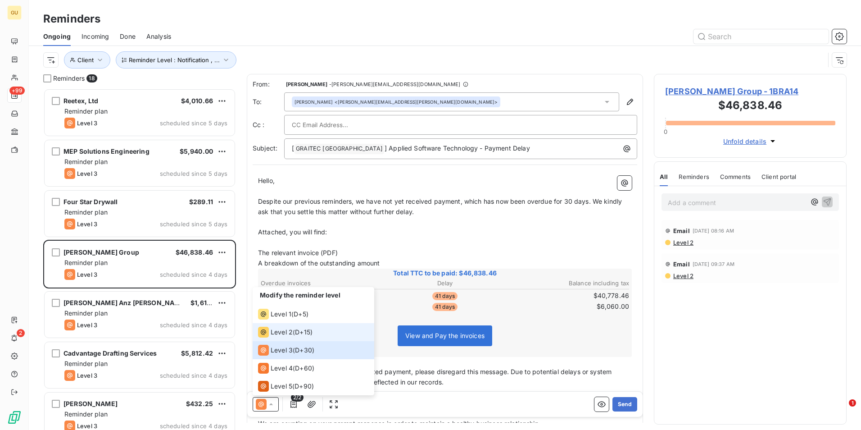
click at [287, 330] on span "Level 2" at bounding box center [282, 331] width 22 height 9
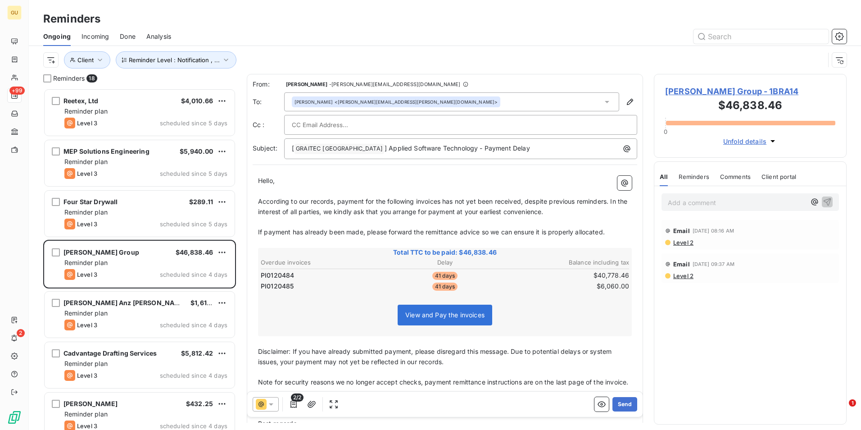
click at [275, 404] on icon at bounding box center [271, 404] width 9 height 9
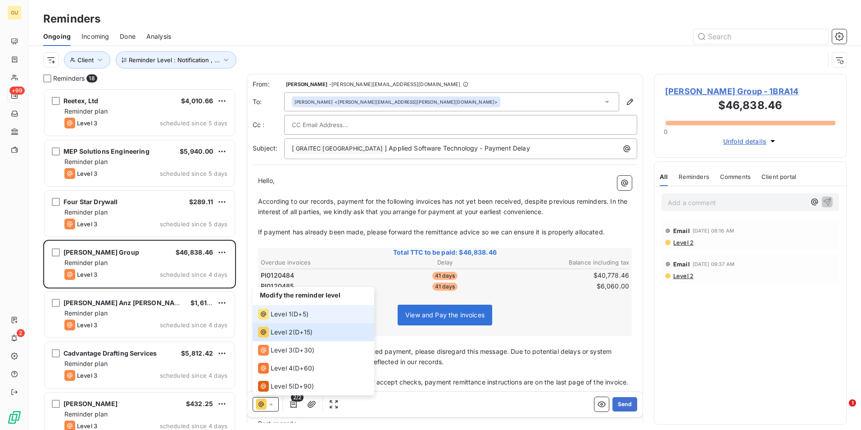
click at [285, 314] on span "Level 1" at bounding box center [281, 313] width 21 height 9
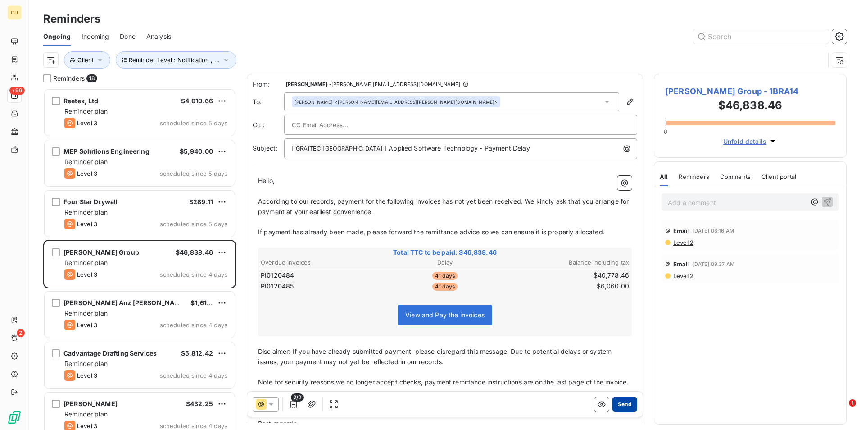
click at [620, 401] on button "Send" at bounding box center [625, 404] width 25 height 14
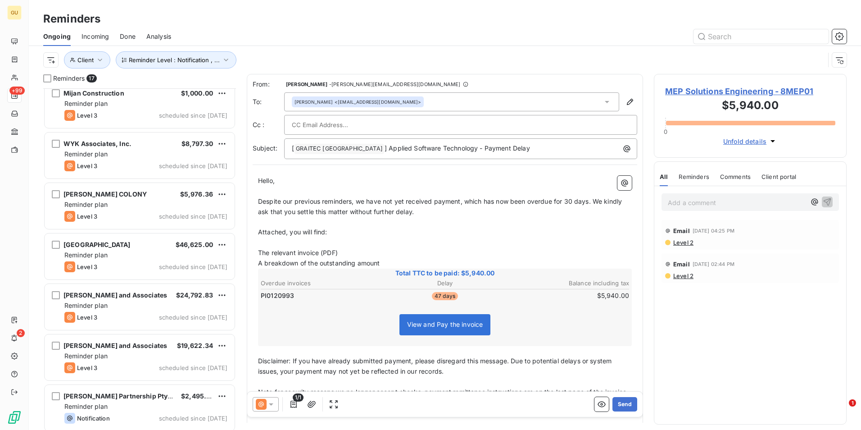
scroll to position [517, 0]
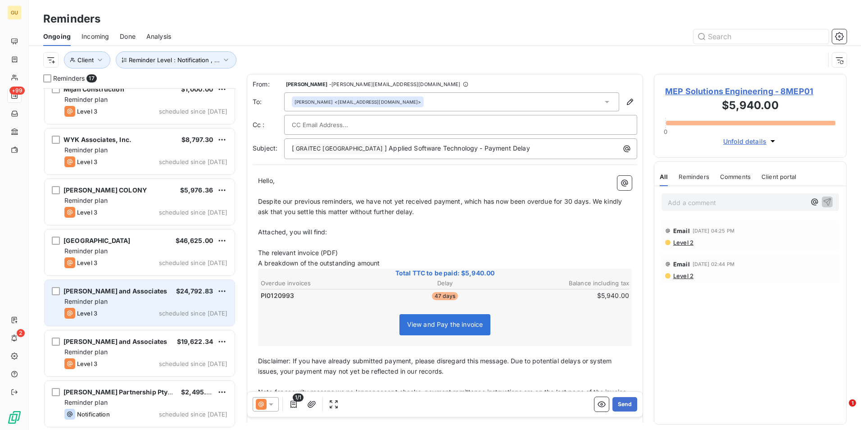
click at [162, 295] on div "[PERSON_NAME] and Associates $24,792.83 Reminder plan Level 3 scheduled since […" at bounding box center [140, 303] width 190 height 46
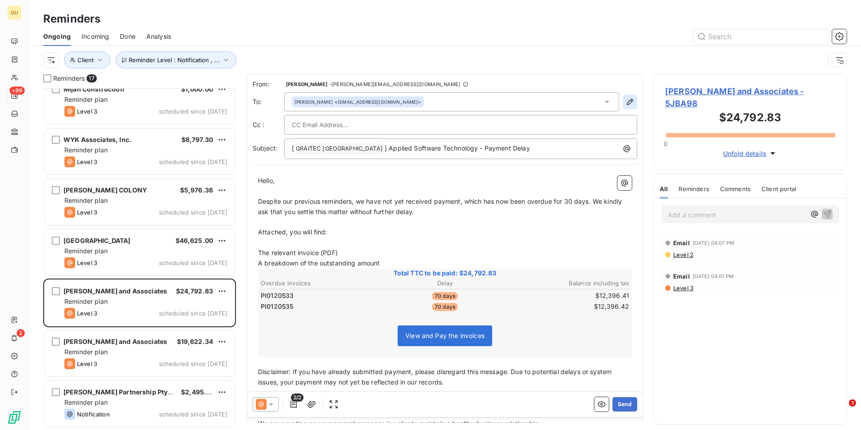
click at [627, 102] on icon "button" at bounding box center [630, 102] width 6 height 6
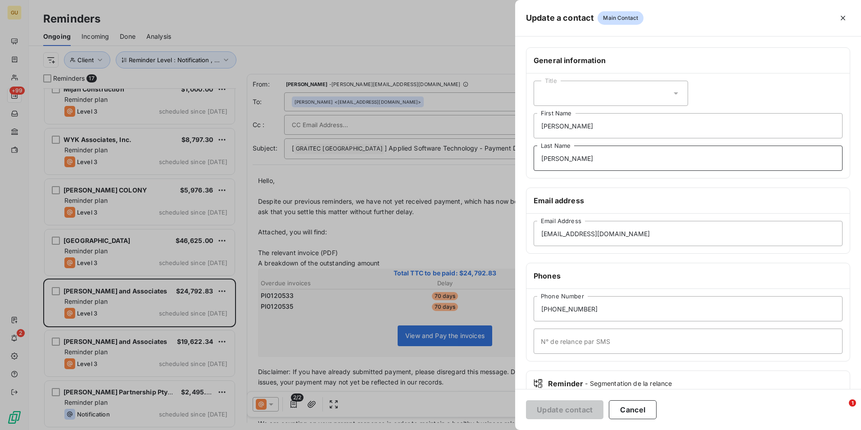
drag, startPoint x: 564, startPoint y: 160, endPoint x: 479, endPoint y: 167, distance: 85.0
click at [479, 429] on div "Update a contact Main Contact General information Title [PERSON_NAME] First Nam…" at bounding box center [430, 430] width 861 height 0
drag, startPoint x: 565, startPoint y: 123, endPoint x: 506, endPoint y: 129, distance: 59.8
click at [506, 429] on div "Update a contact Main Contact General information Title First Name Last Name Em…" at bounding box center [430, 430] width 861 height 0
click at [576, 406] on button "Update contact" at bounding box center [564, 409] width 77 height 19
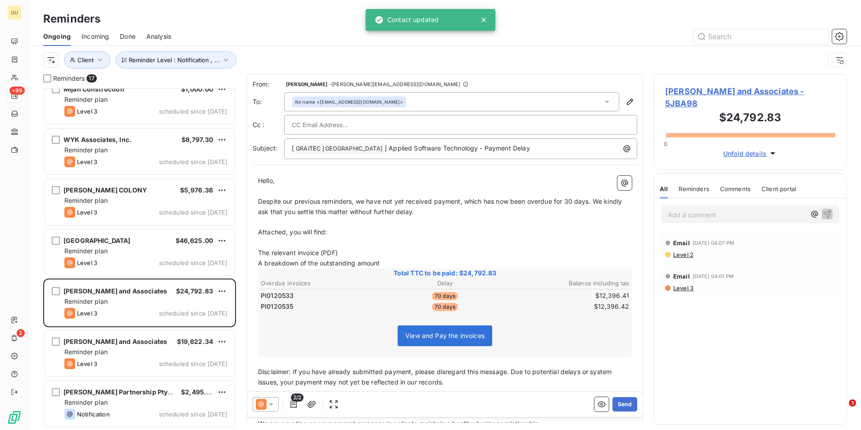
click at [273, 405] on icon at bounding box center [271, 404] width 9 height 9
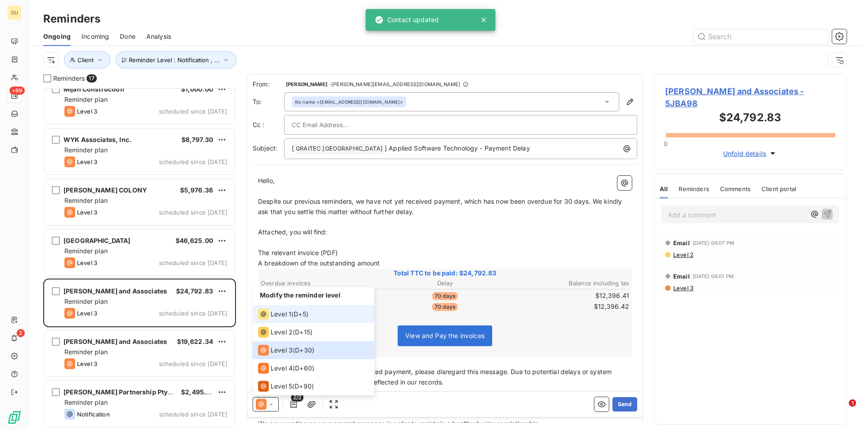
click at [282, 316] on span "Level 1" at bounding box center [281, 313] width 21 height 9
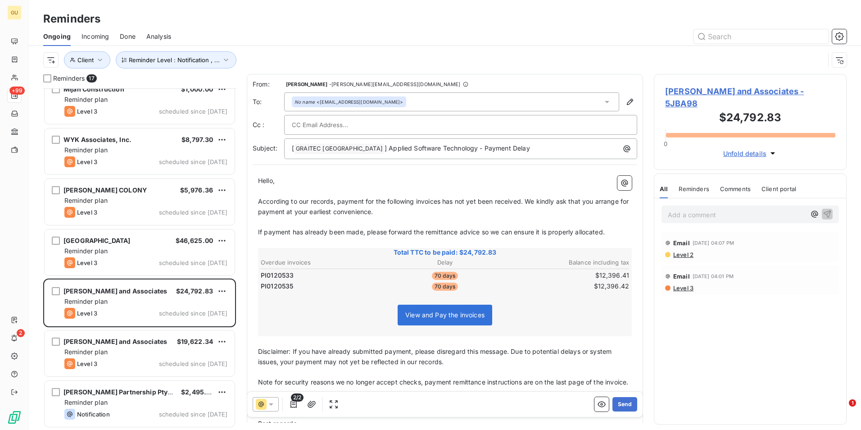
click at [273, 403] on icon at bounding box center [271, 404] width 9 height 9
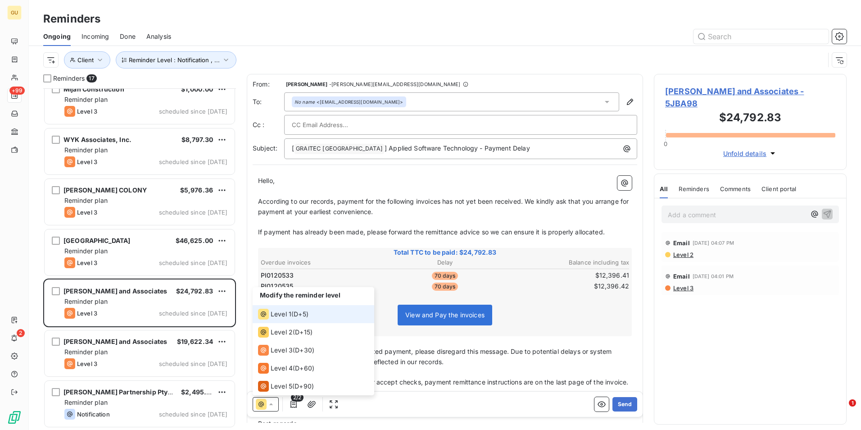
click at [293, 316] on div "Level 1 ( D+5 )" at bounding box center [283, 314] width 50 height 11
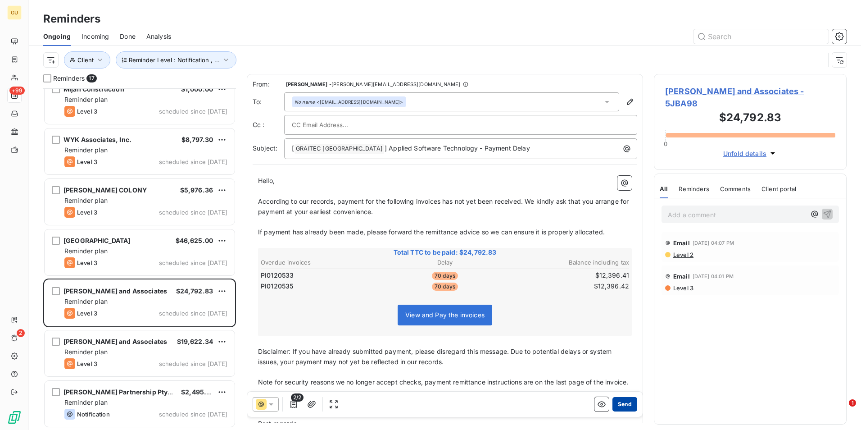
click at [619, 403] on button "Send" at bounding box center [625, 404] width 25 height 14
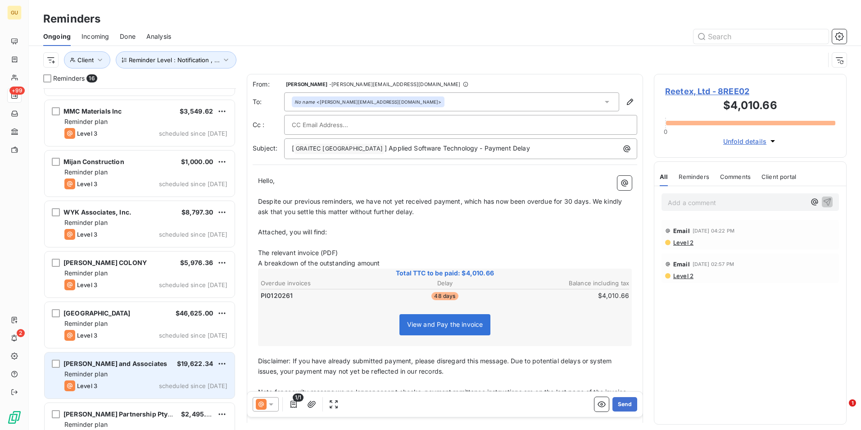
scroll to position [466, 0]
